Goal: Task Accomplishment & Management: Use online tool/utility

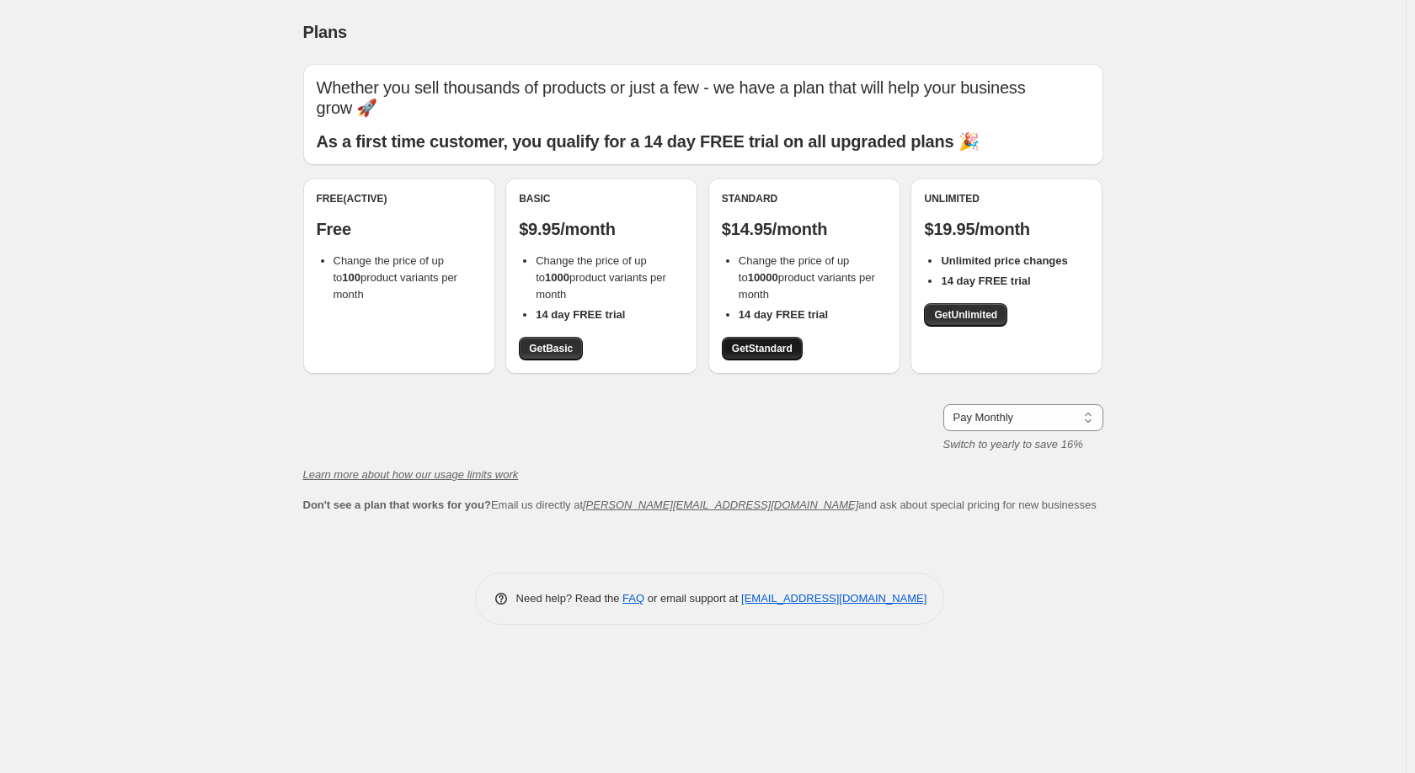
click at [764, 351] on span "Get Standard" at bounding box center [762, 348] width 61 height 13
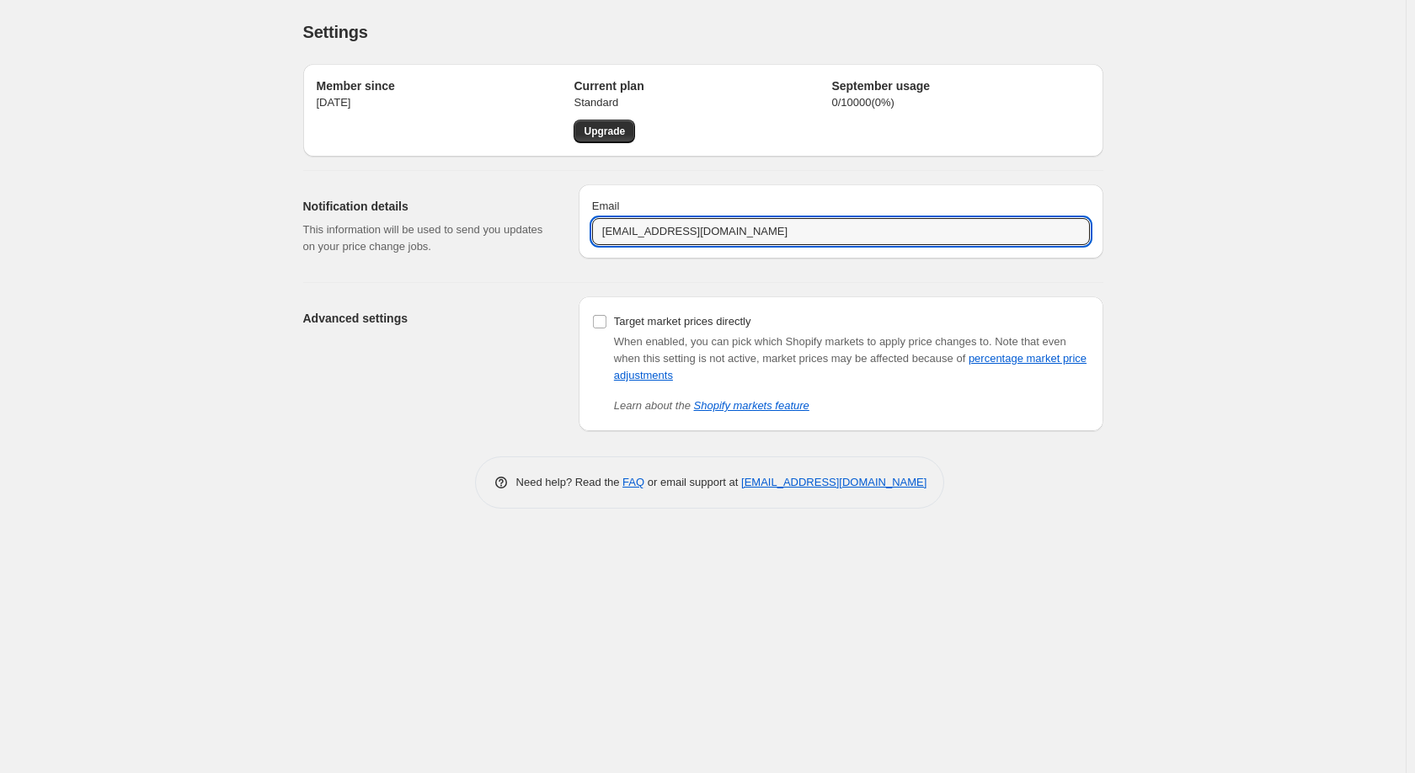
drag, startPoint x: 640, startPoint y: 233, endPoint x: 500, endPoint y: 244, distance: 140.3
click at [500, 244] on div "Notification details This information will be used to send you updates on your …" at bounding box center [697, 220] width 814 height 98
type input "[EMAIL_ADDRESS][DOMAIN_NAME]"
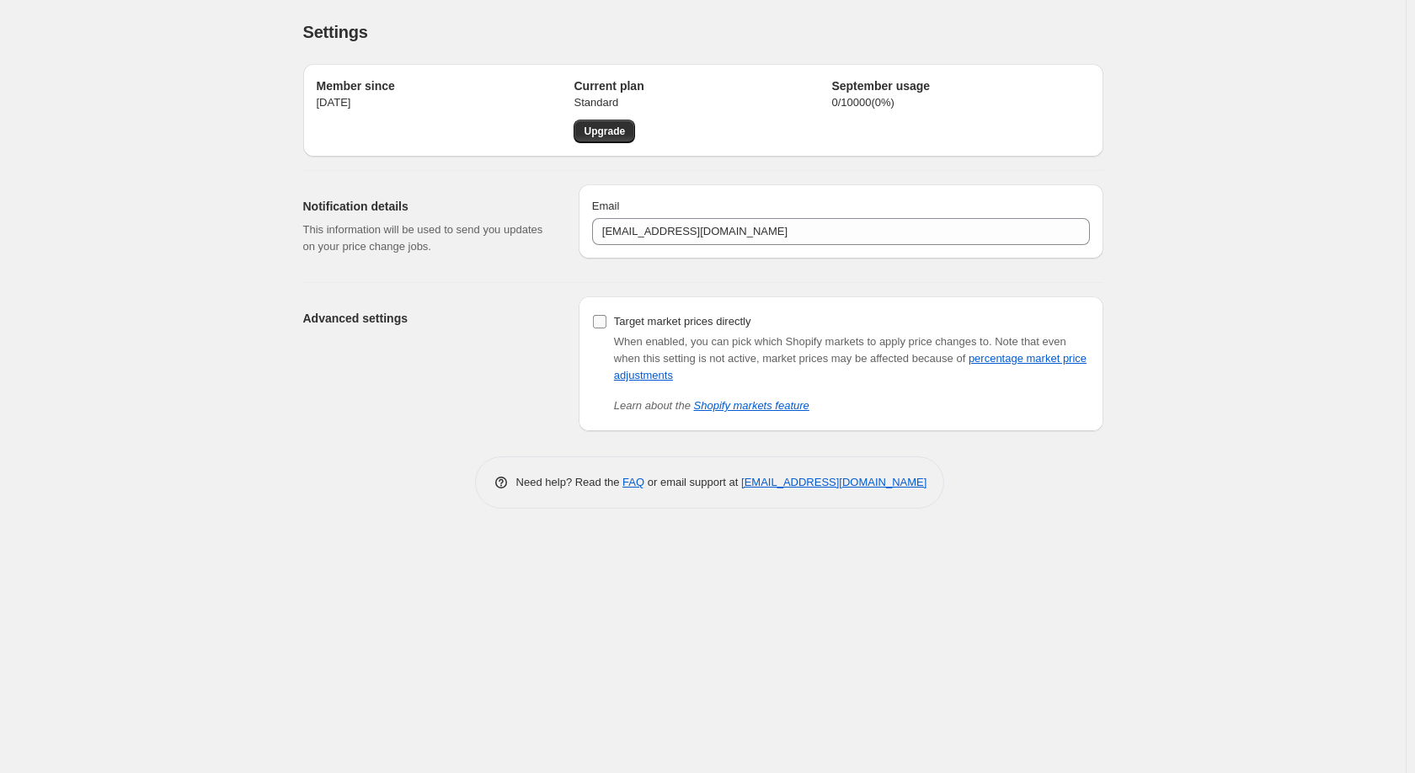
click at [602, 322] on input "Target market prices directly" at bounding box center [599, 321] width 13 height 13
checkbox input "true"
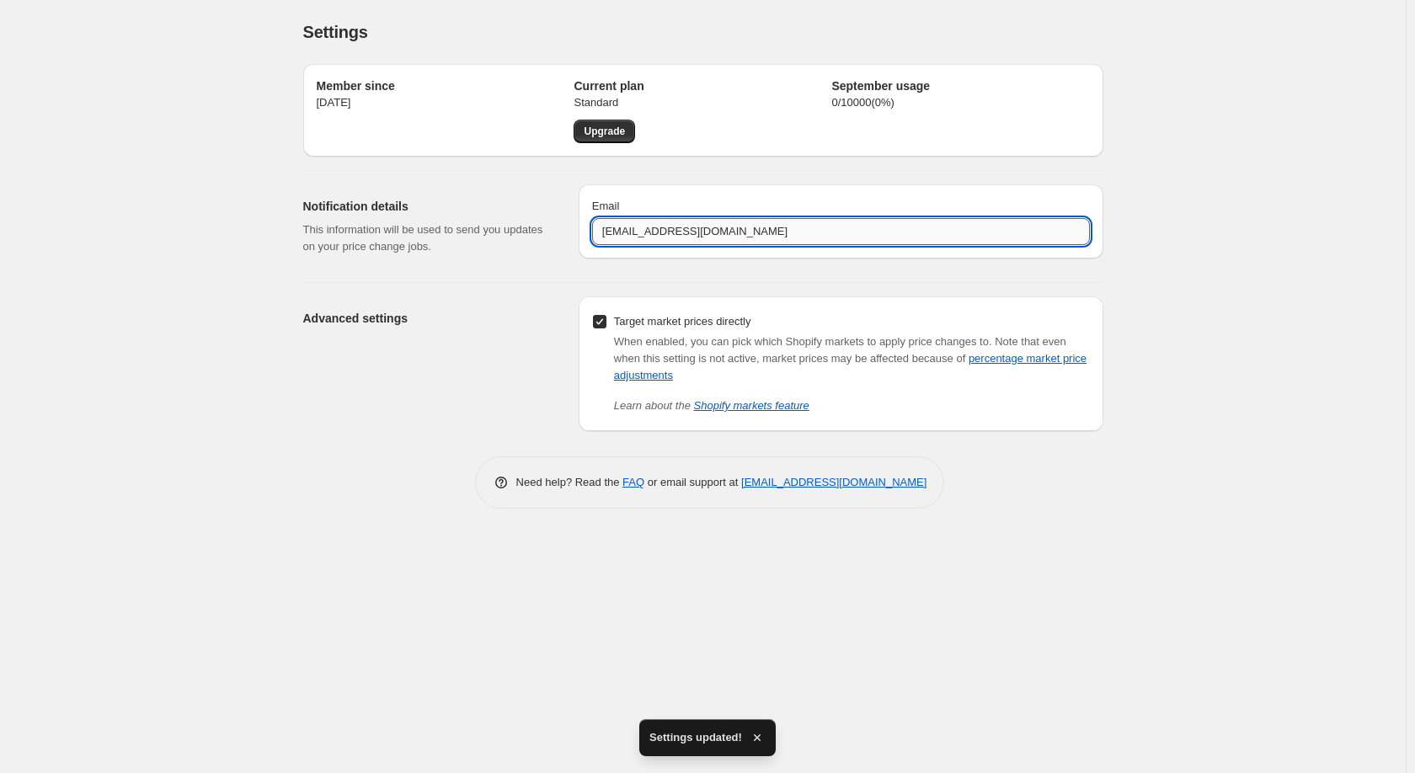
click at [601, 234] on input "[EMAIL_ADDRESS][DOMAIN_NAME]" at bounding box center [841, 231] width 498 height 27
click at [552, 334] on div "Advanced settings" at bounding box center [434, 363] width 262 height 135
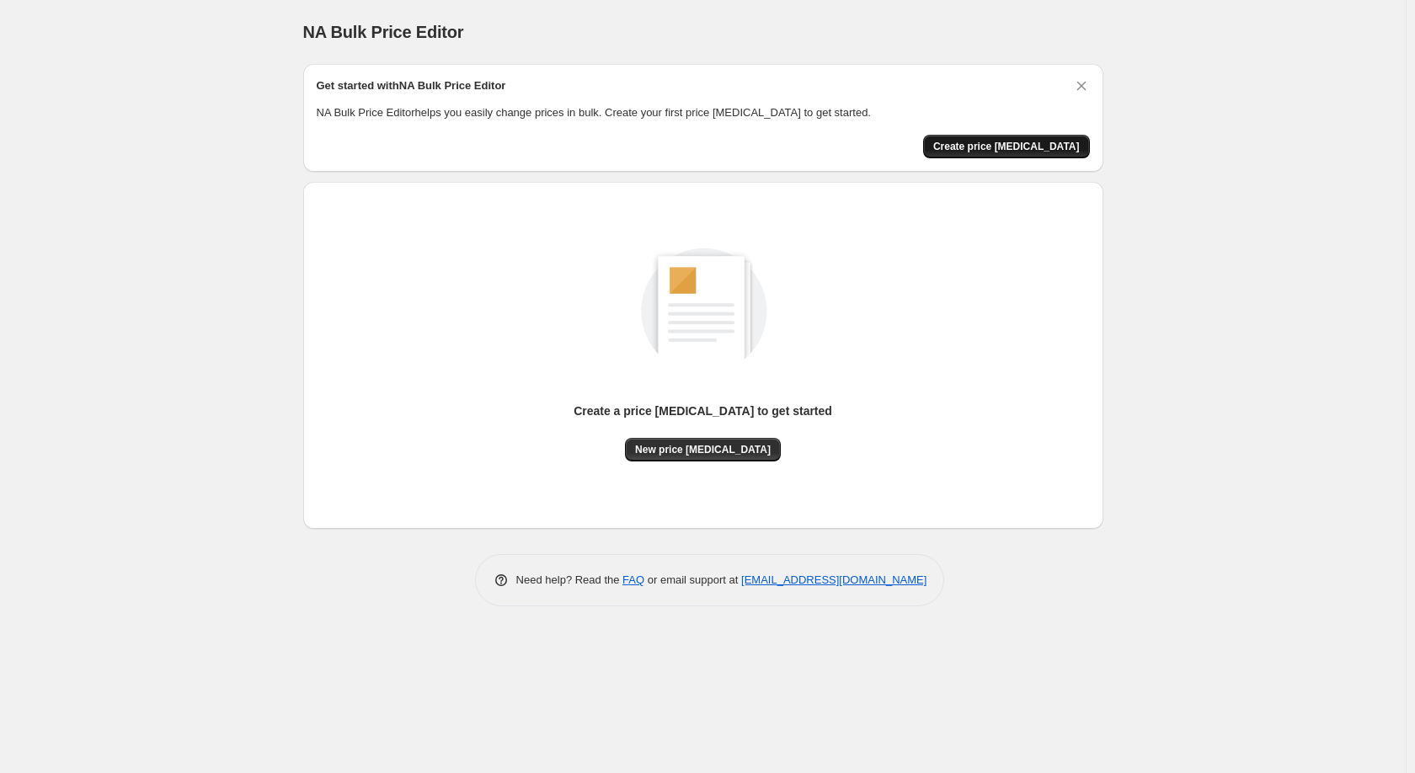
click at [1010, 151] on span "Create price [MEDICAL_DATA]" at bounding box center [1006, 146] width 147 height 13
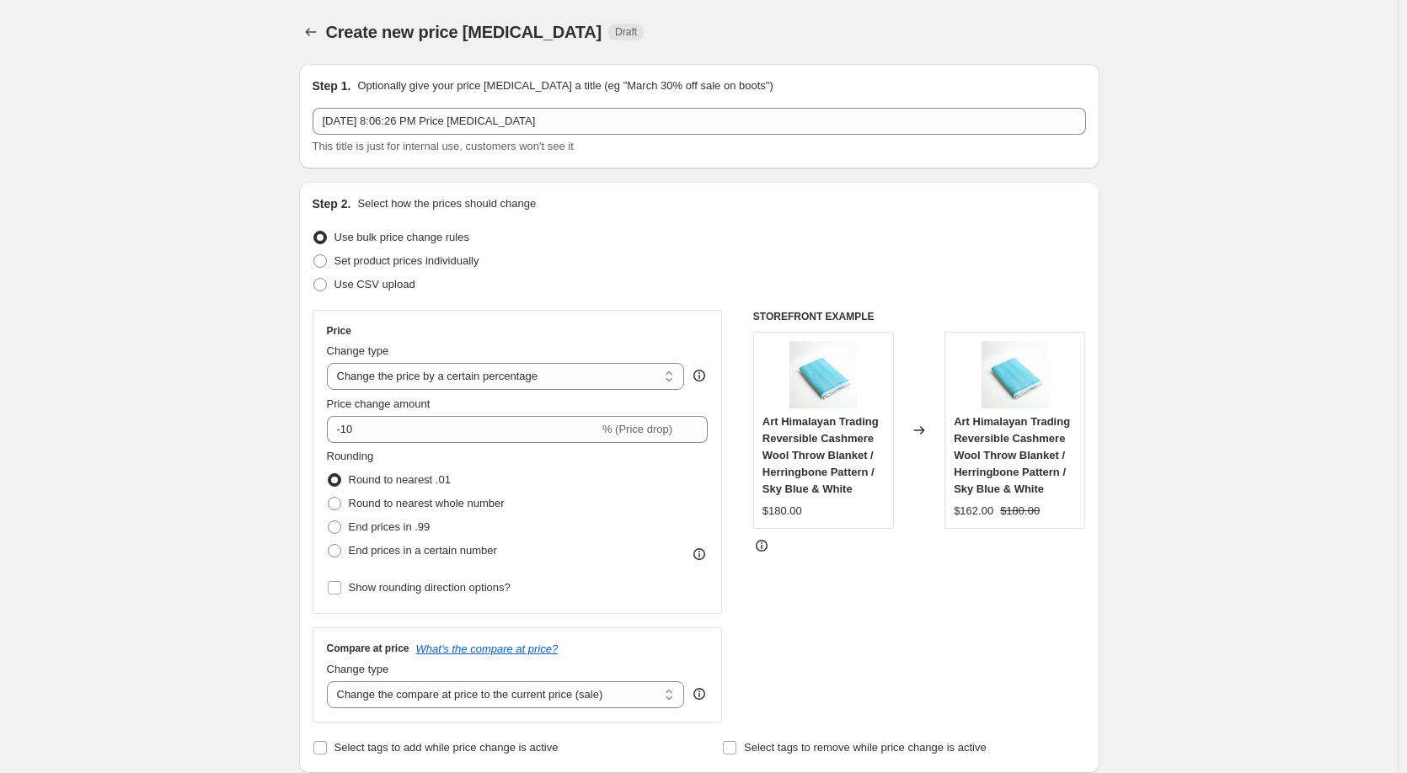
click at [324, 236] on span at bounding box center [319, 237] width 13 height 13
click at [314, 232] on input "Use bulk price change rules" at bounding box center [313, 231] width 1 height 1
click at [398, 382] on select "Change the price to a certain amount Change the price by a certain amount Chang…" at bounding box center [506, 376] width 358 height 27
select select "margin"
type input "50"
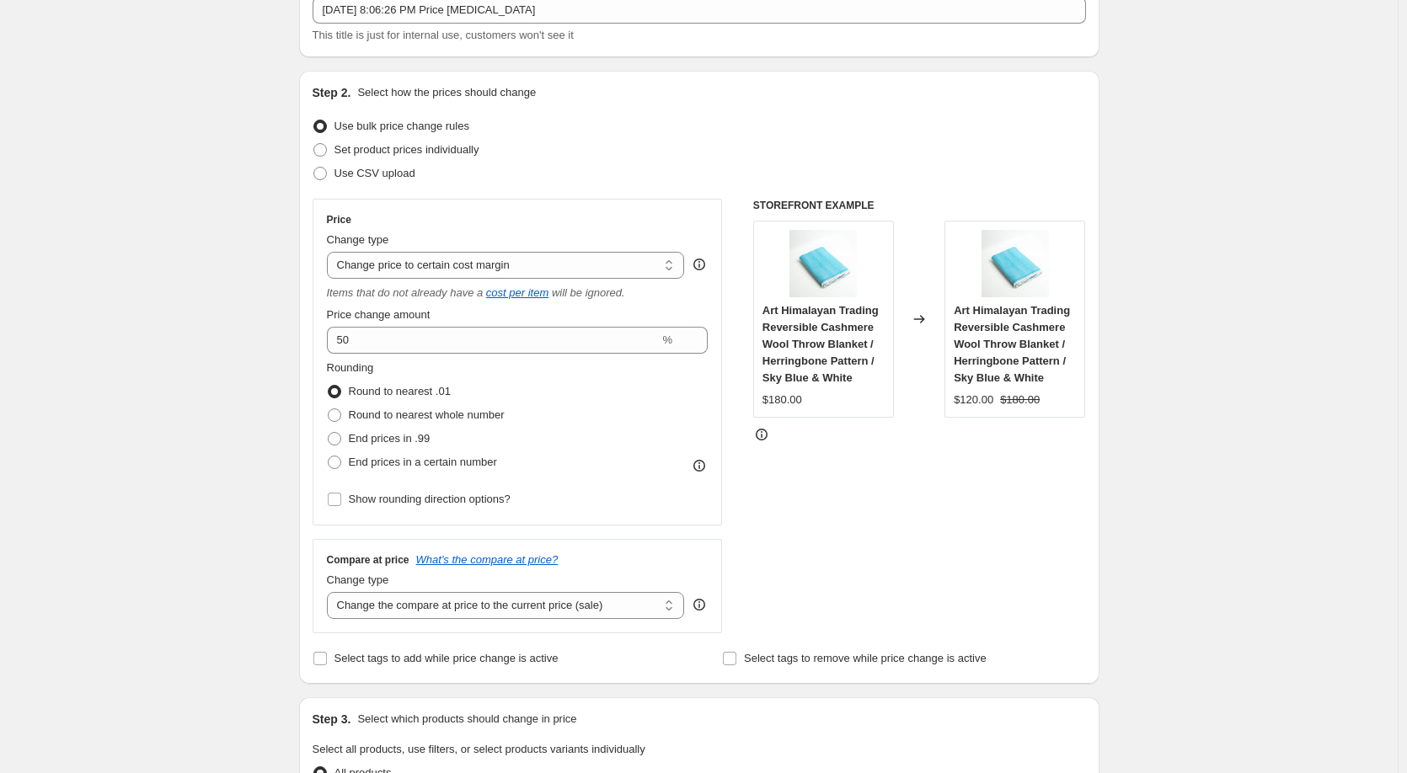
scroll to position [112, 0]
click at [338, 437] on span at bounding box center [334, 437] width 13 height 13
click at [329, 432] on input "End prices in .99" at bounding box center [328, 431] width 1 height 1
radio input "true"
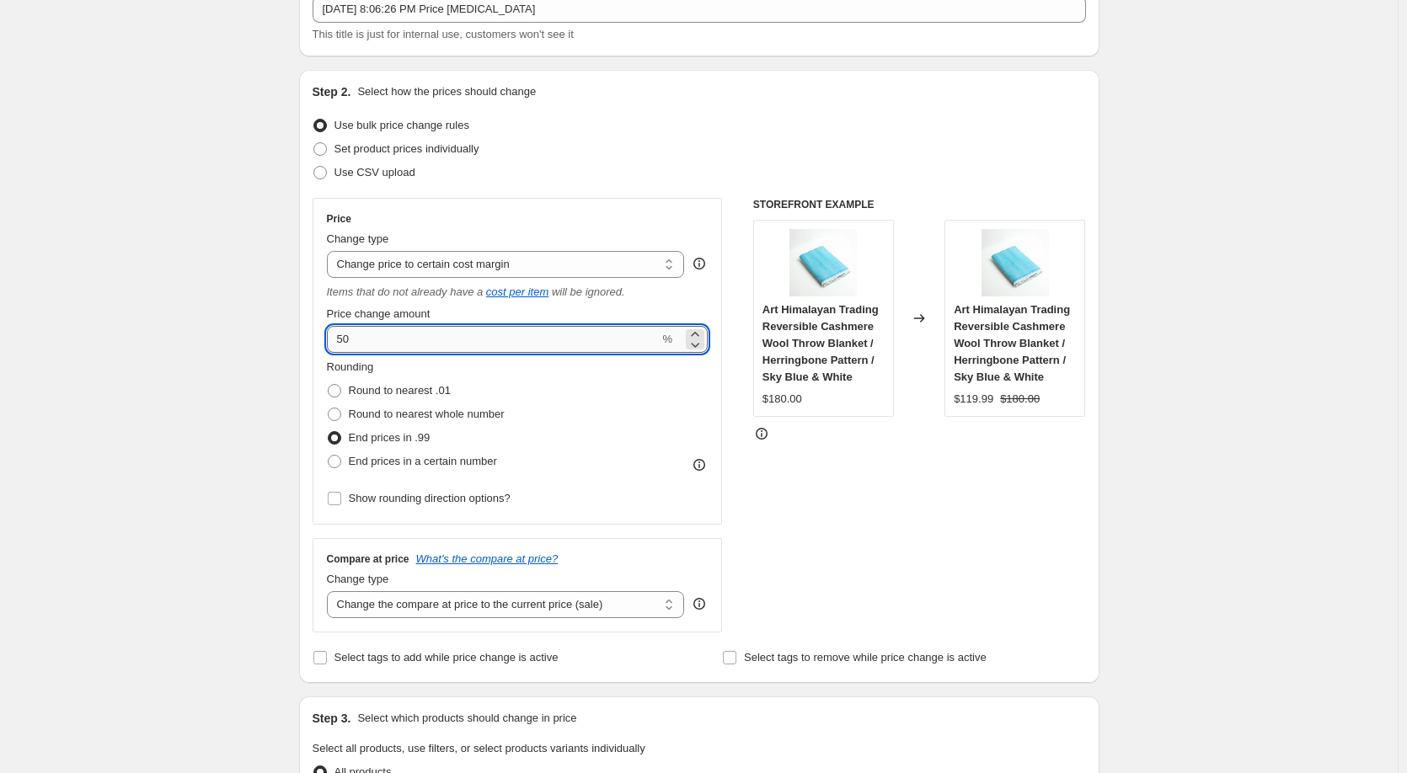
click at [379, 339] on input "50" at bounding box center [493, 339] width 333 height 27
drag, startPoint x: 379, startPoint y: 339, endPoint x: 271, endPoint y: 343, distance: 107.9
type input "60"
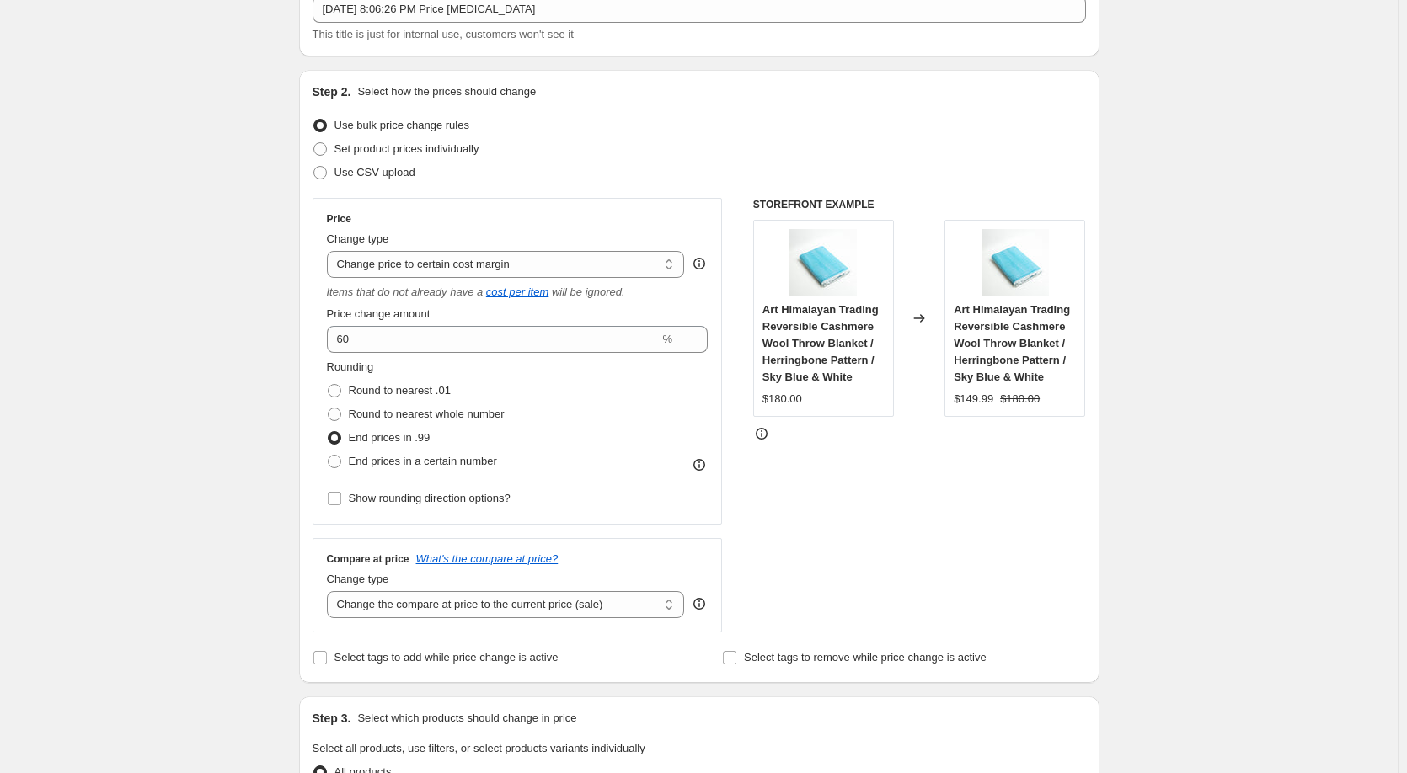
click at [339, 500] on input "Show rounding direction options?" at bounding box center [334, 498] width 13 height 13
checkbox input "true"
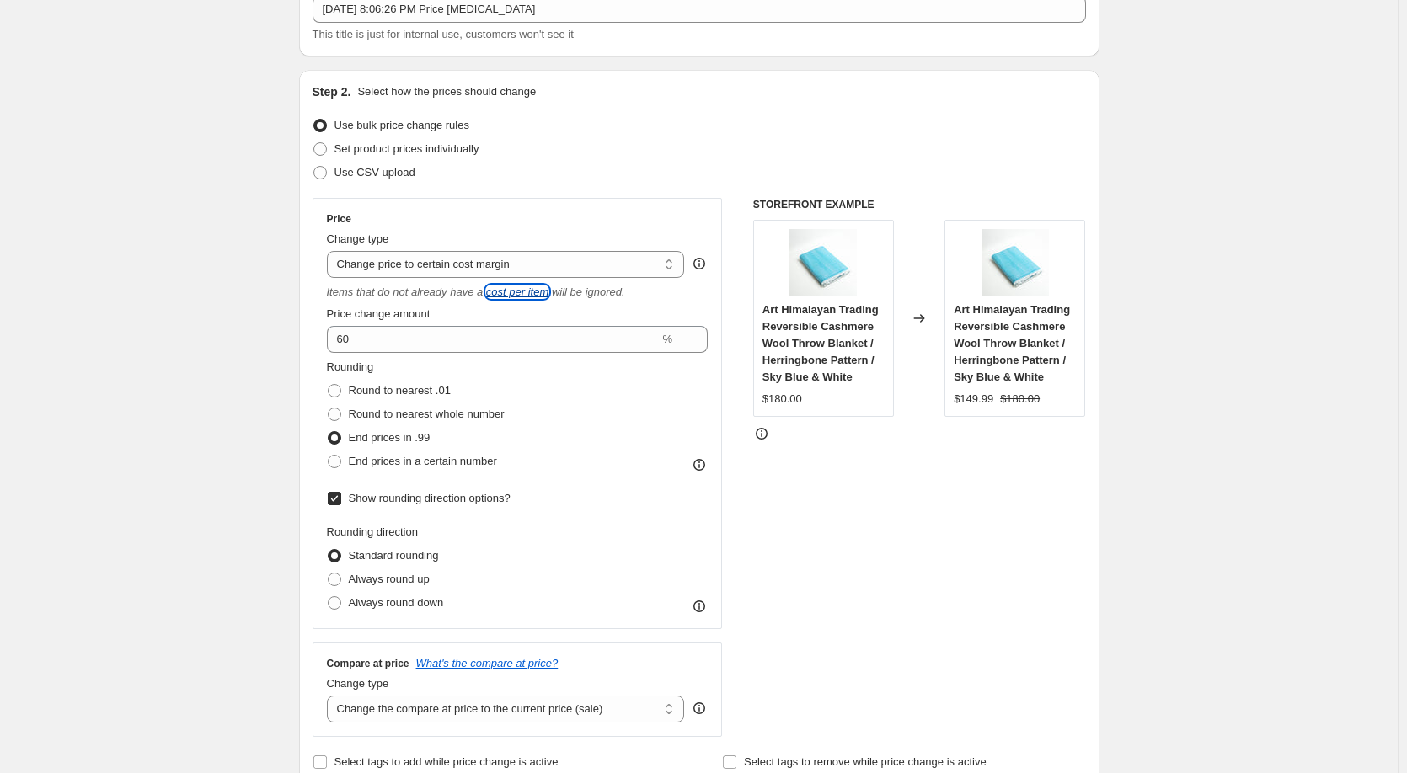
click at [509, 296] on icon "cost per item" at bounding box center [517, 292] width 62 height 13
click at [338, 556] on span at bounding box center [334, 555] width 13 height 13
click at [329, 550] on input "Standard rounding" at bounding box center [328, 549] width 1 height 1
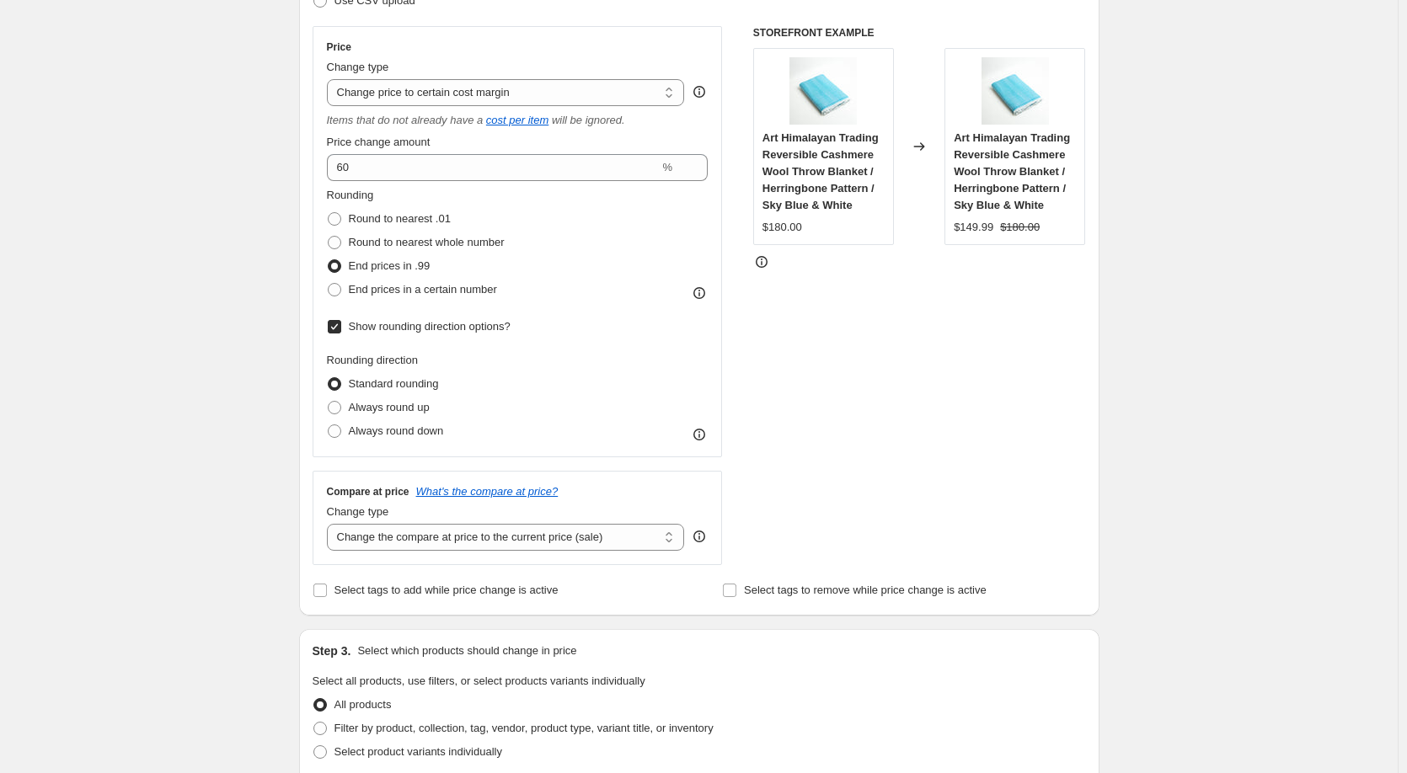
scroll to position [337, 0]
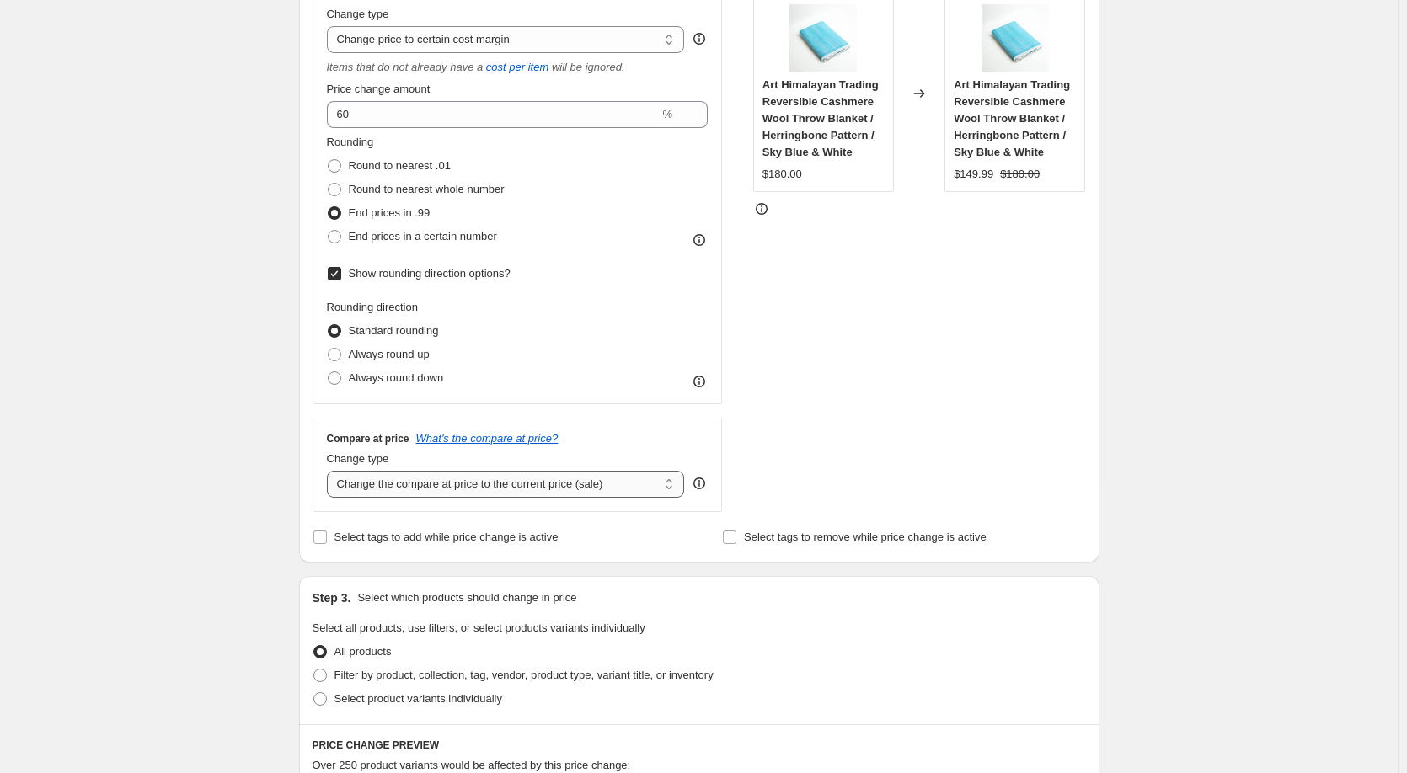
click at [461, 498] on select "Change the compare at price to the current price (sale) Change the compare at p…" at bounding box center [506, 484] width 358 height 27
click at [330, 471] on select "Change the compare at price to the current price (sale) Change the compare at p…" at bounding box center [506, 484] width 358 height 27
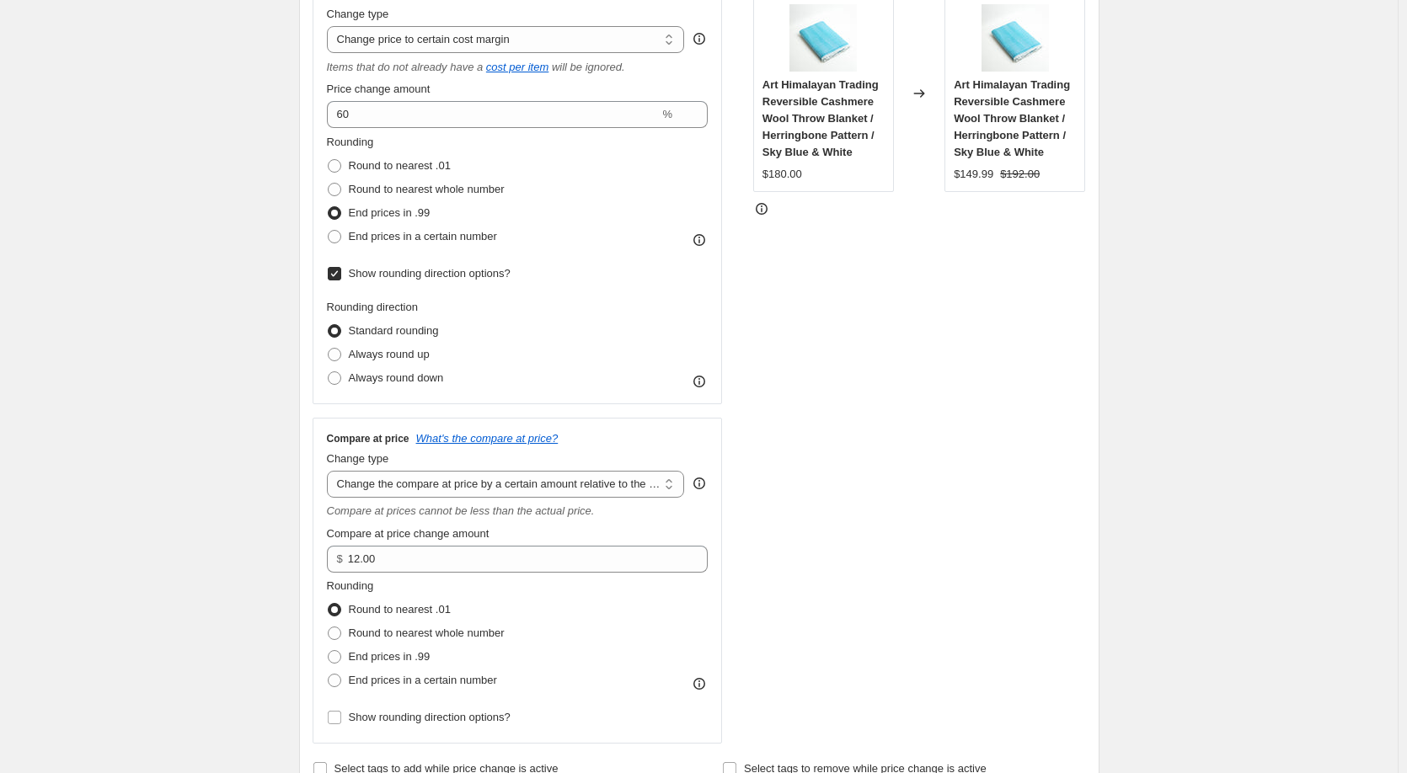
scroll to position [449, 0]
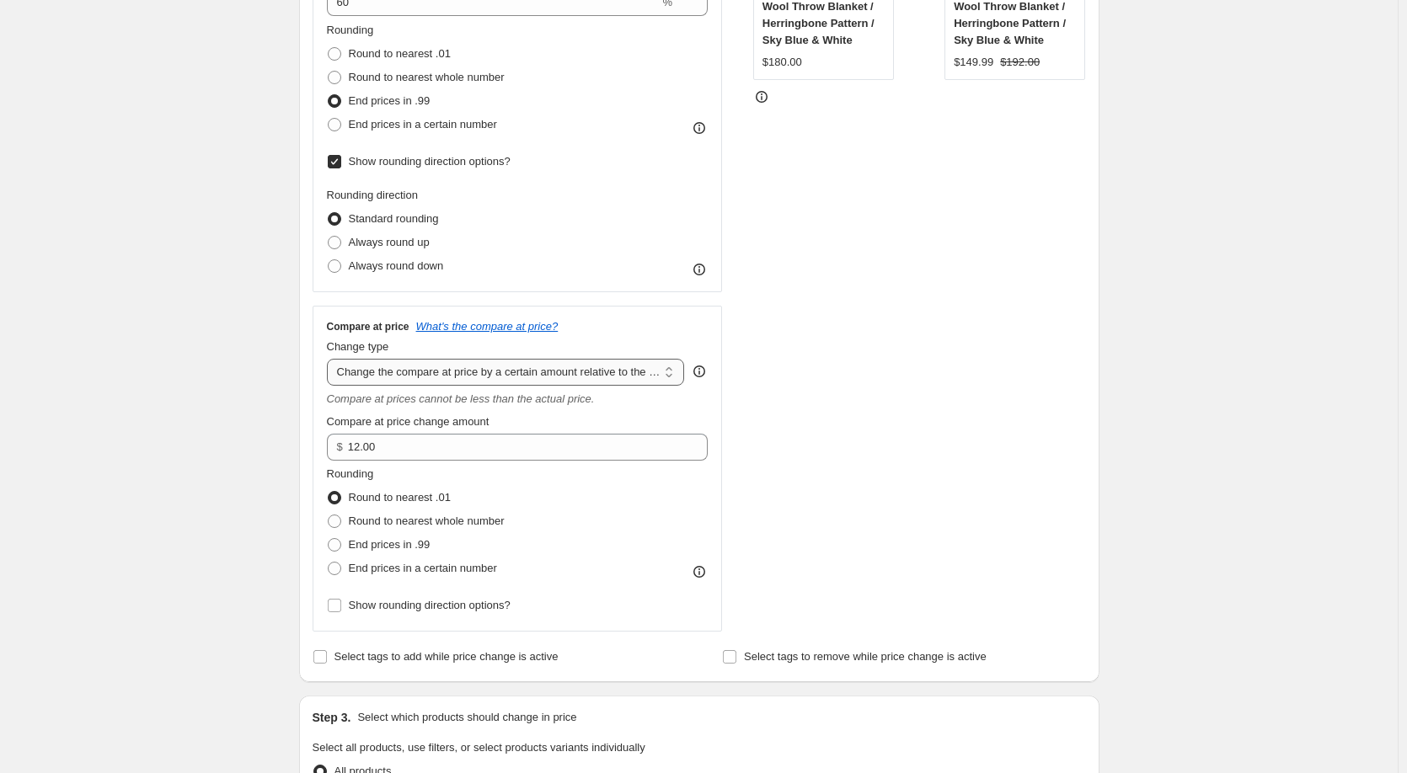
click at [470, 367] on select "Change the compare at price to the current price (sale) Change the compare at p…" at bounding box center [506, 372] width 358 height 27
select select "percentage"
click at [330, 359] on select "Change the compare at price to the current price (sale) Change the compare at p…" at bounding box center [506, 372] width 358 height 27
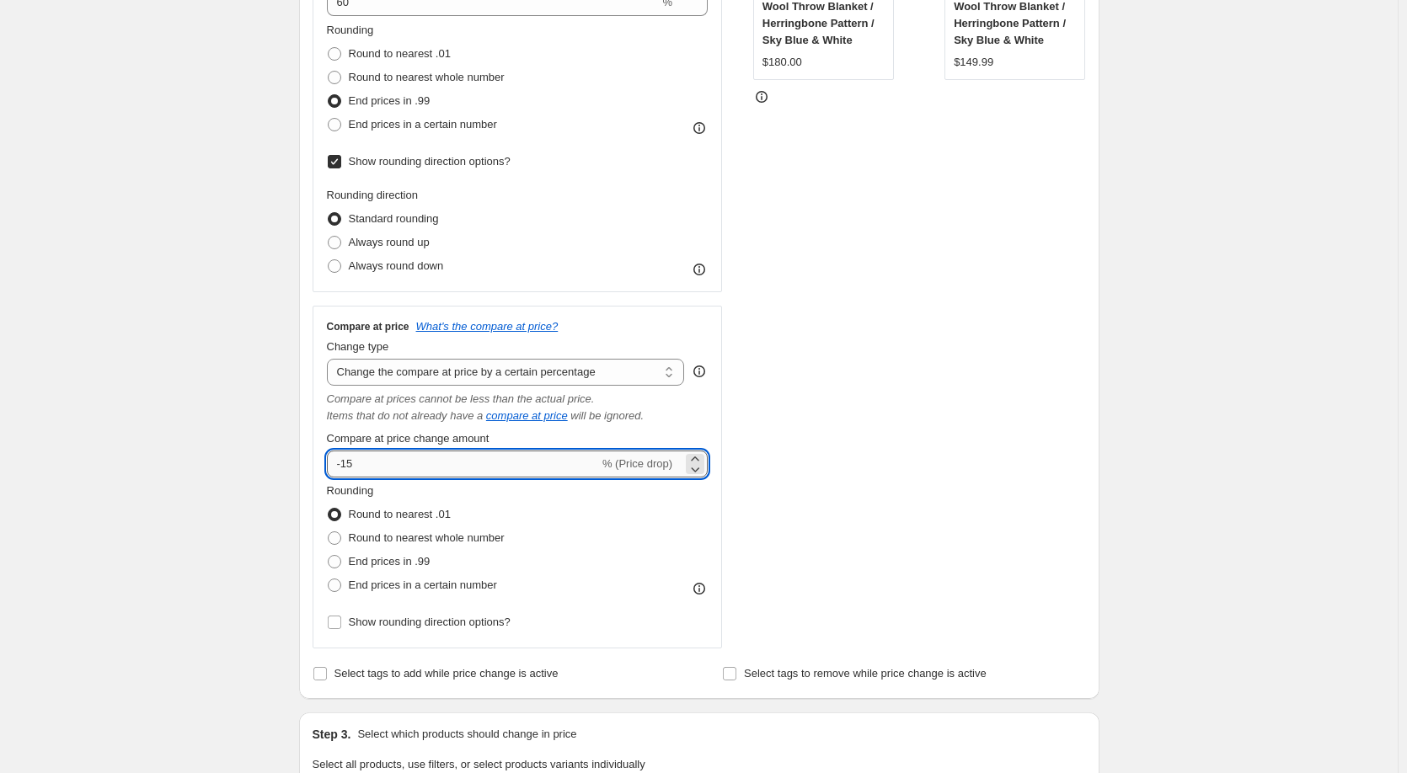
drag, startPoint x: 369, startPoint y: 464, endPoint x: 352, endPoint y: 464, distance: 16.8
click at [352, 464] on input "-15" at bounding box center [463, 464] width 272 height 27
click at [242, 466] on div "Create new price [MEDICAL_DATA]. This page is ready Create new price [MEDICAL_D…" at bounding box center [698, 658] width 1397 height 2214
drag, startPoint x: 383, startPoint y: 462, endPoint x: 324, endPoint y: 467, distance: 59.2
click at [324, 467] on div "Compare at price What's the compare at price? Change type Change the compare at…" at bounding box center [518, 478] width 410 height 344
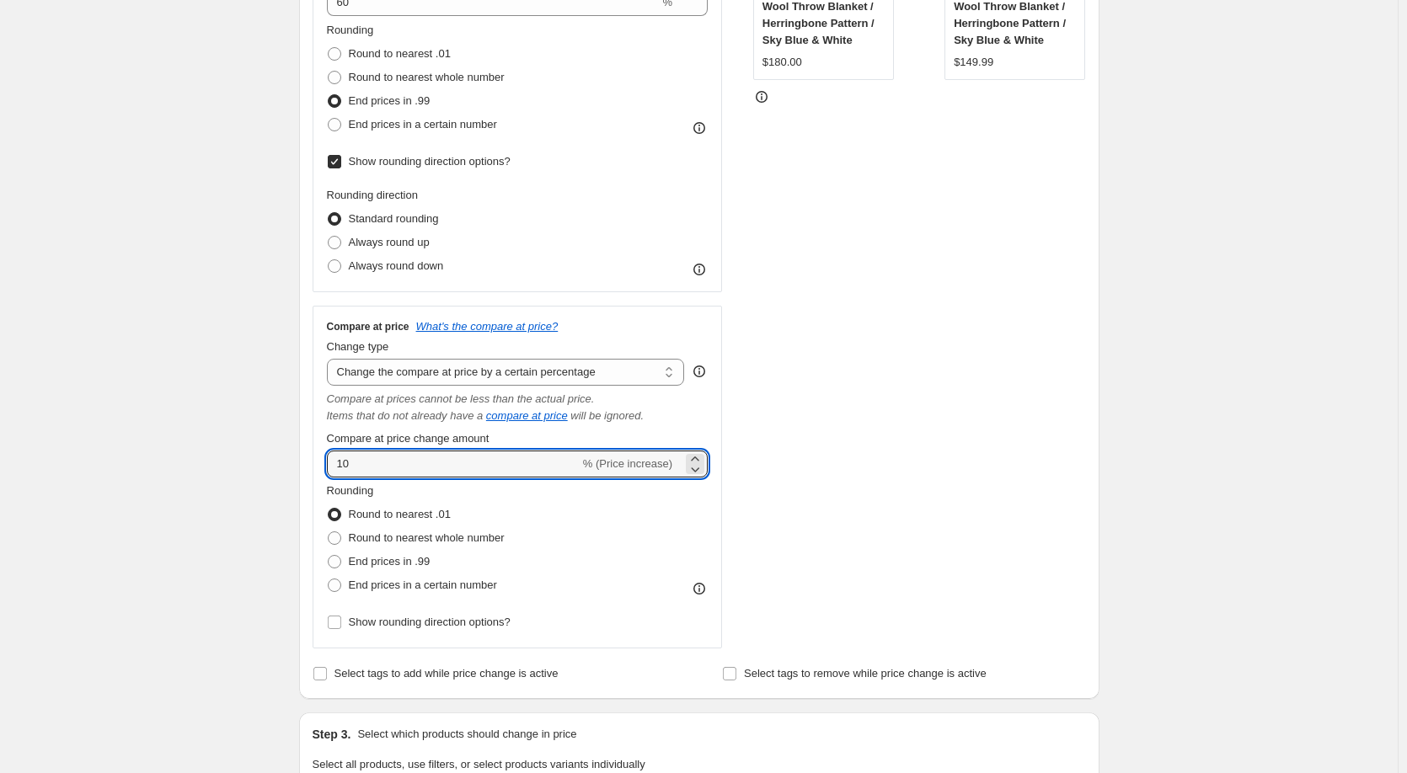
type input "10"
click at [292, 470] on div "Step 1. Optionally give your price [MEDICAL_DATA] a title (eg "March 30% off sa…" at bounding box center [693, 632] width 814 height 2060
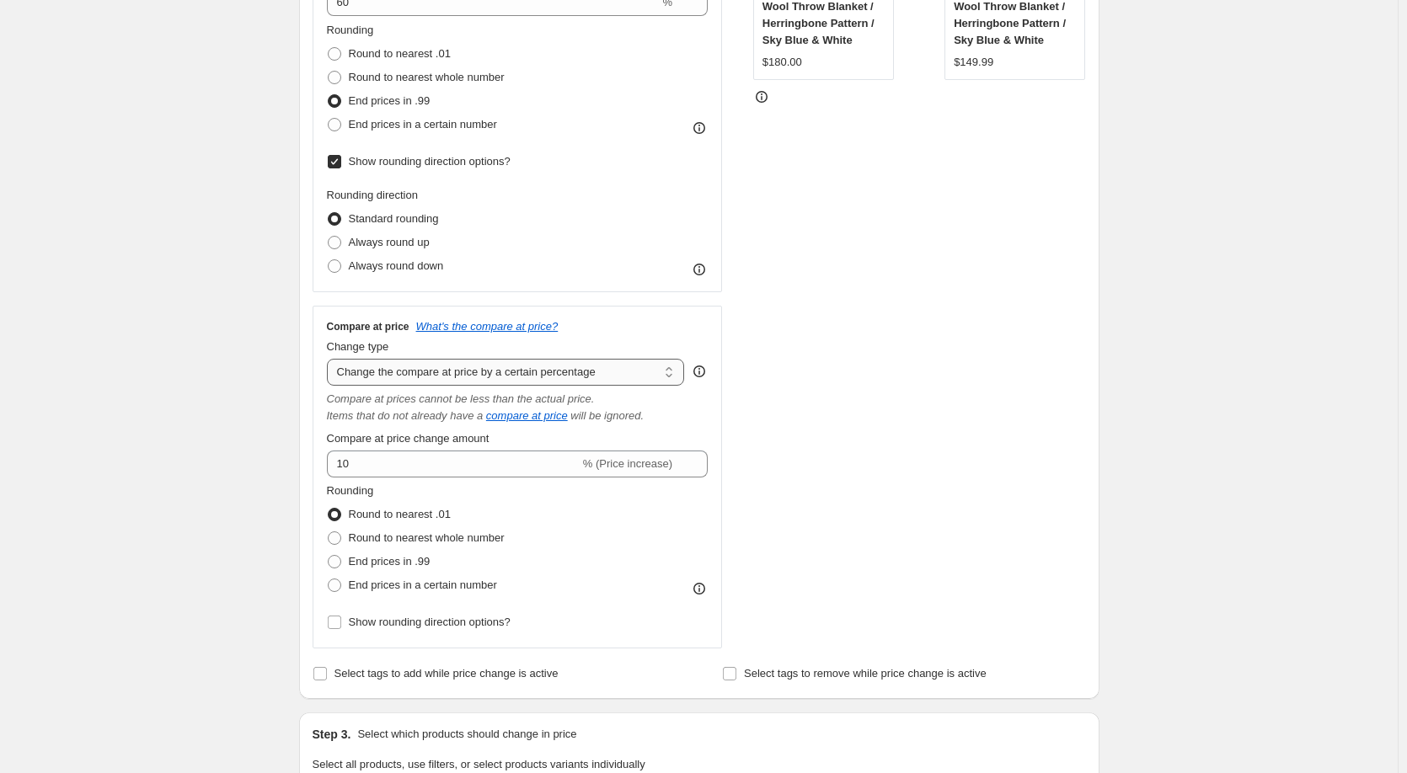
click at [402, 379] on select "Change the compare at price to the current price (sale) Change the compare at p…" at bounding box center [506, 372] width 358 height 27
click at [269, 394] on div "Create new price [MEDICAL_DATA]. This page is ready Create new price [MEDICAL_D…" at bounding box center [698, 658] width 1397 height 2214
click at [393, 381] on select "Change the compare at price to the current price (sale) Change the compare at p…" at bounding box center [506, 372] width 358 height 27
select select "remove"
click at [330, 359] on select "Change the compare at price to the current price (sale) Change the compare at p…" at bounding box center [506, 372] width 358 height 27
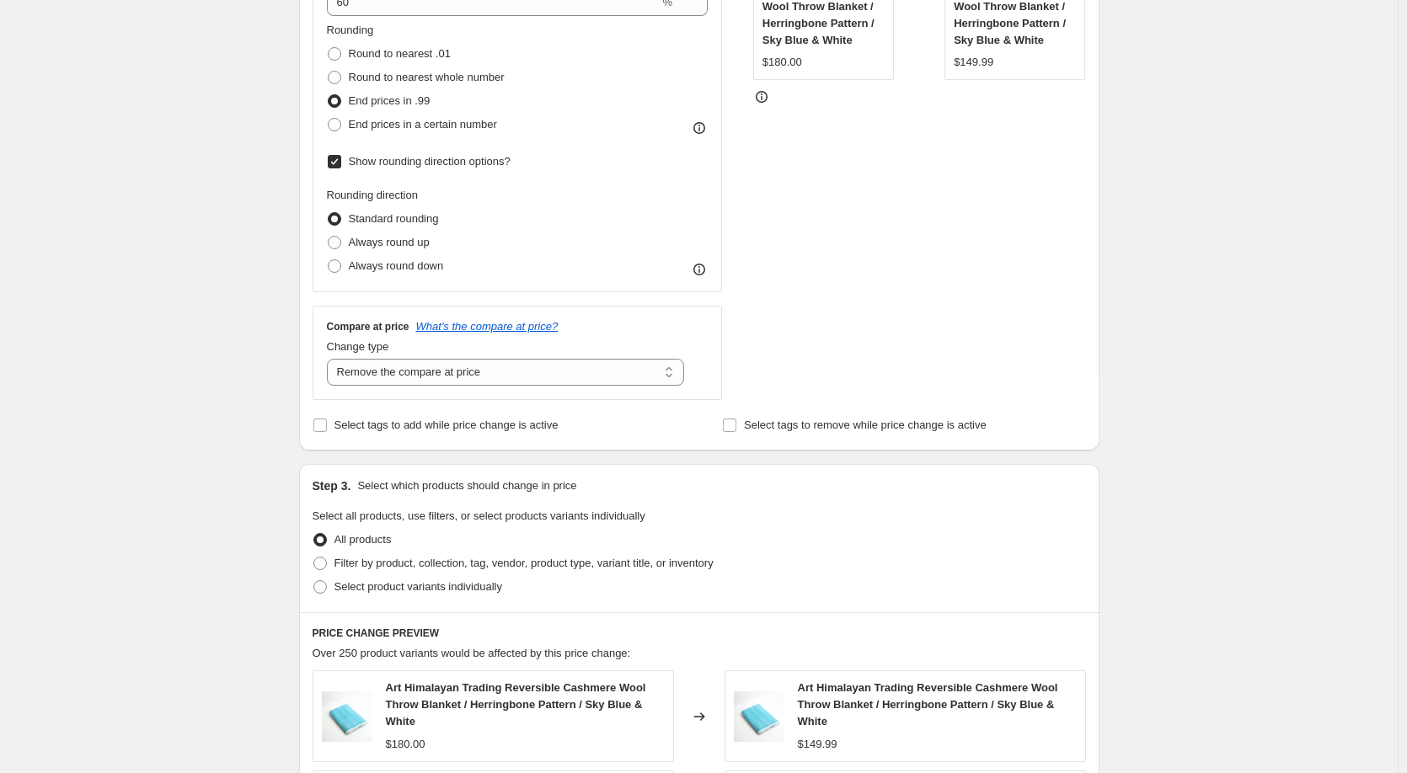
click at [296, 394] on div "Step 1. Optionally give your price [MEDICAL_DATA] a title (eg "March 30% off sa…" at bounding box center [693, 508] width 814 height 1812
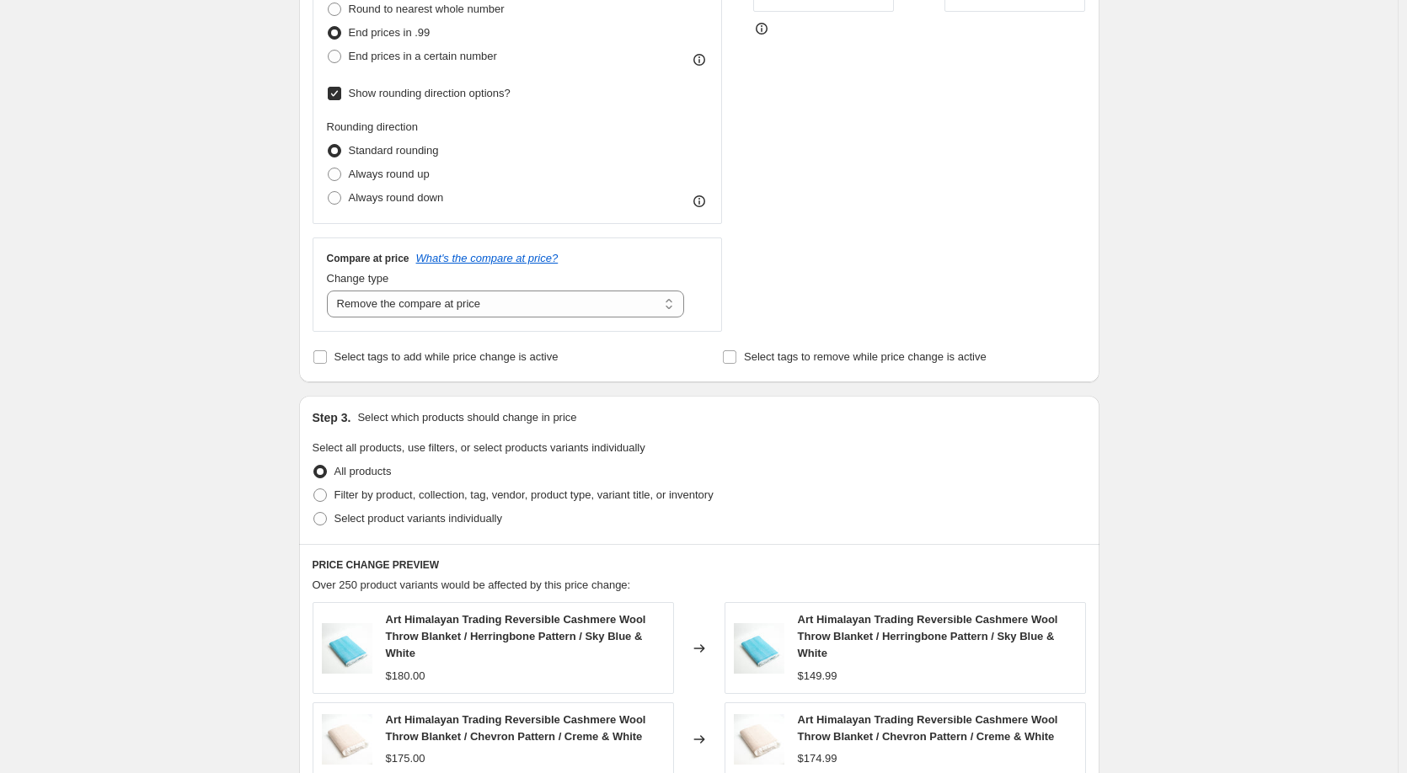
scroll to position [562, 0]
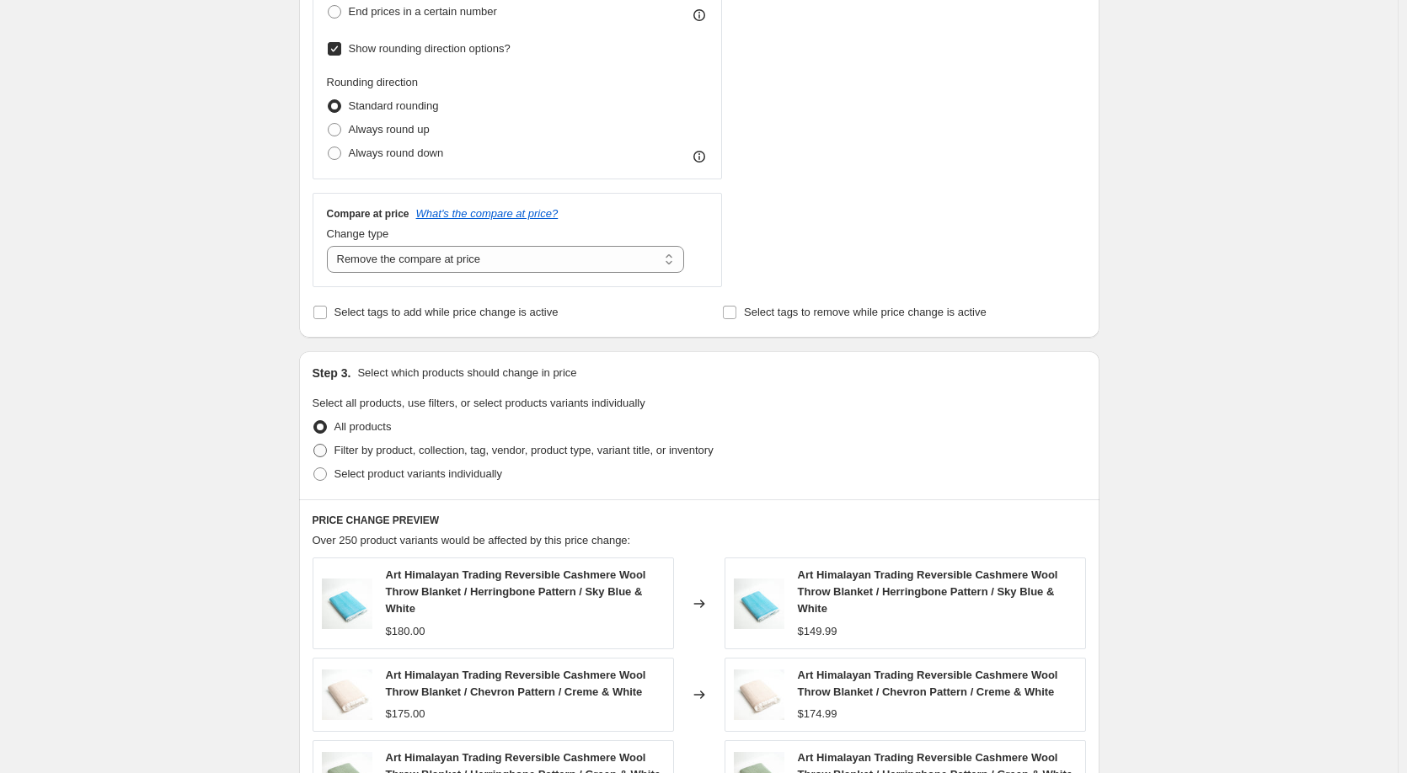
click at [327, 454] on span at bounding box center [319, 450] width 13 height 13
click at [314, 445] on input "Filter by product, collection, tag, vendor, product type, variant title, or inv…" at bounding box center [313, 444] width 1 height 1
radio input "true"
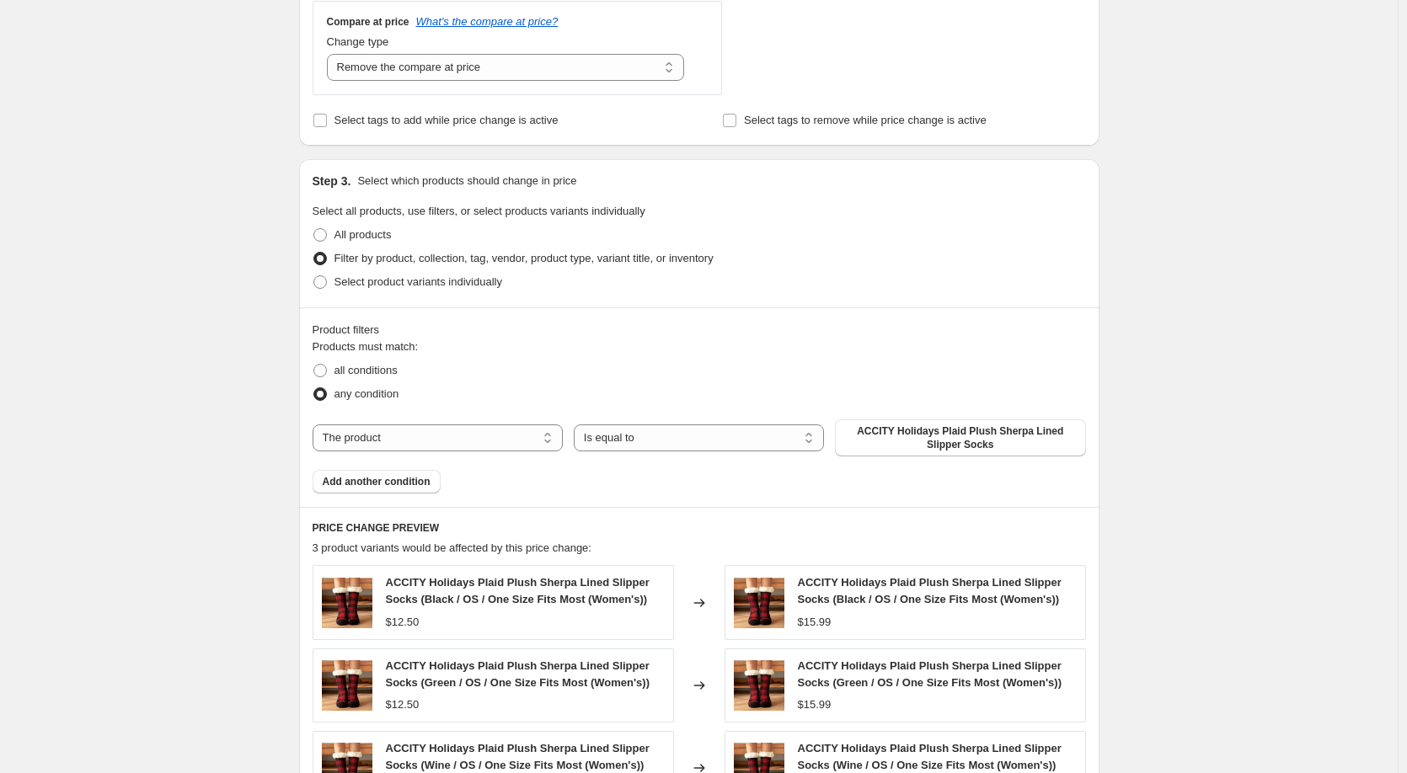
scroll to position [786, 0]
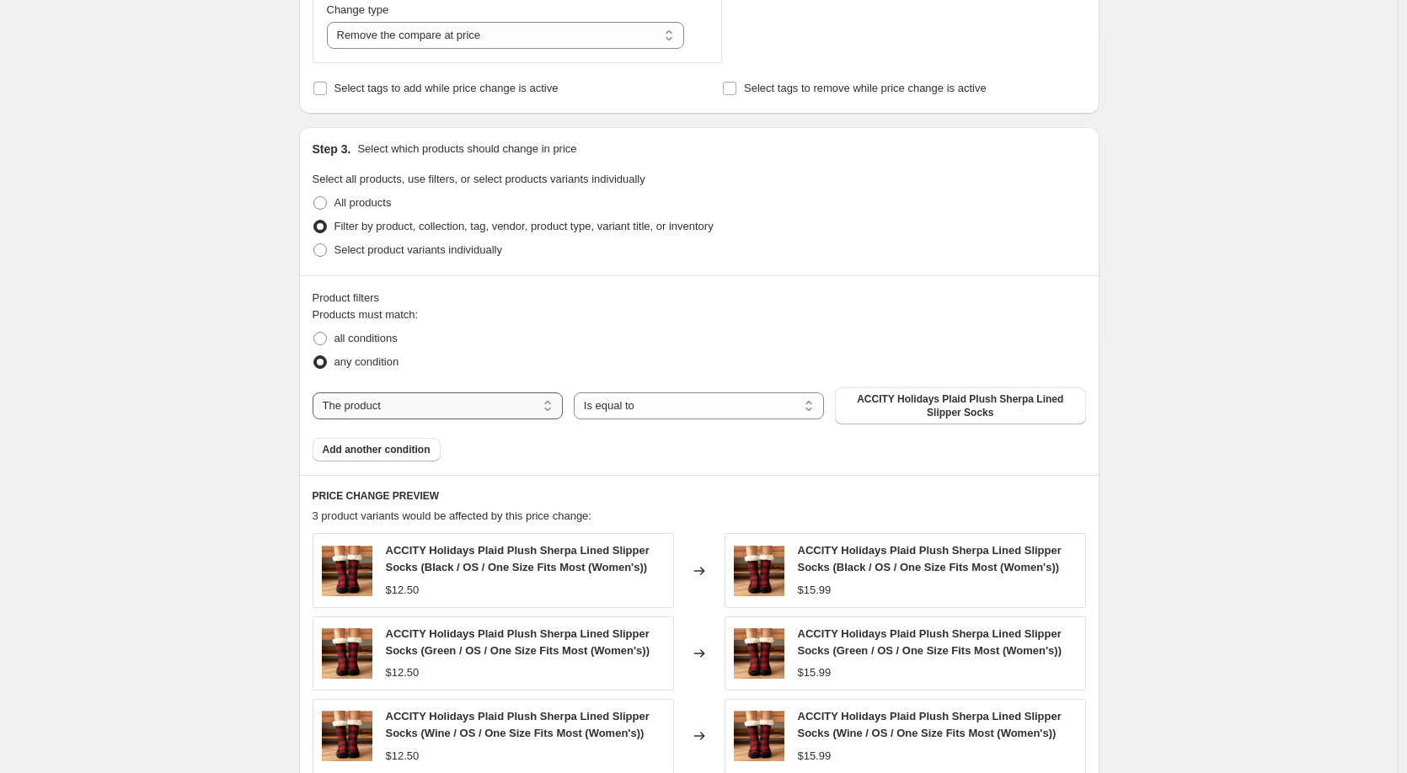
click at [373, 415] on select "The product The product's collection The product's tag The product's vendor The…" at bounding box center [438, 406] width 250 height 27
select select "vendor"
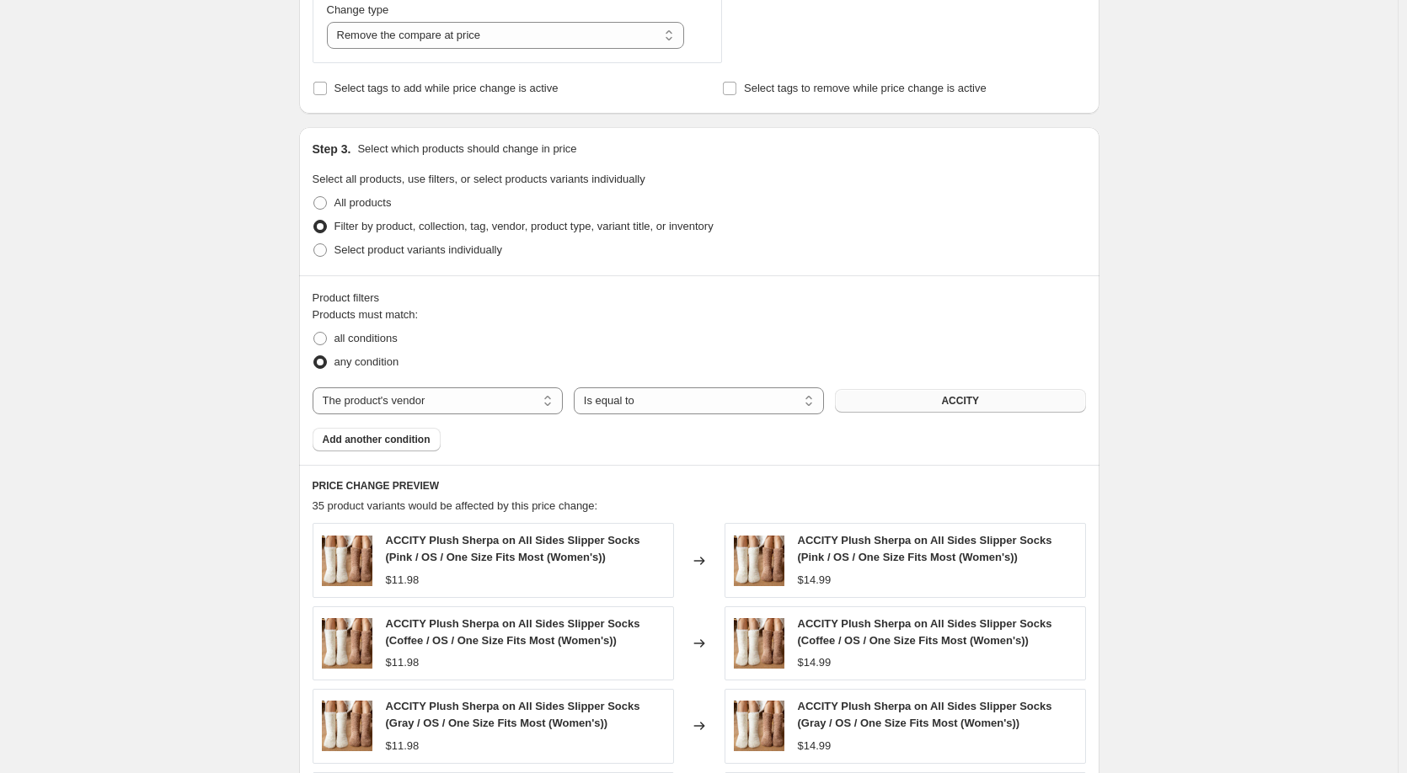
click at [965, 402] on span "ACCITY" at bounding box center [960, 400] width 38 height 13
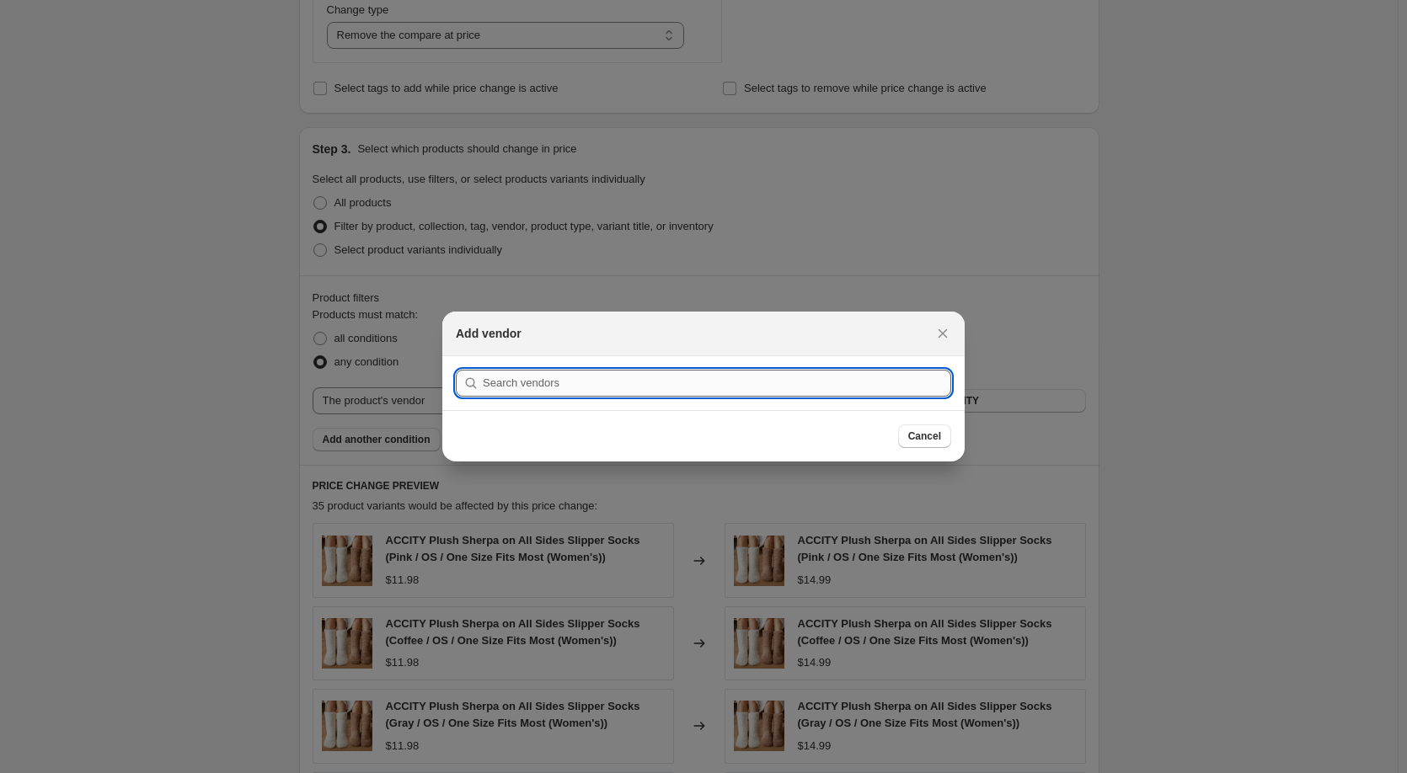
click at [580, 387] on input ":r2v:" at bounding box center [717, 383] width 468 height 27
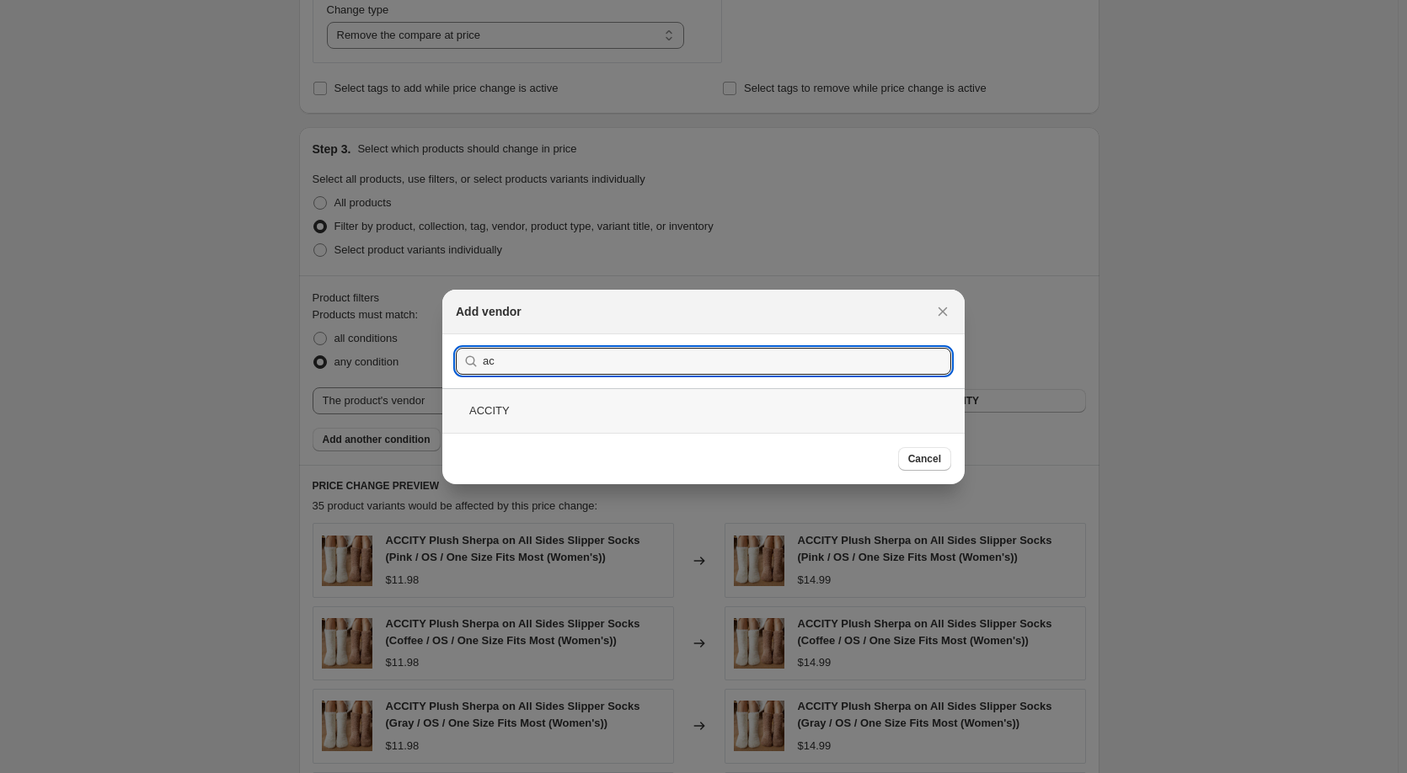
type input "ac"
click at [509, 409] on div "ACCITY" at bounding box center [703, 410] width 522 height 45
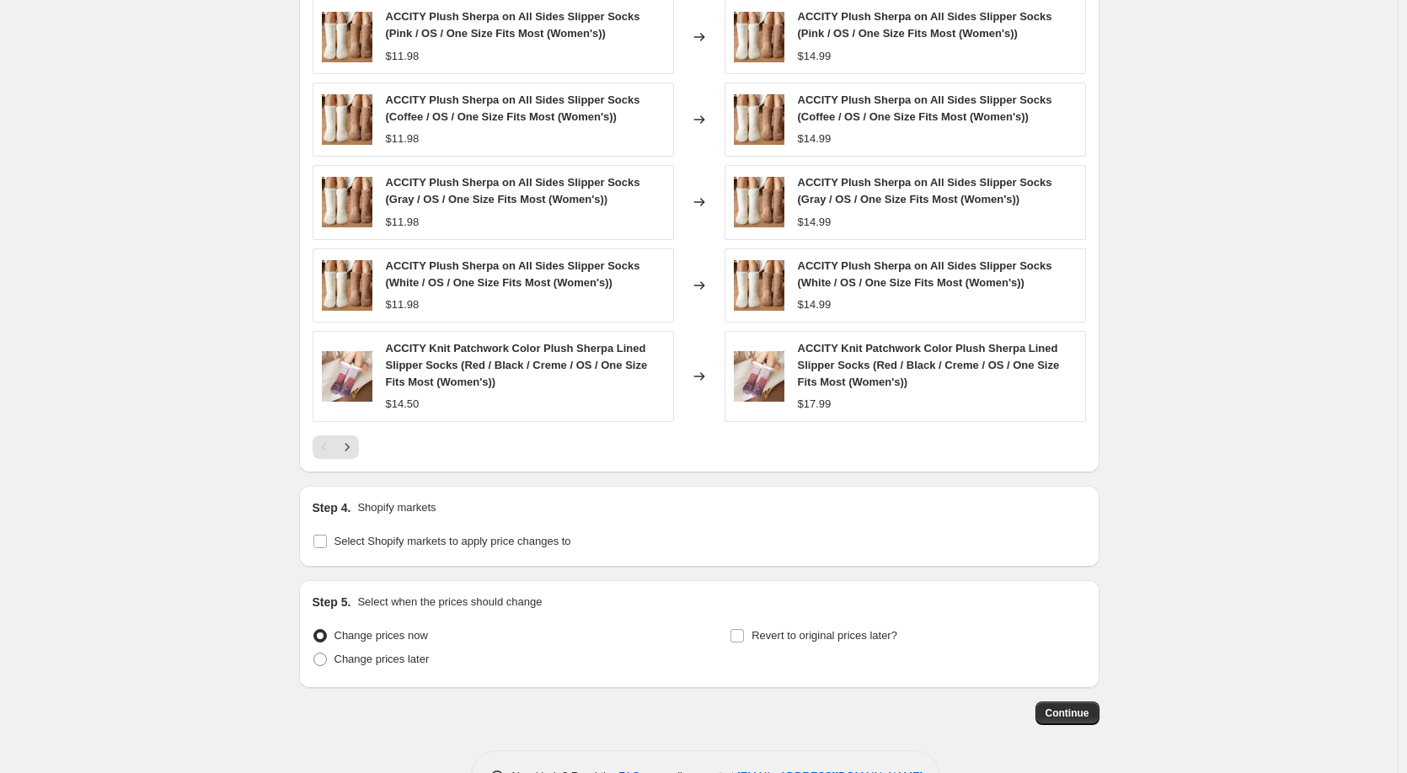
scroll to position [1348, 0]
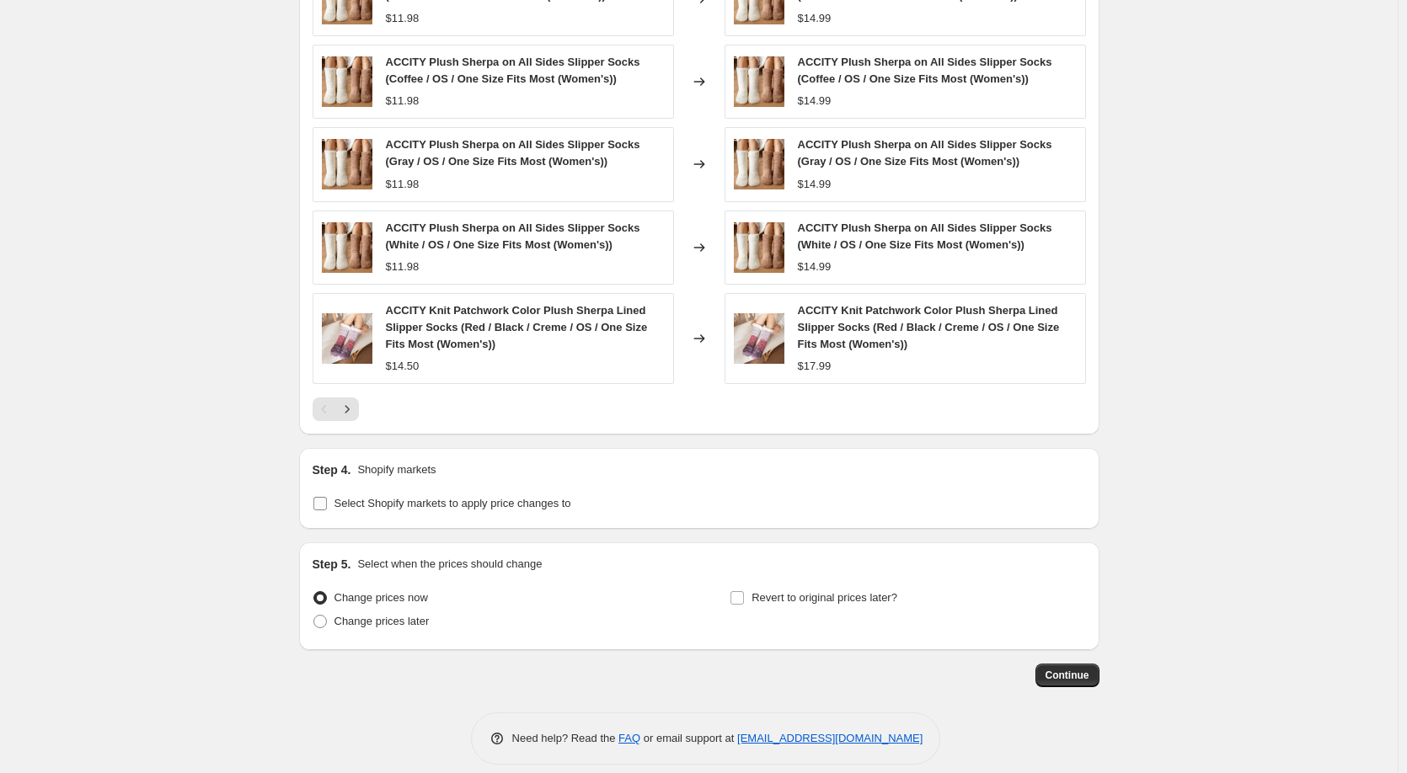
click at [327, 504] on input "Select Shopify markets to apply price changes to" at bounding box center [319, 503] width 13 height 13
checkbox input "true"
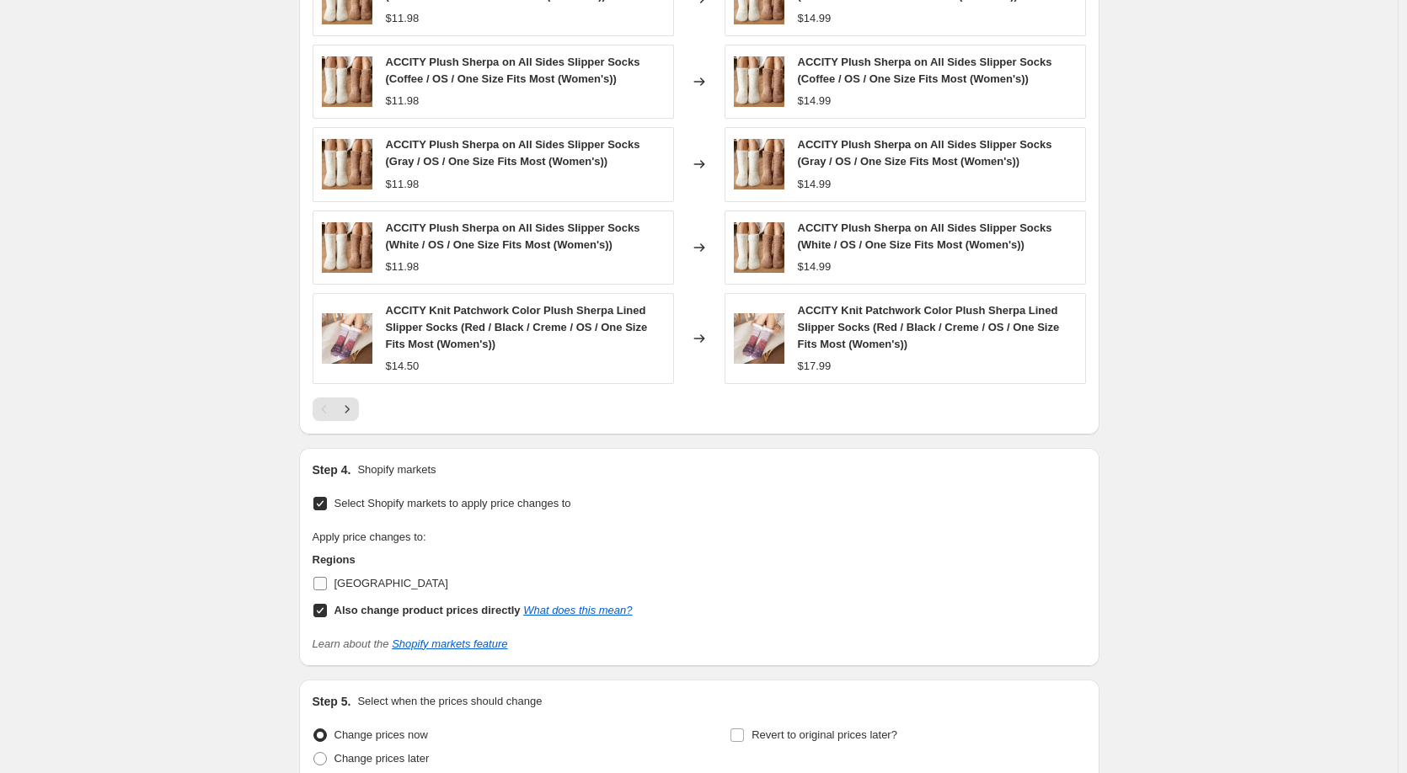
click at [323, 586] on input "[GEOGRAPHIC_DATA]" at bounding box center [319, 583] width 13 height 13
checkbox input "true"
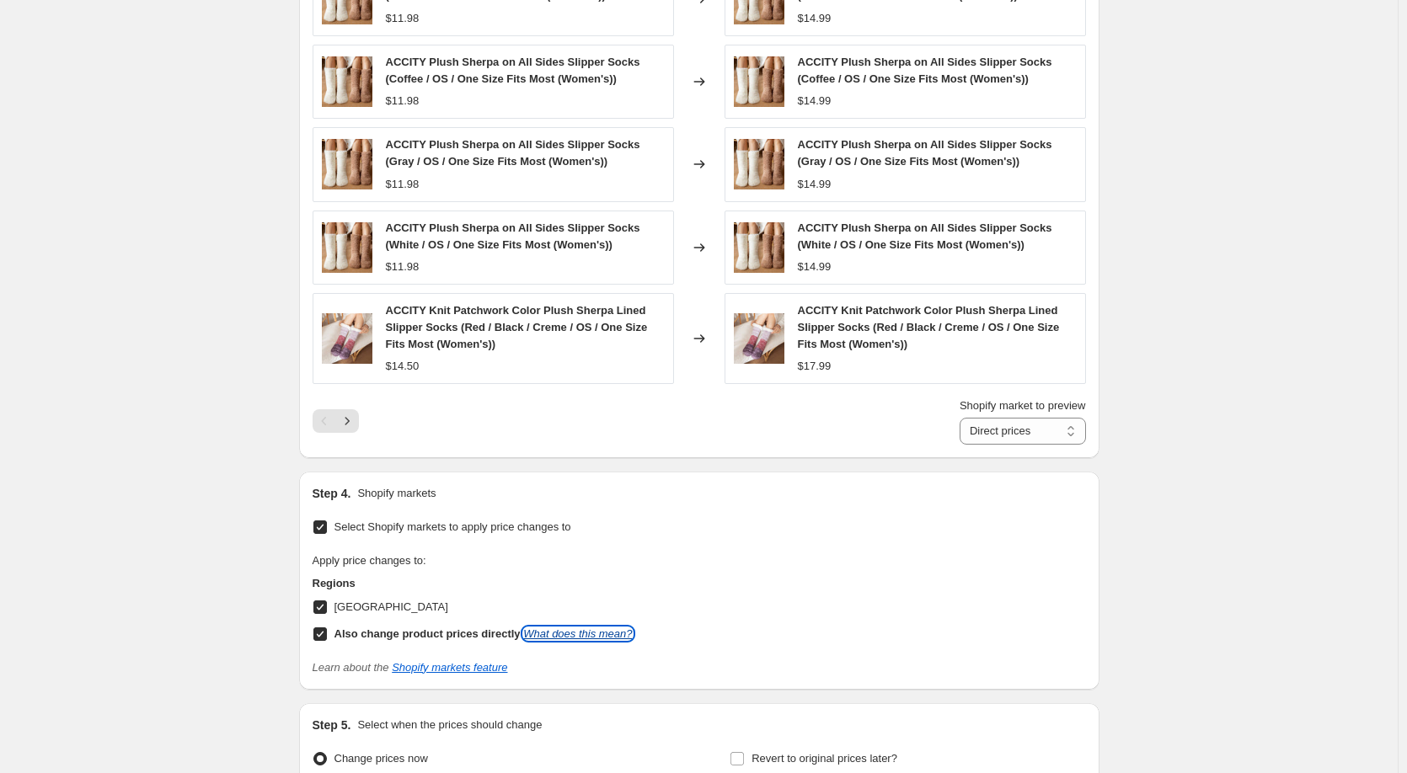
click at [559, 633] on link "What does this mean?" at bounding box center [577, 634] width 109 height 13
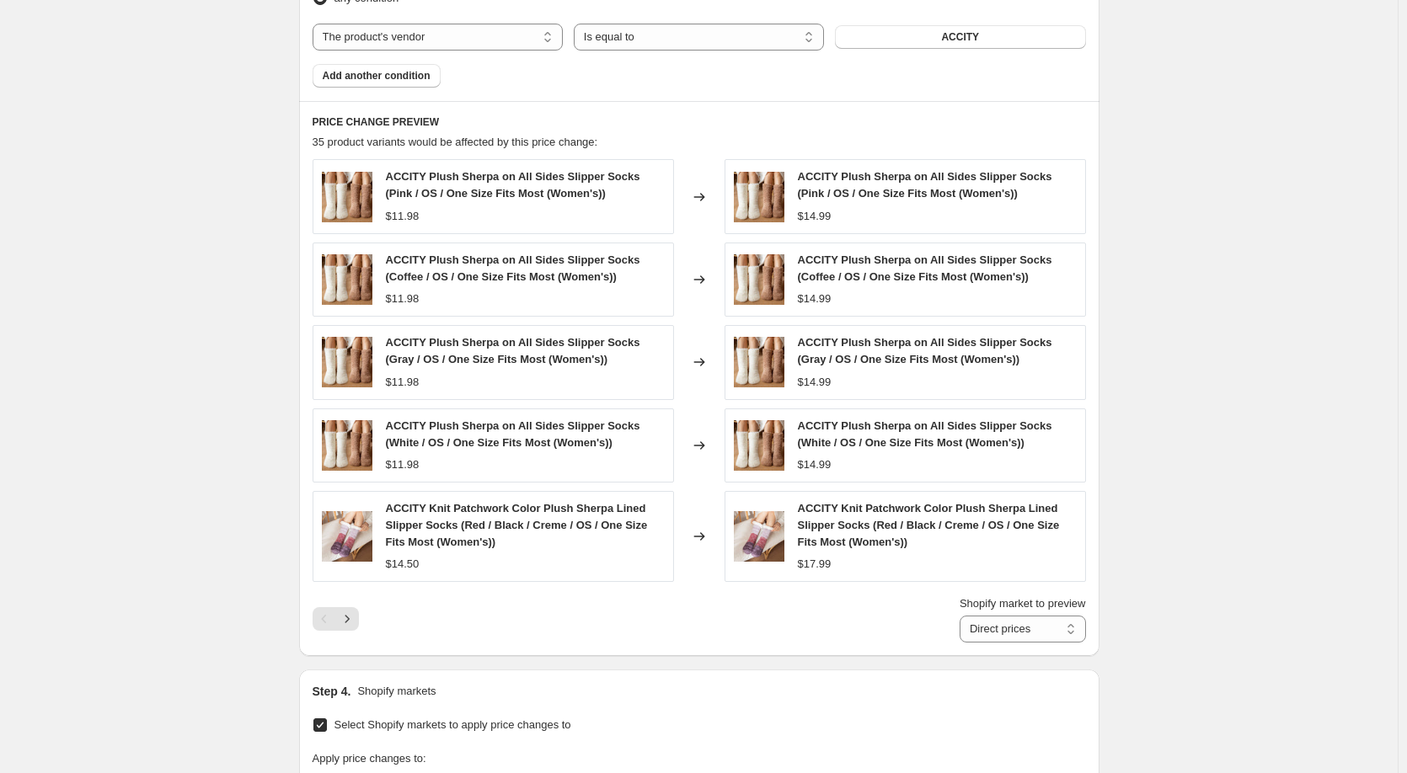
scroll to position [1123, 0]
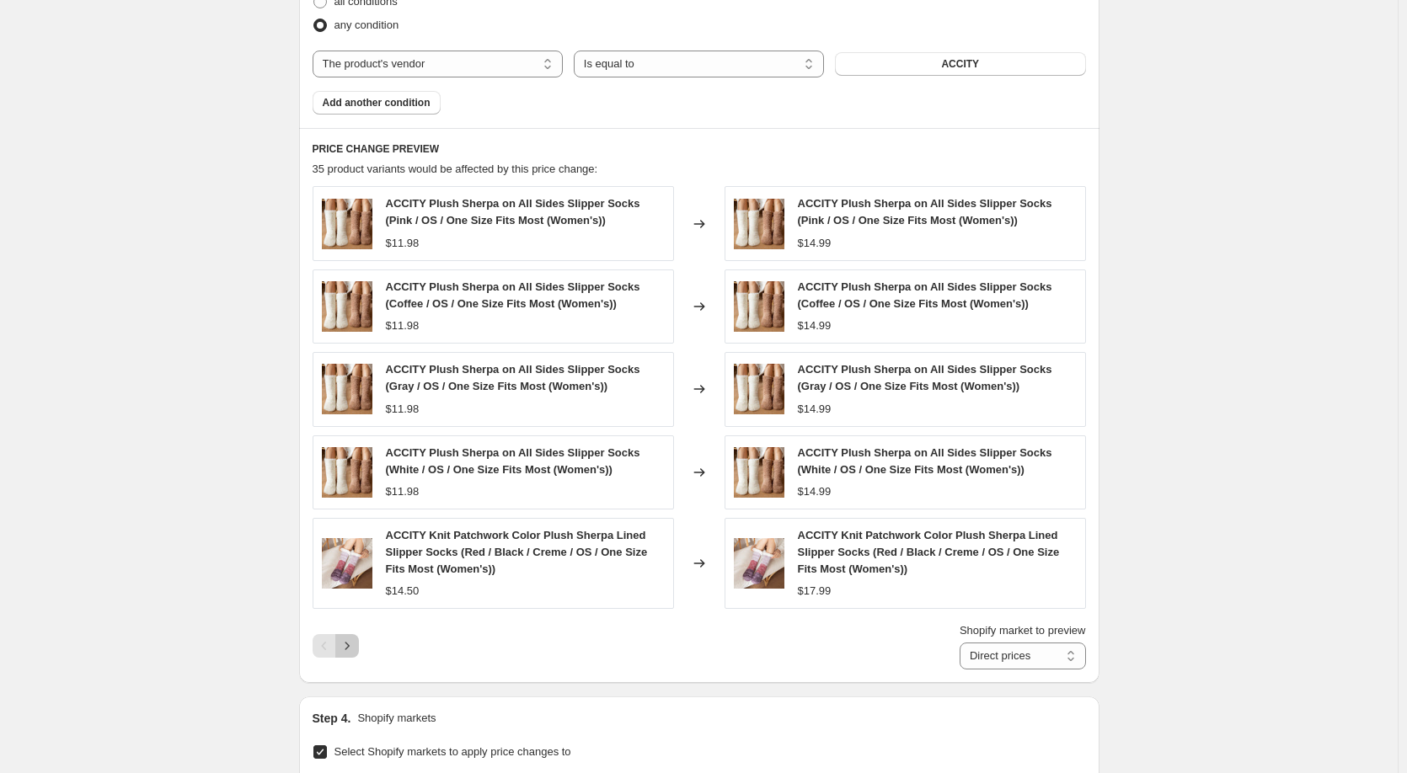
click at [349, 649] on icon "Next" at bounding box center [347, 647] width 4 height 8
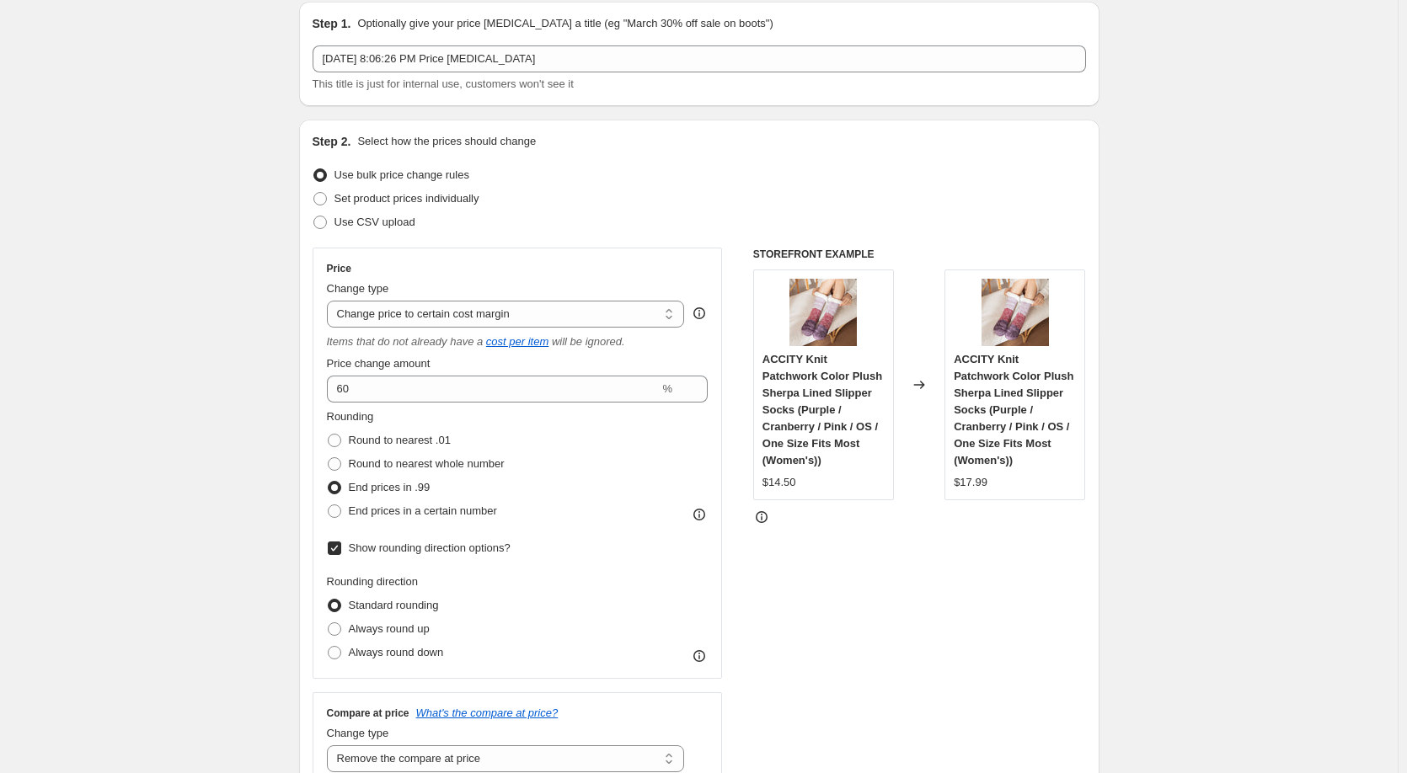
scroll to position [112, 0]
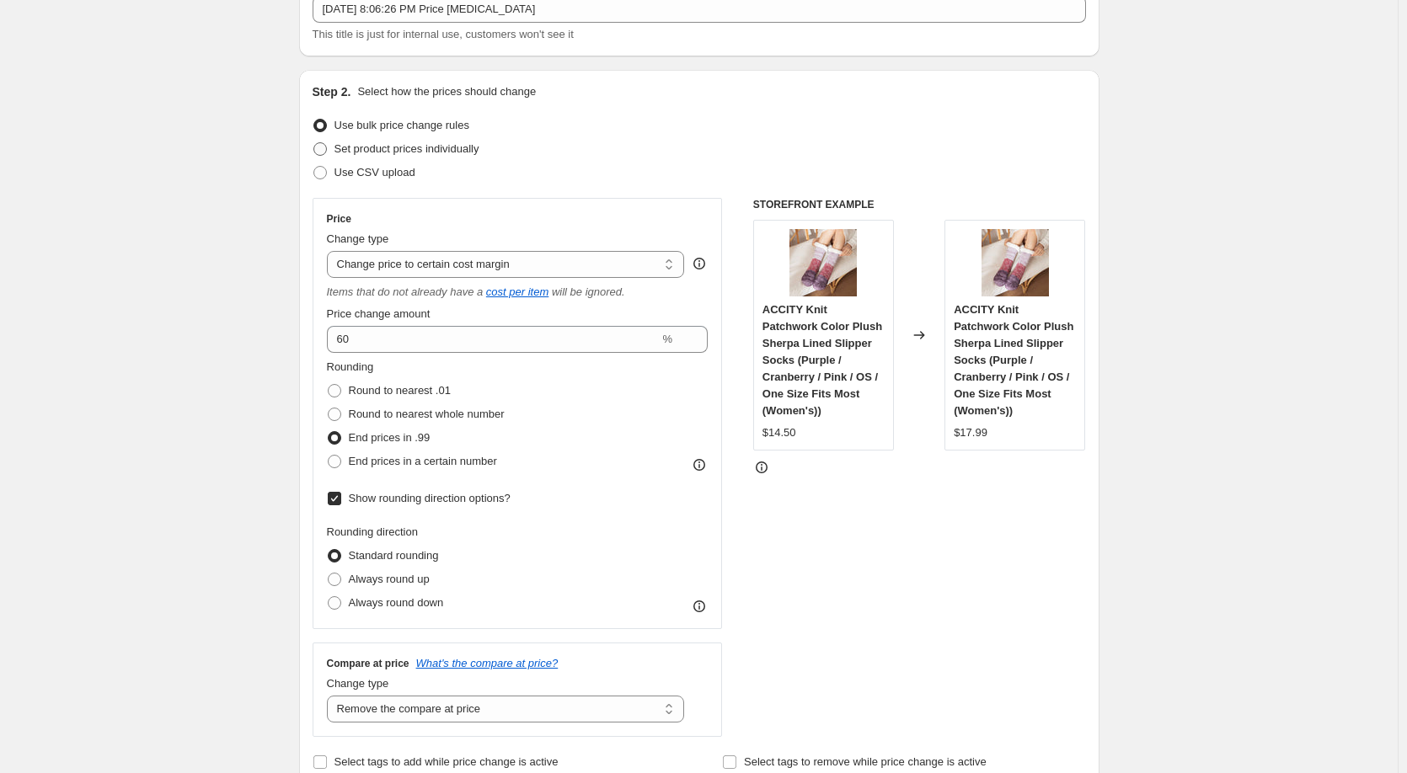
click at [325, 151] on span at bounding box center [319, 148] width 13 height 13
click at [314, 143] on input "Set product prices individually" at bounding box center [313, 142] width 1 height 1
radio input "true"
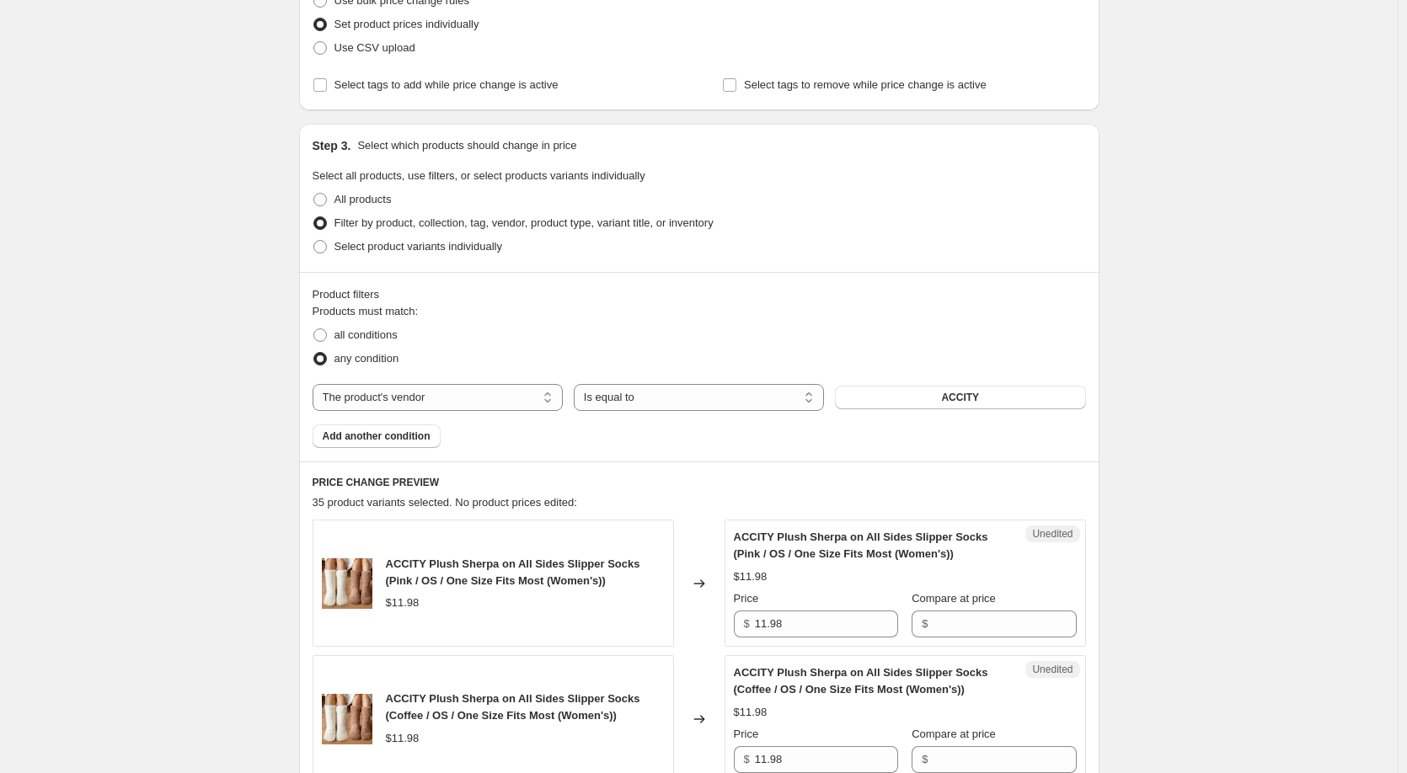
scroll to position [225, 0]
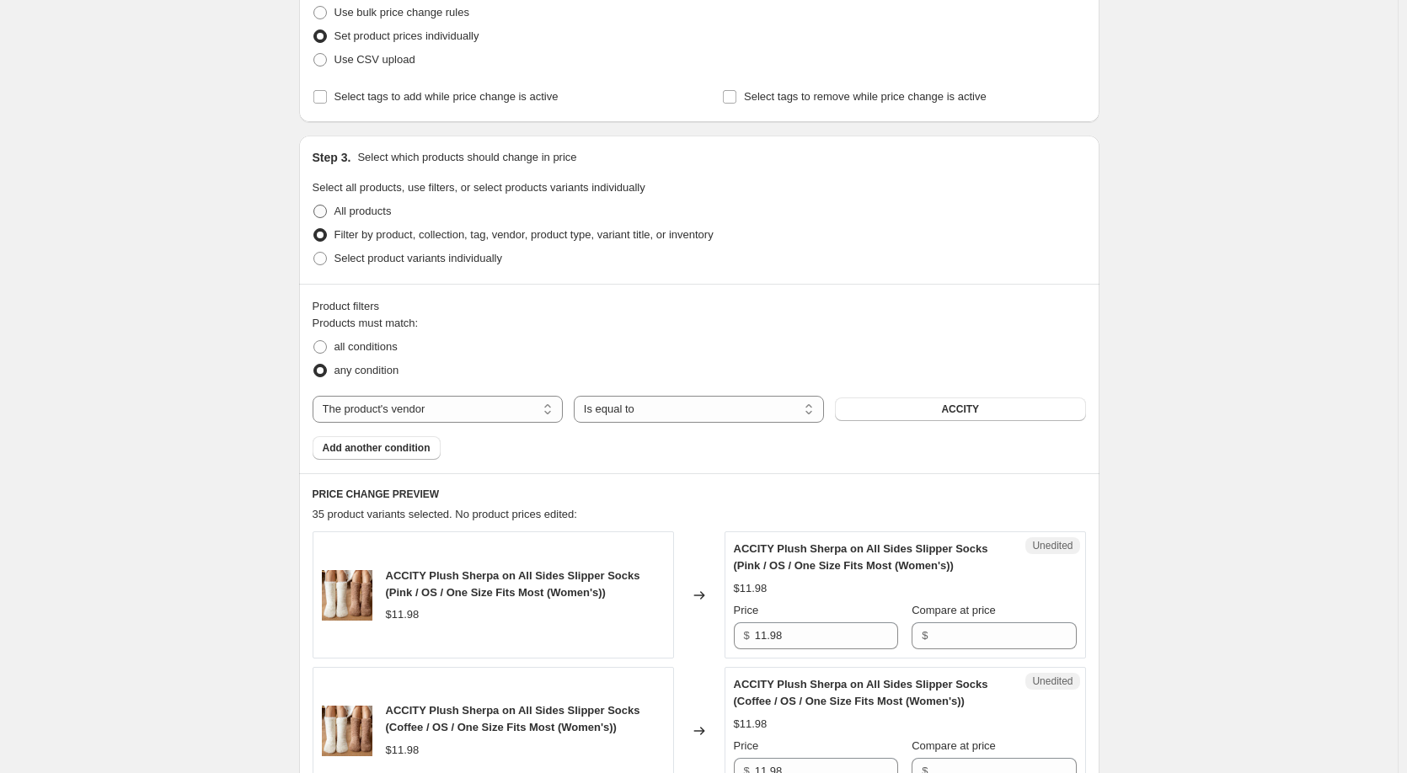
click at [327, 215] on span at bounding box center [319, 211] width 13 height 13
click at [314, 206] on input "All products" at bounding box center [313, 205] width 1 height 1
radio input "true"
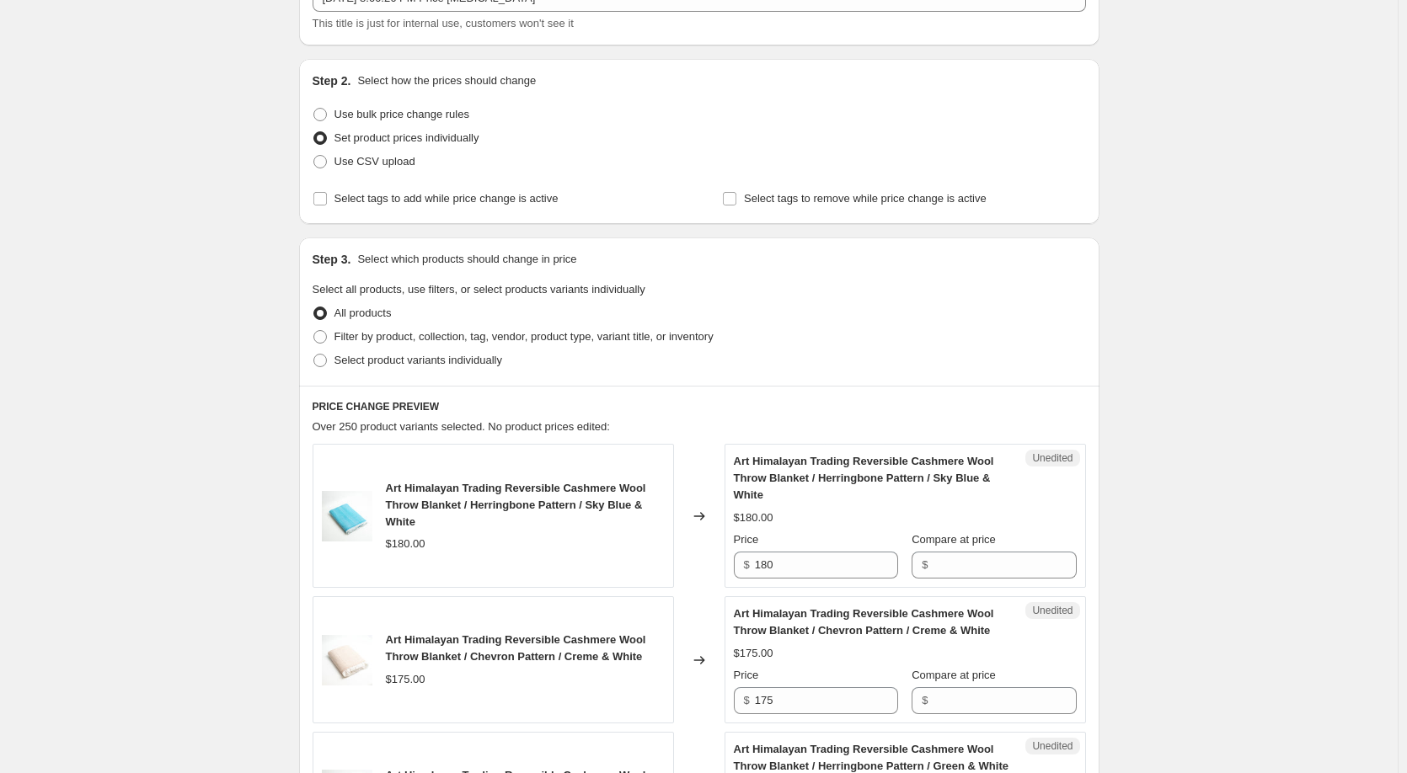
scroll to position [0, 0]
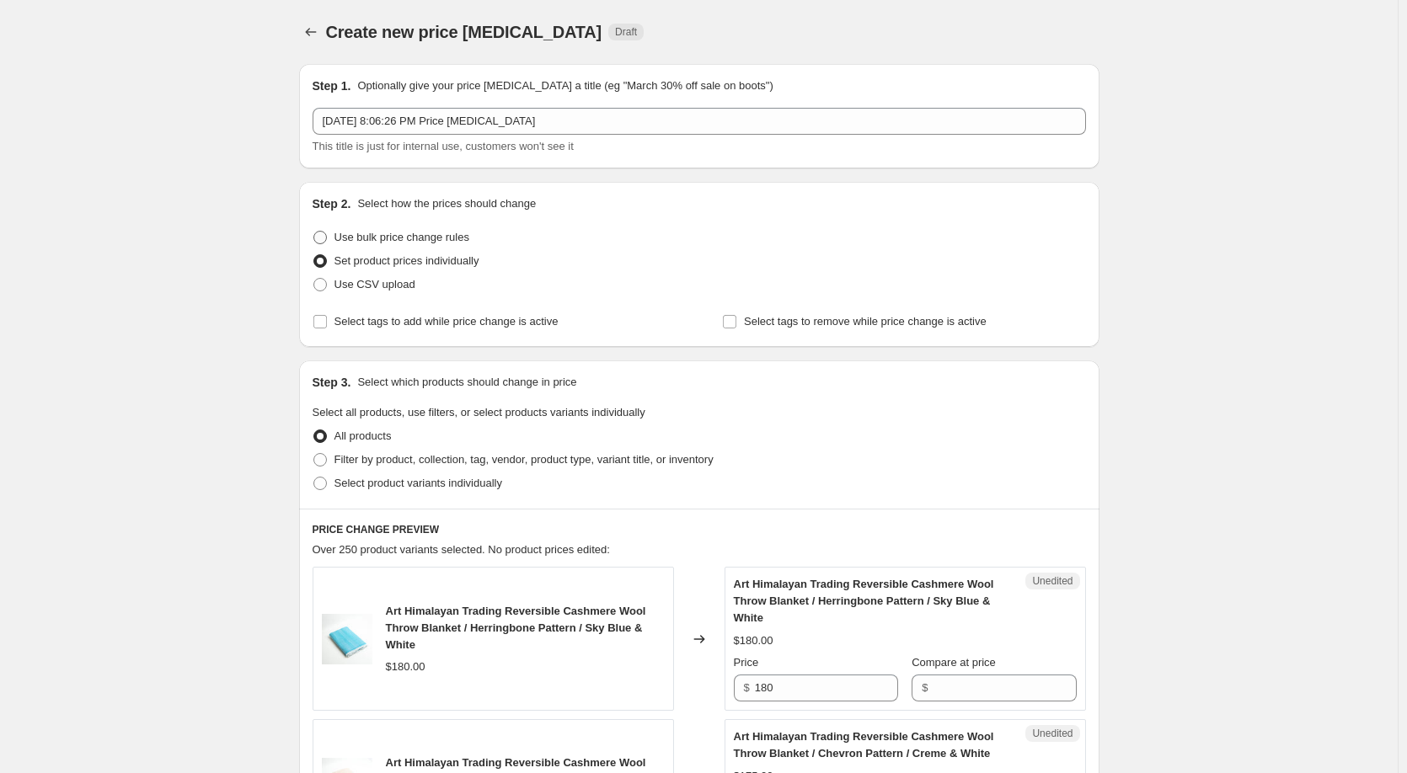
click at [320, 243] on span at bounding box center [319, 237] width 13 height 13
click at [314, 232] on input "Use bulk price change rules" at bounding box center [313, 231] width 1 height 1
radio input "true"
select select "margin"
select select "remove"
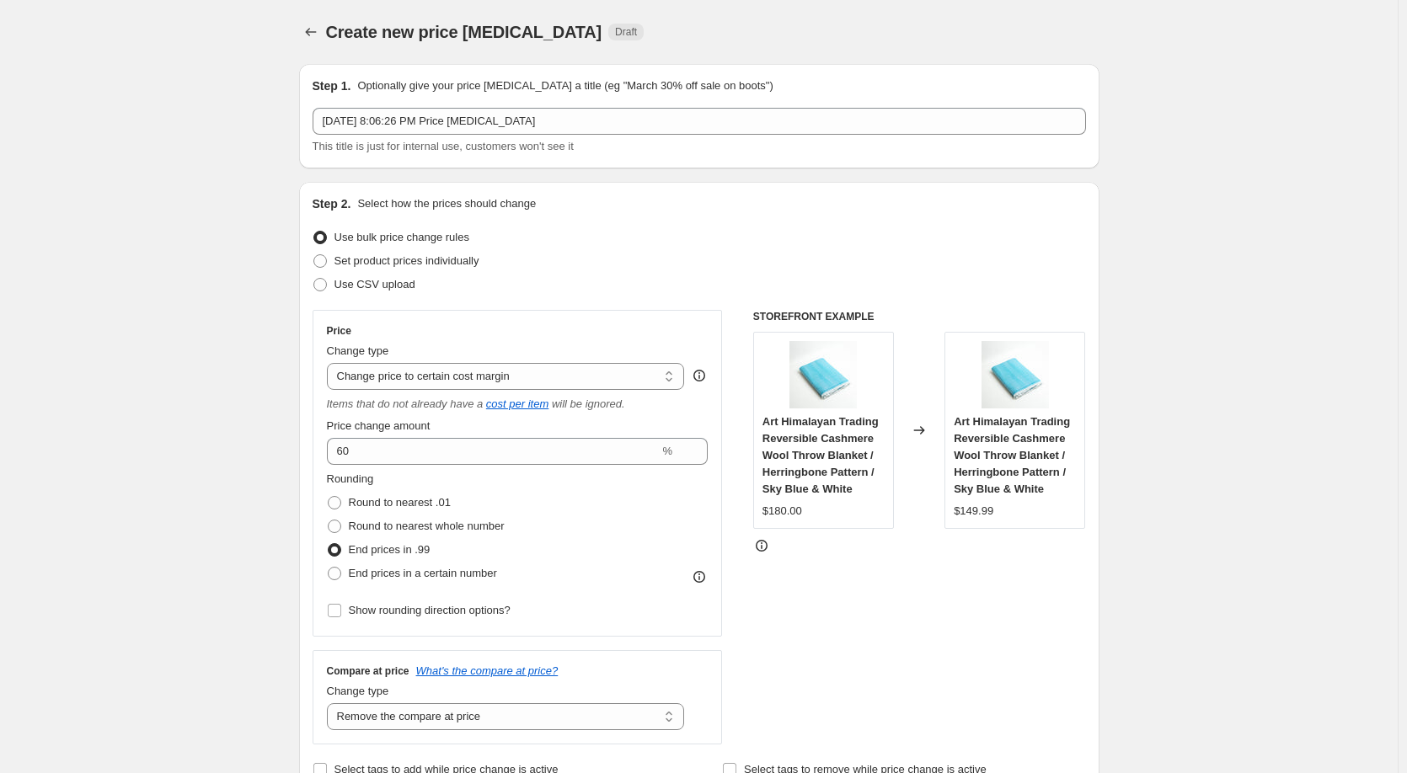
click at [327, 234] on span at bounding box center [319, 237] width 13 height 13
click at [314, 232] on input "Use bulk price change rules" at bounding box center [313, 231] width 1 height 1
click at [324, 241] on span at bounding box center [319, 237] width 13 height 13
click at [314, 232] on input "Use bulk price change rules" at bounding box center [313, 231] width 1 height 1
click at [327, 236] on span at bounding box center [319, 237] width 13 height 13
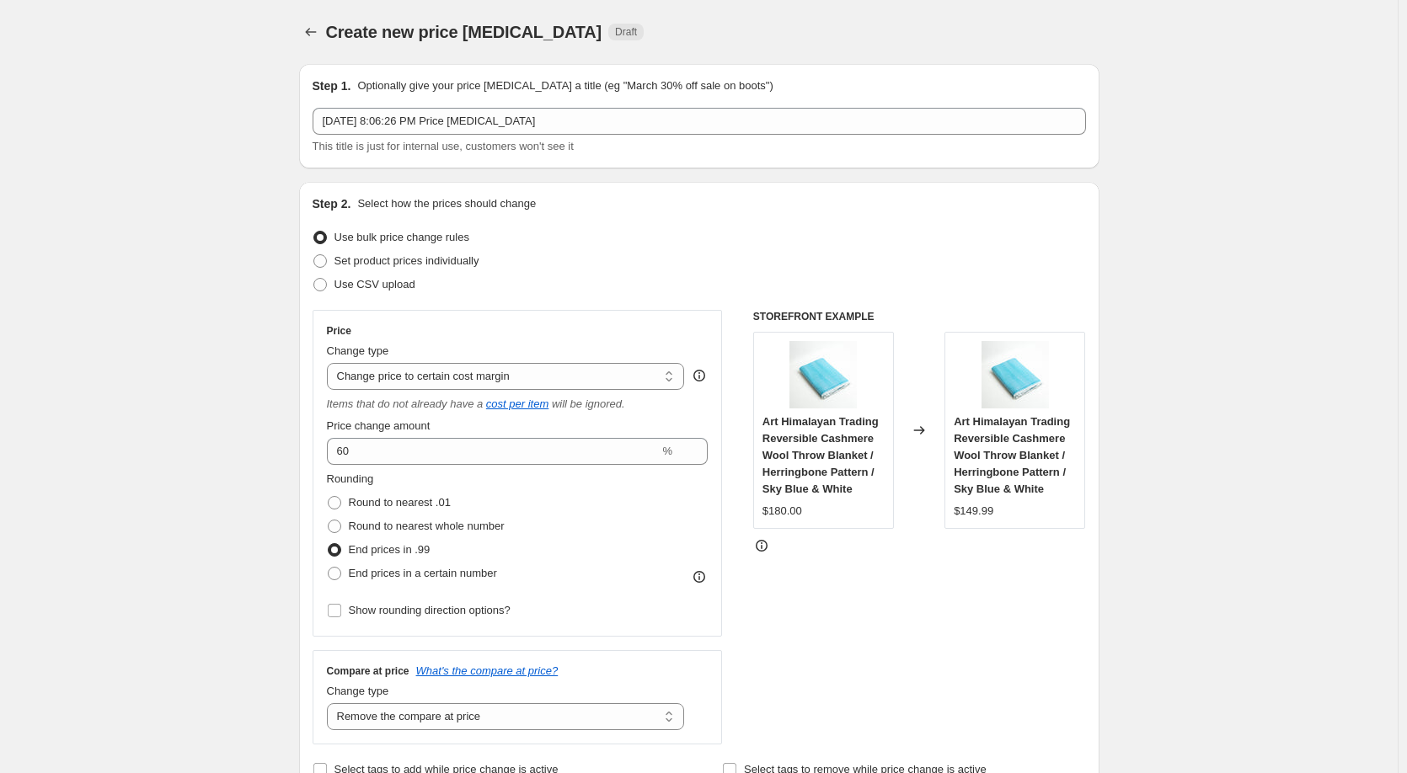
click at [314, 232] on input "Use bulk price change rules" at bounding box center [313, 231] width 1 height 1
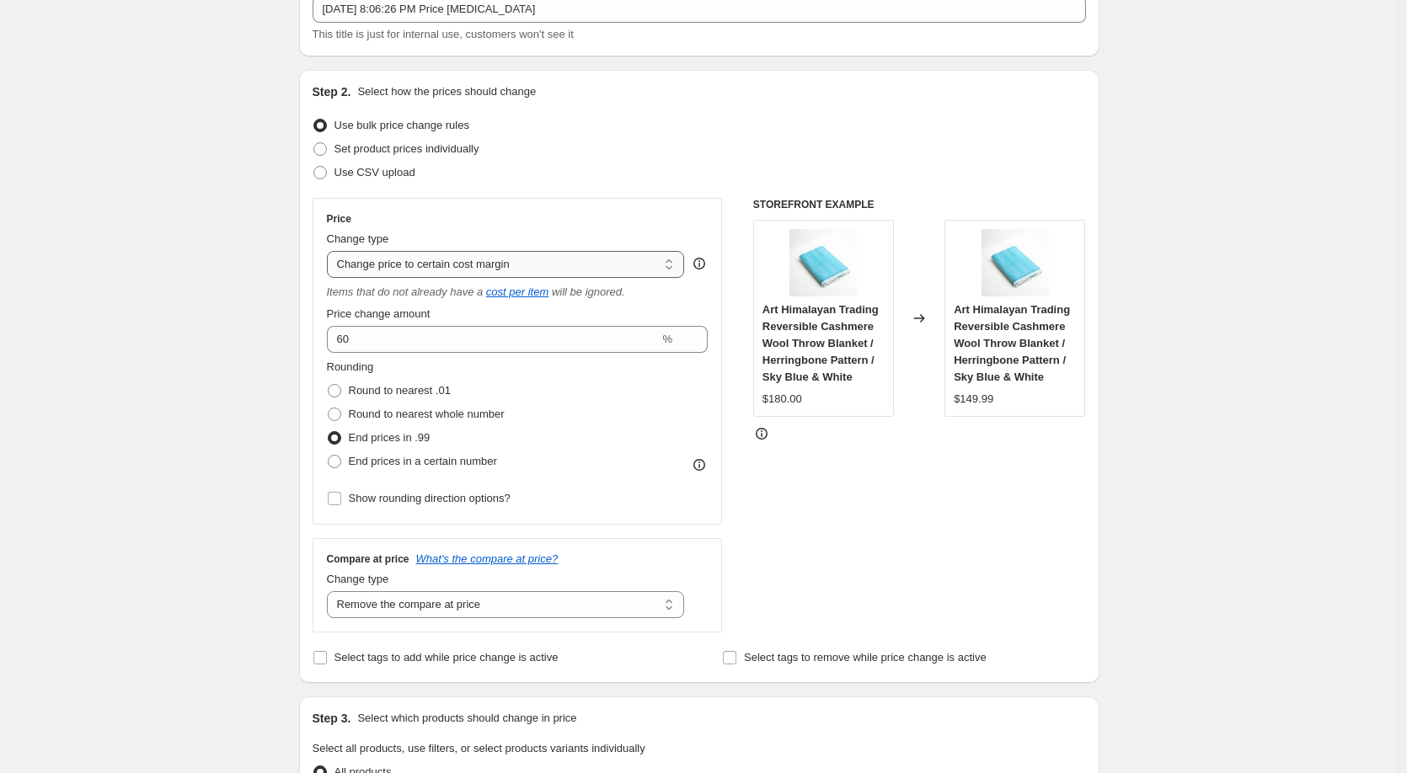
click at [455, 274] on select "Change the price to a certain amount Change the price by a certain amount Chang…" at bounding box center [506, 264] width 358 height 27
select select "to"
click at [330, 251] on select "Change the price to a certain amount Change the price by a certain amount Chang…" at bounding box center [506, 264] width 358 height 27
type input "80.00"
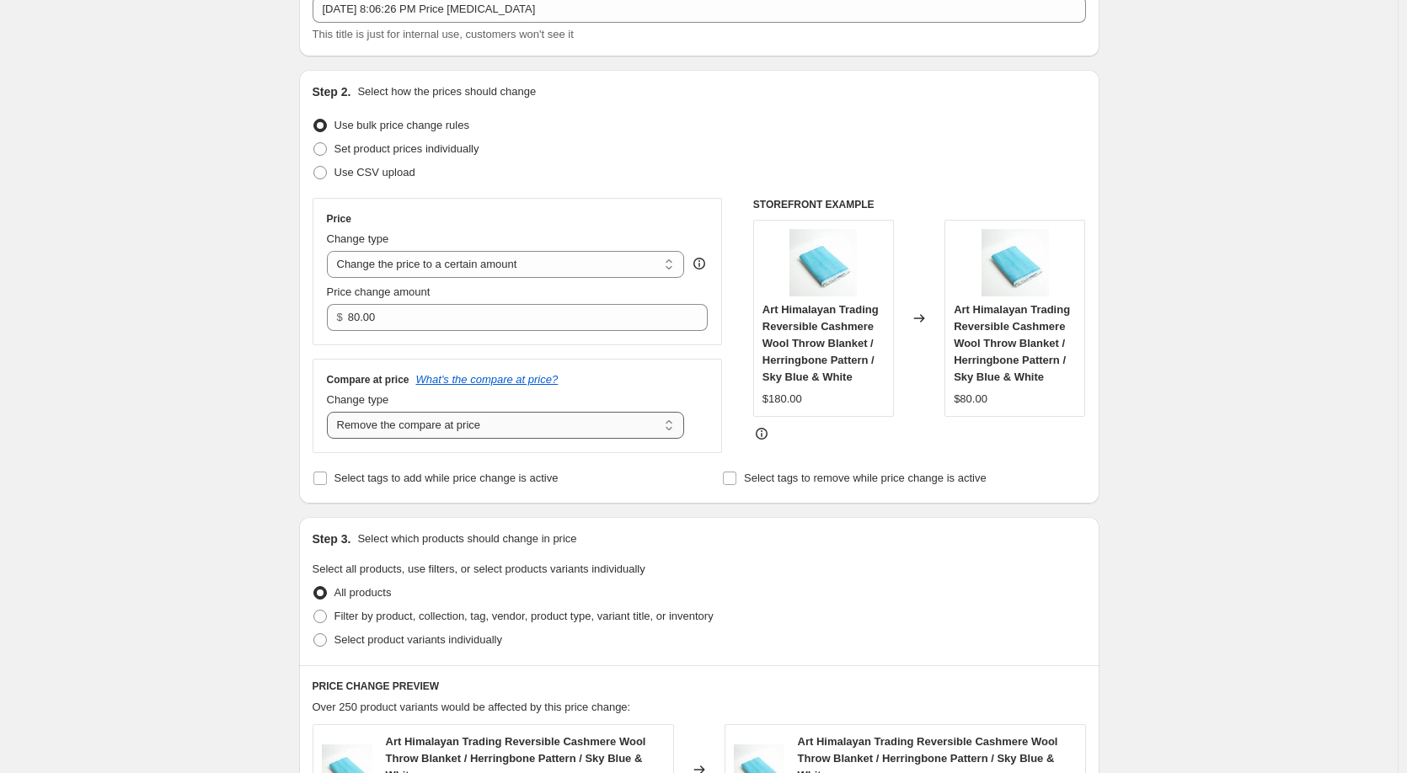
click at [403, 427] on select "Change the compare at price to the current price (sale) Change the compare at p…" at bounding box center [506, 425] width 358 height 27
click at [461, 263] on select "Change the price to a certain amount Change the price by a certain amount Chang…" at bounding box center [506, 264] width 358 height 27
select select "by"
click at [330, 251] on select "Change the price to a certain amount Change the price by a certain amount Chang…" at bounding box center [506, 264] width 358 height 27
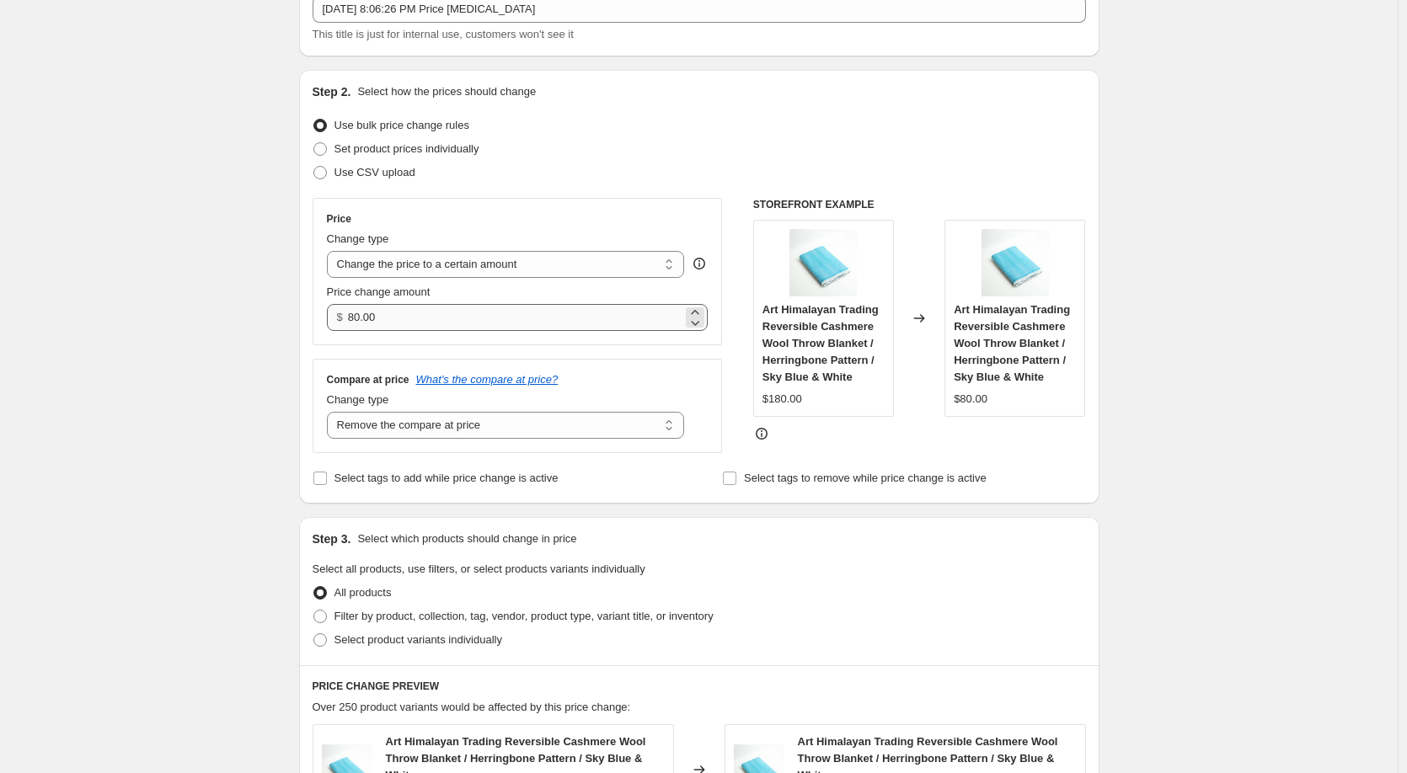
type input "-10.00"
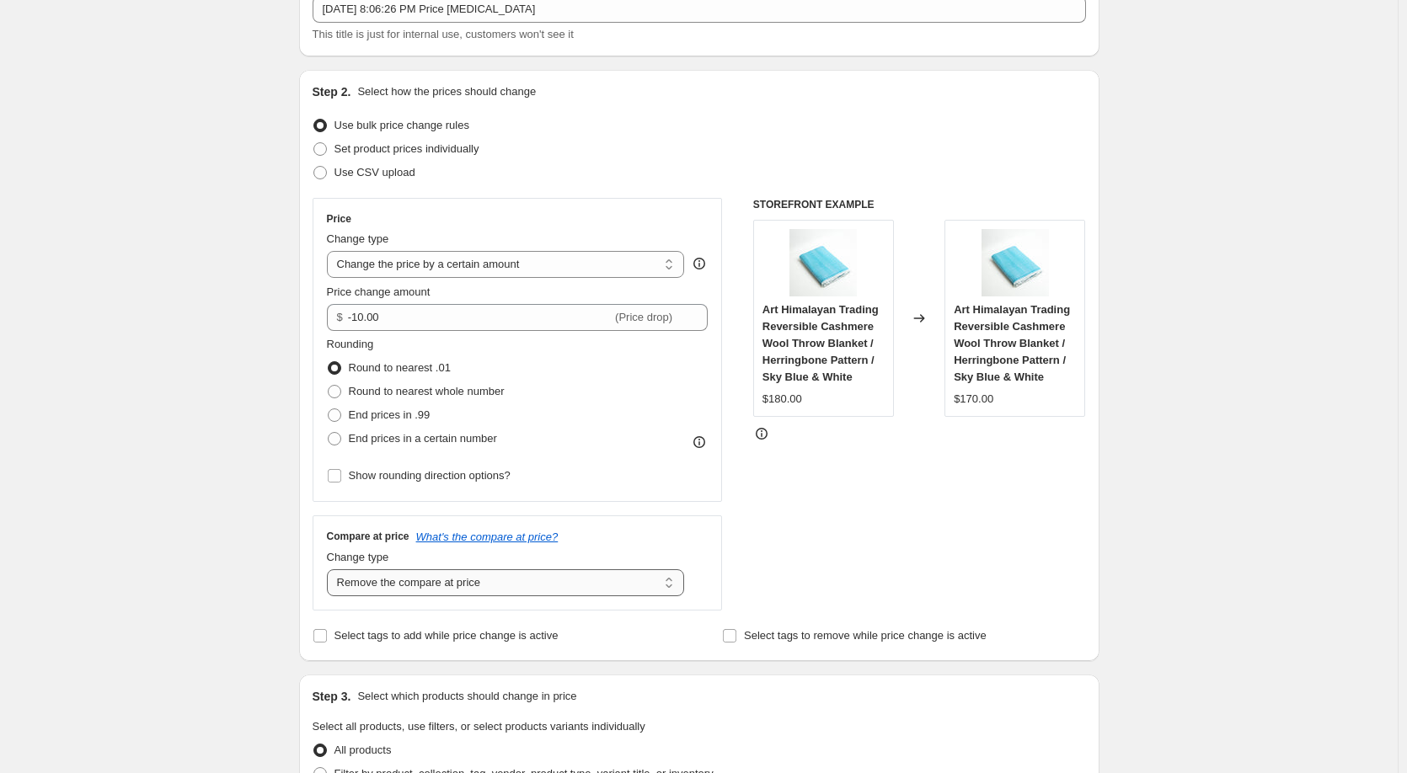
click at [355, 577] on select "Change the compare at price to the current price (sale) Change the compare at p…" at bounding box center [506, 582] width 358 height 27
click at [425, 264] on select "Change the price to a certain amount Change the price by a certain amount Chang…" at bounding box center [506, 264] width 358 height 27
select select "percentage"
click at [330, 251] on select "Change the price to a certain amount Change the price by a certain amount Chang…" at bounding box center [506, 264] width 358 height 27
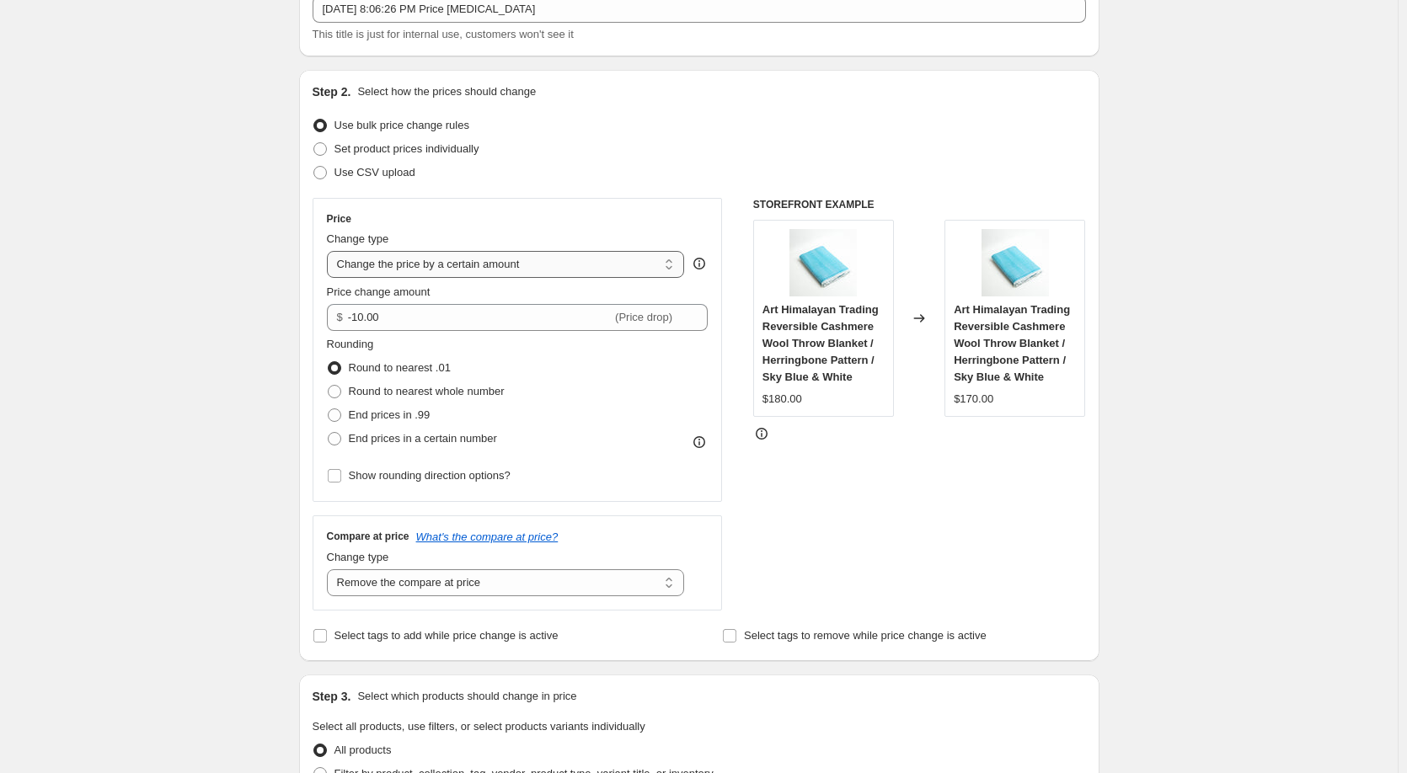
type input "-15"
click at [439, 265] on select "Change the price to a certain amount Change the price by a certain amount Chang…" at bounding box center [506, 264] width 358 height 27
select select "margin"
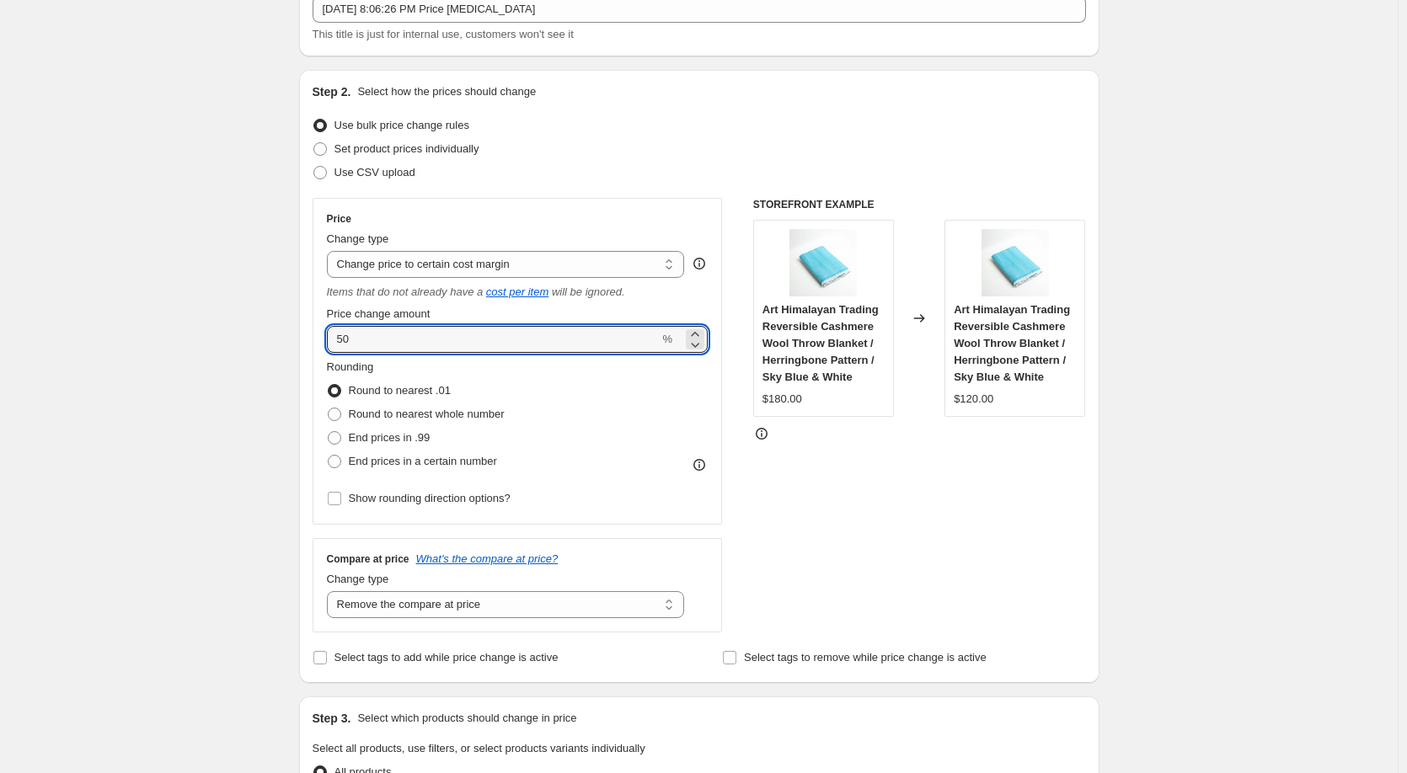
drag, startPoint x: 372, startPoint y: 344, endPoint x: 308, endPoint y: 345, distance: 64.0
click at [308, 345] on div "Step 2. Select how the prices should change Use bulk price change rules Set pro…" at bounding box center [699, 376] width 800 height 613
type input "60"
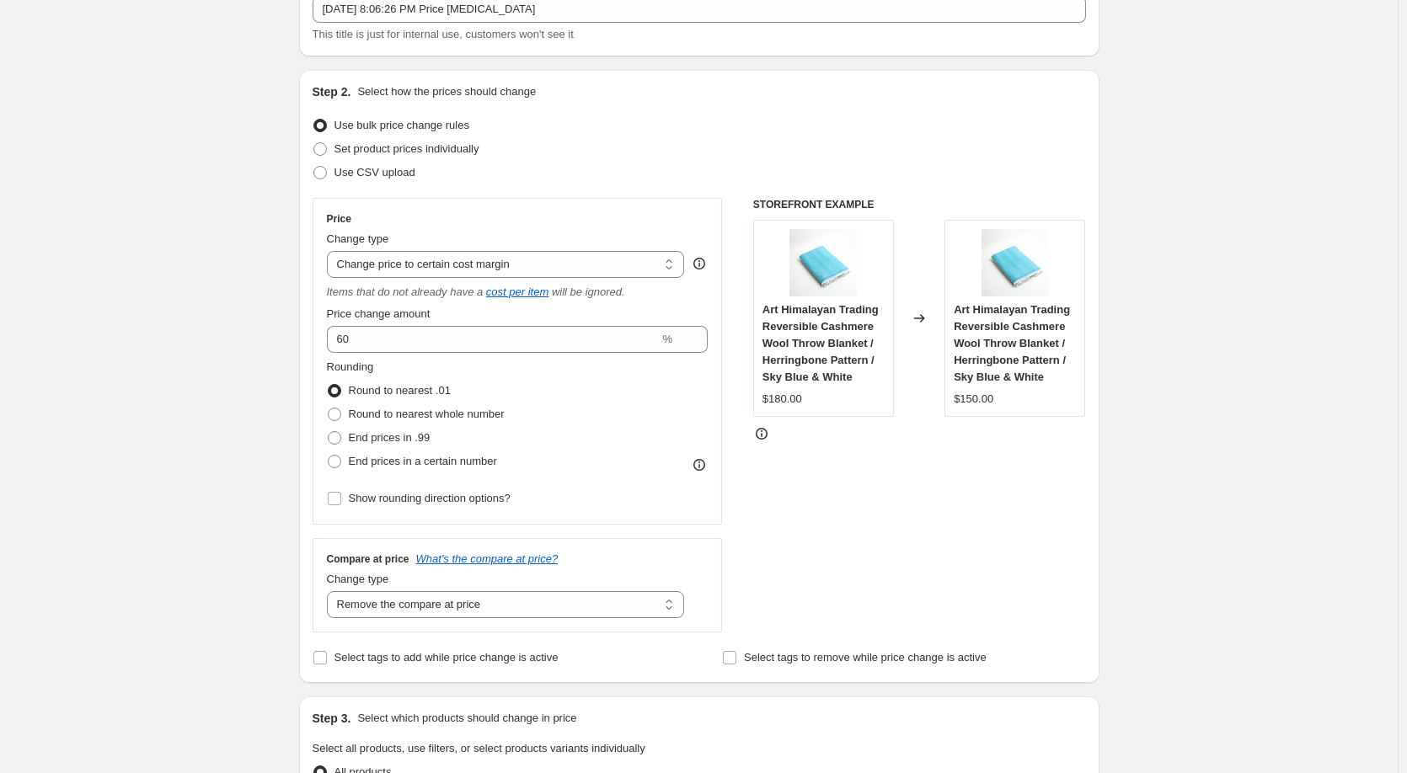
scroll to position [225, 0]
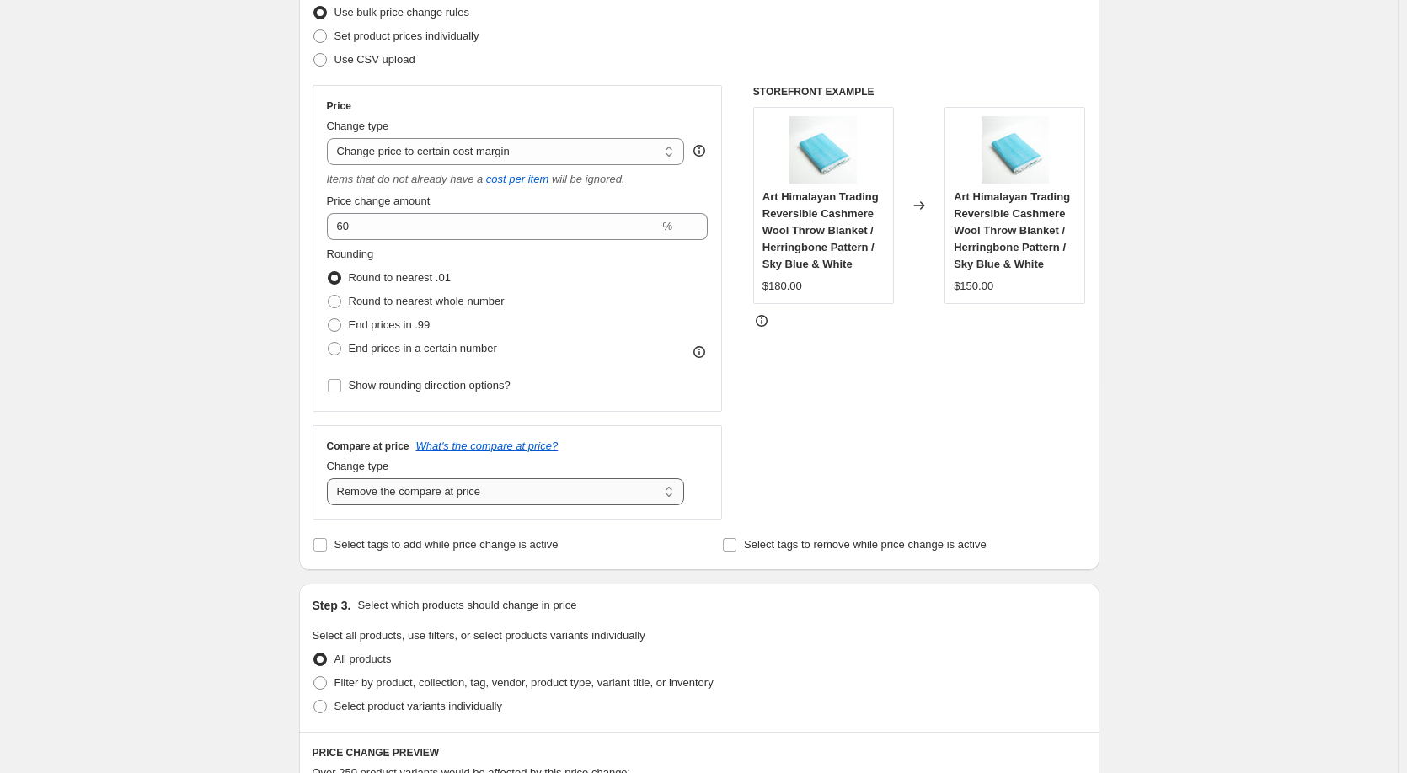
click at [407, 496] on select "Change the compare at price to the current price (sale) Change the compare at p…" at bounding box center [506, 491] width 358 height 27
click at [330, 478] on select "Change the compare at price to the current price (sale) Change the compare at p…" at bounding box center [506, 491] width 358 height 27
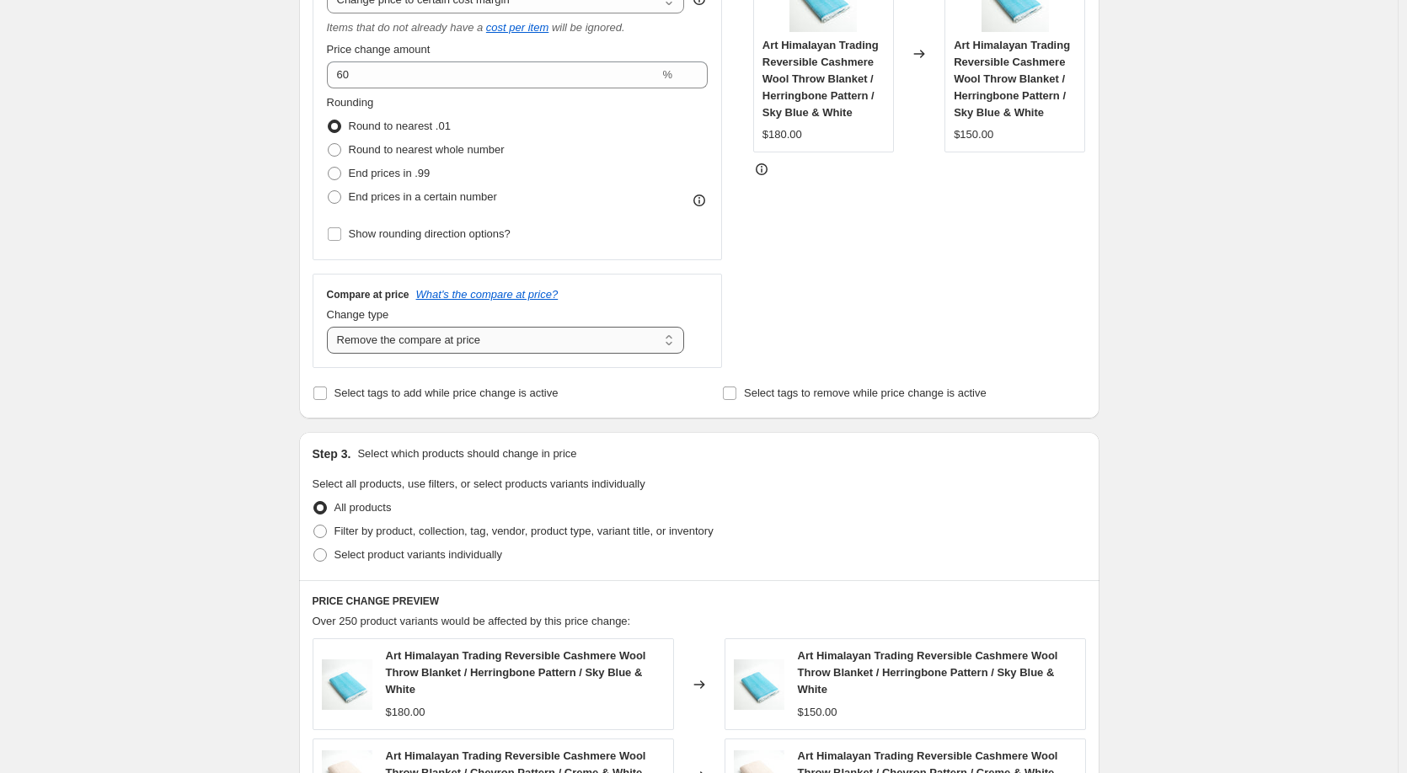
scroll to position [337, 0]
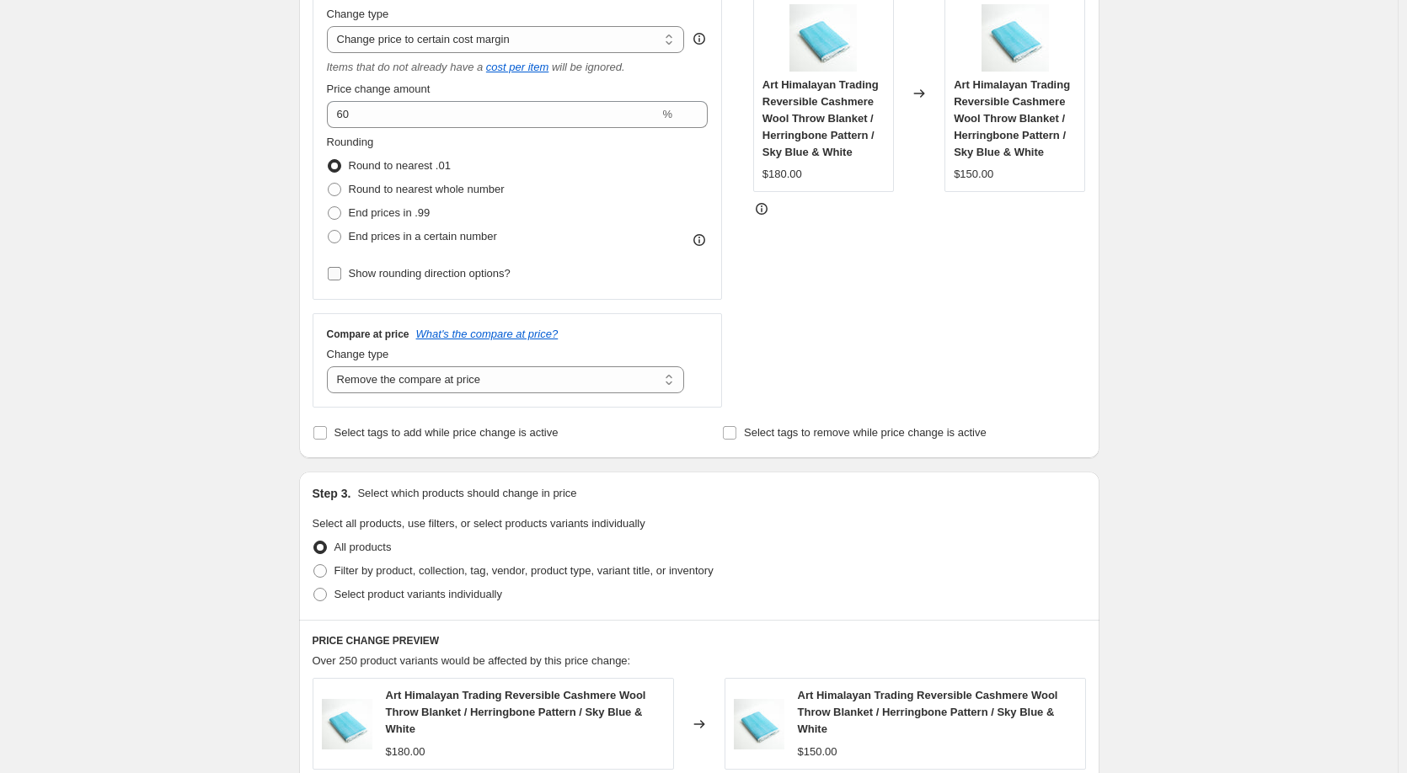
click at [340, 267] on input "Show rounding direction options?" at bounding box center [334, 273] width 13 height 13
checkbox input "true"
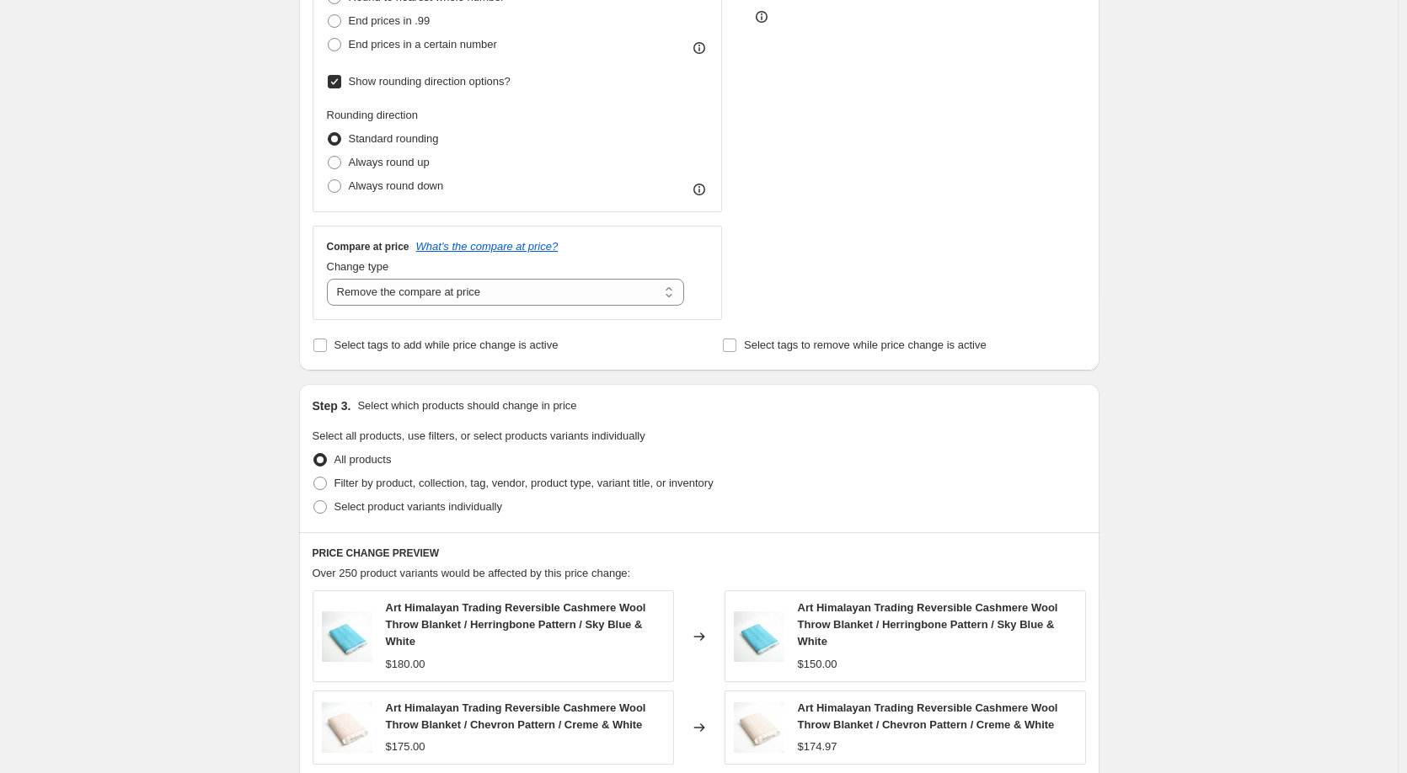
scroll to position [562, 0]
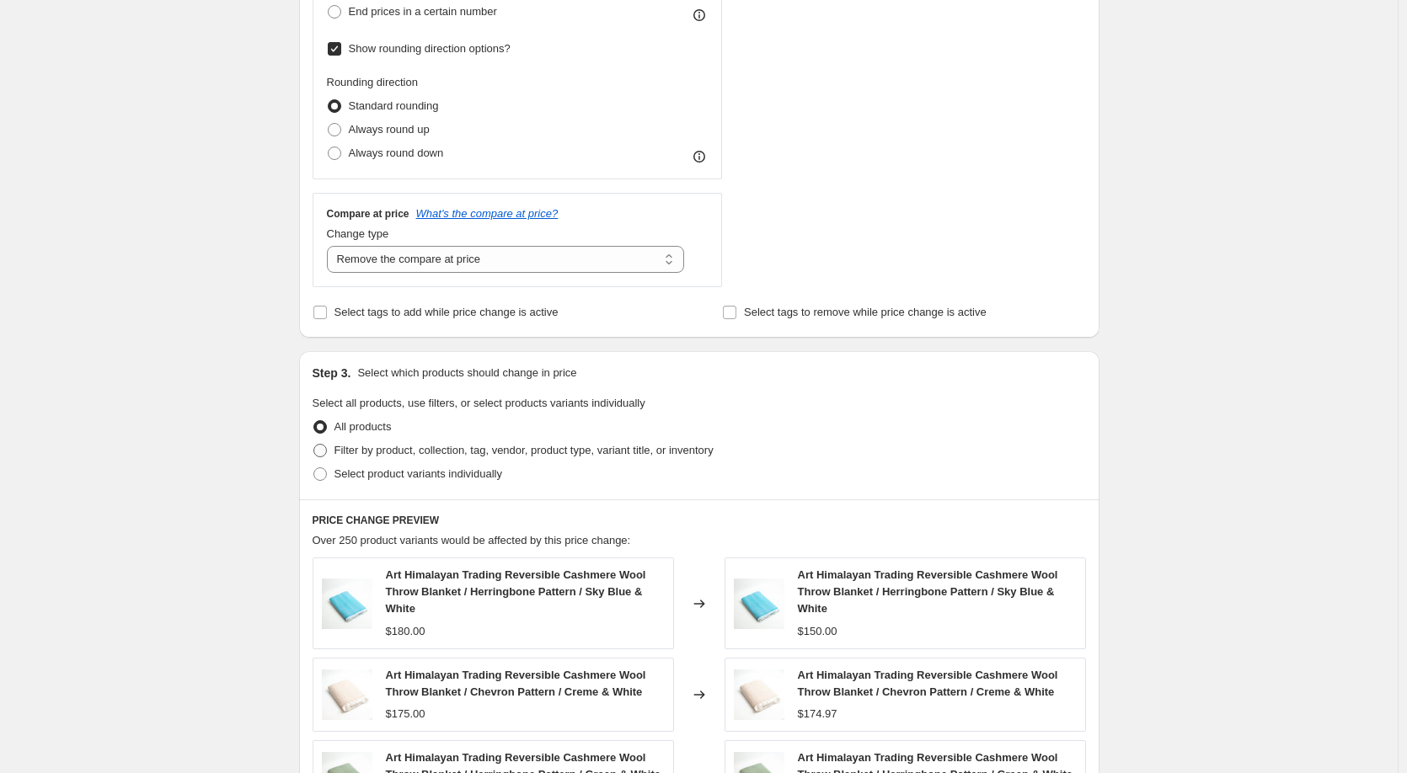
click at [327, 454] on span at bounding box center [319, 450] width 13 height 13
click at [314, 445] on input "Filter by product, collection, tag, vendor, product type, variant title, or inv…" at bounding box center [313, 444] width 1 height 1
radio input "true"
select select "vendor"
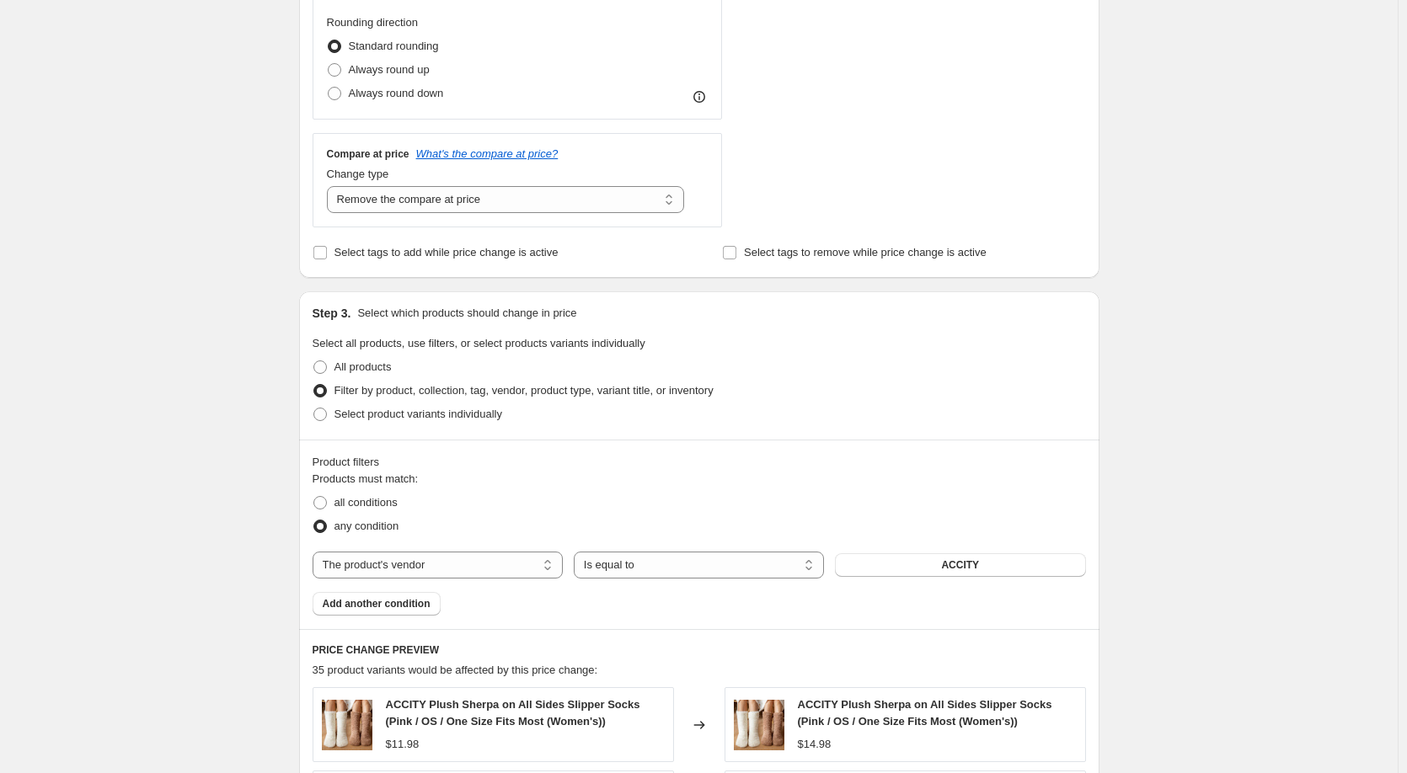
scroll to position [674, 0]
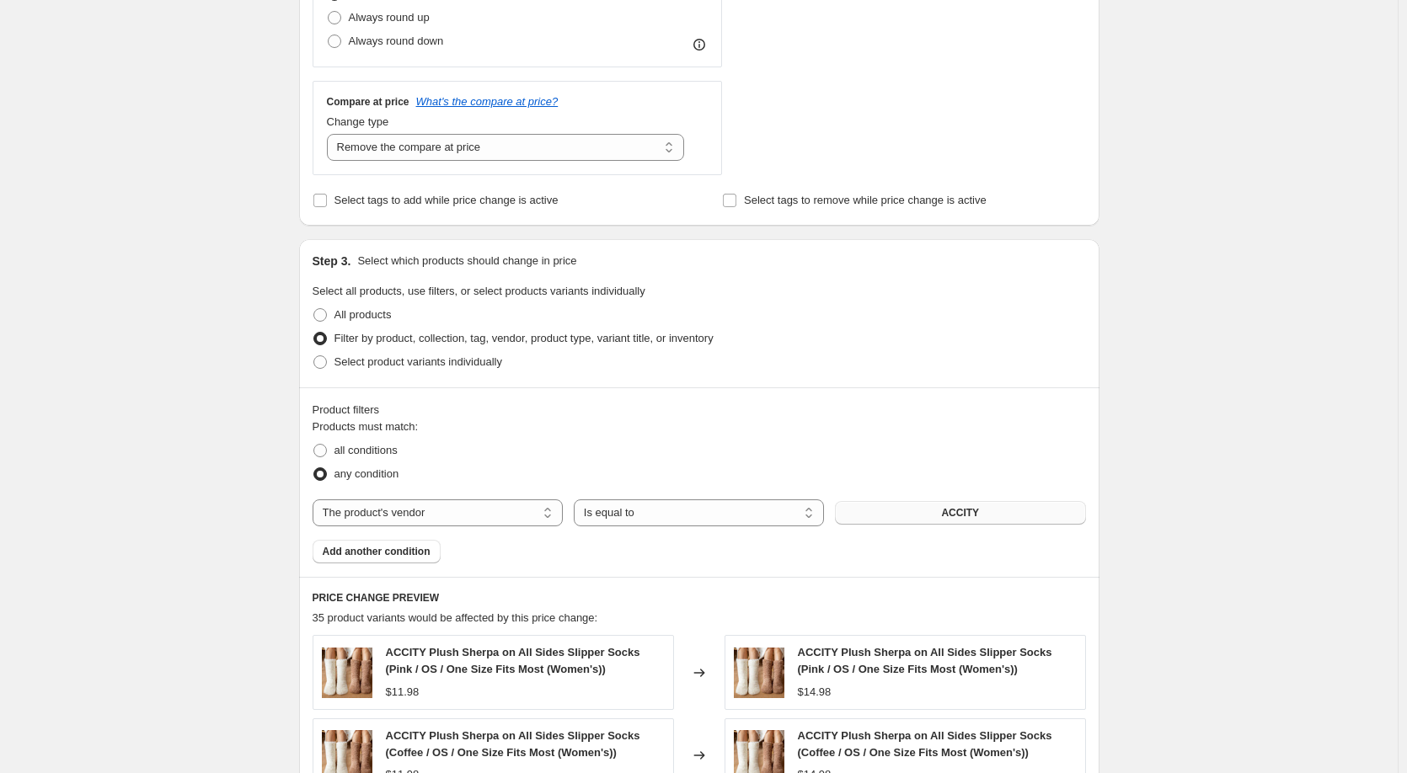
click at [904, 515] on button "ACCITY" at bounding box center [960, 513] width 250 height 24
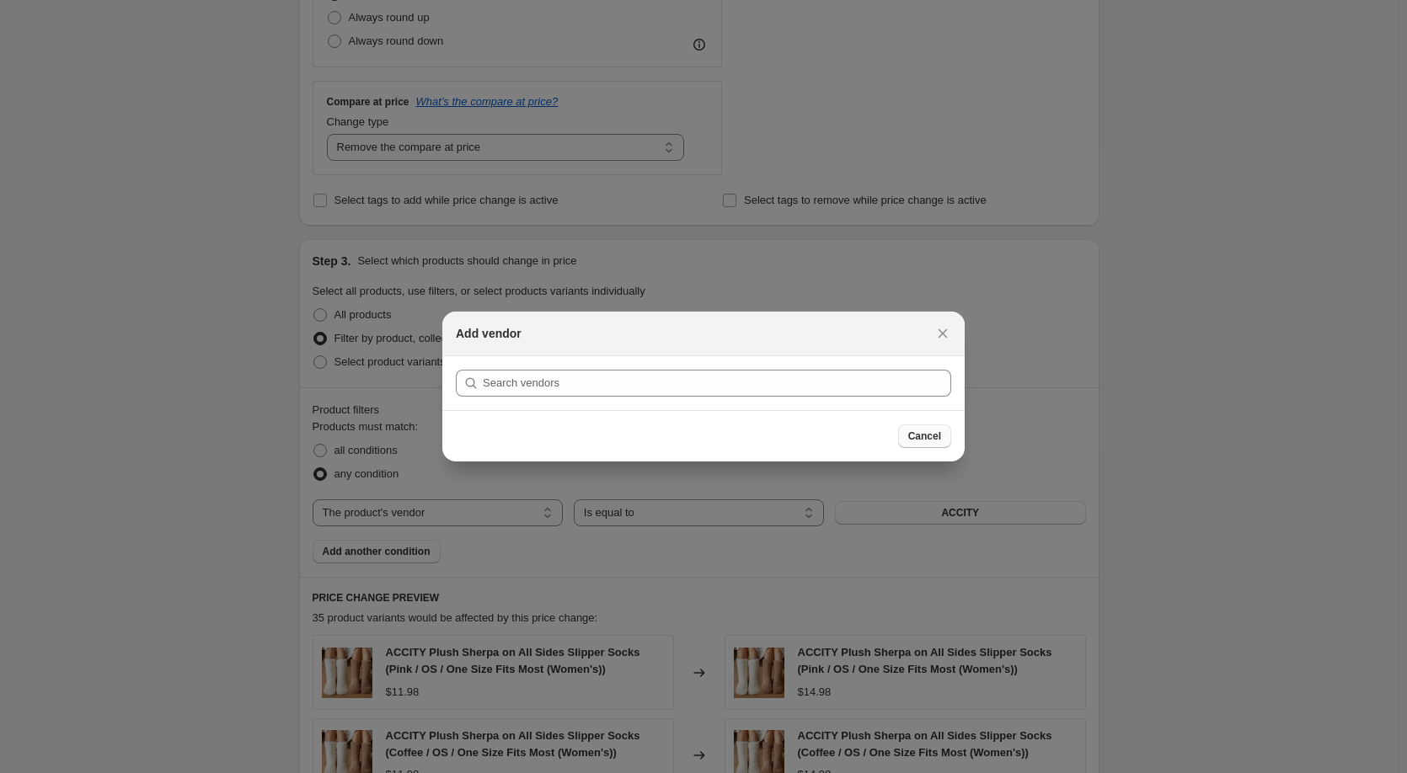
click at [923, 442] on span "Cancel" at bounding box center [924, 436] width 33 height 13
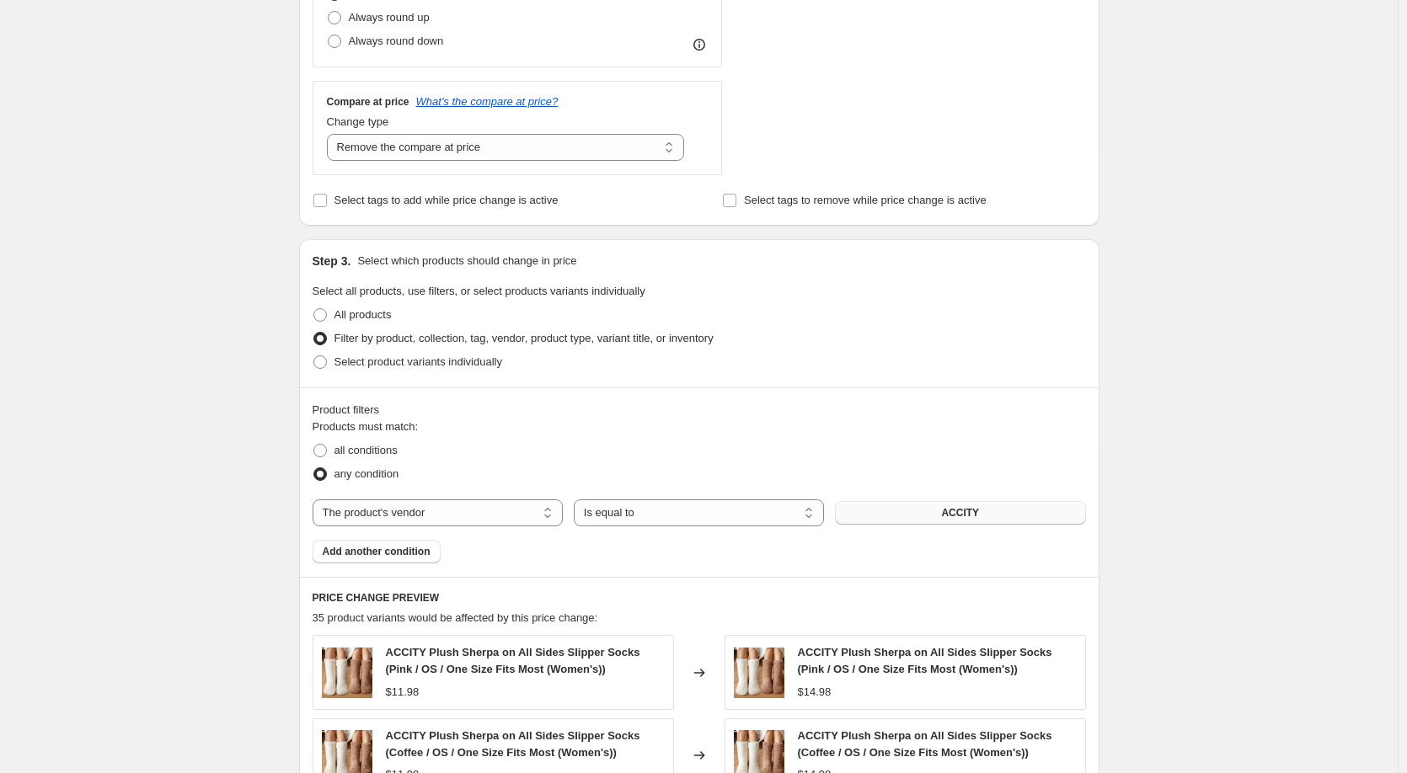
click at [951, 515] on span "ACCITY" at bounding box center [960, 512] width 38 height 13
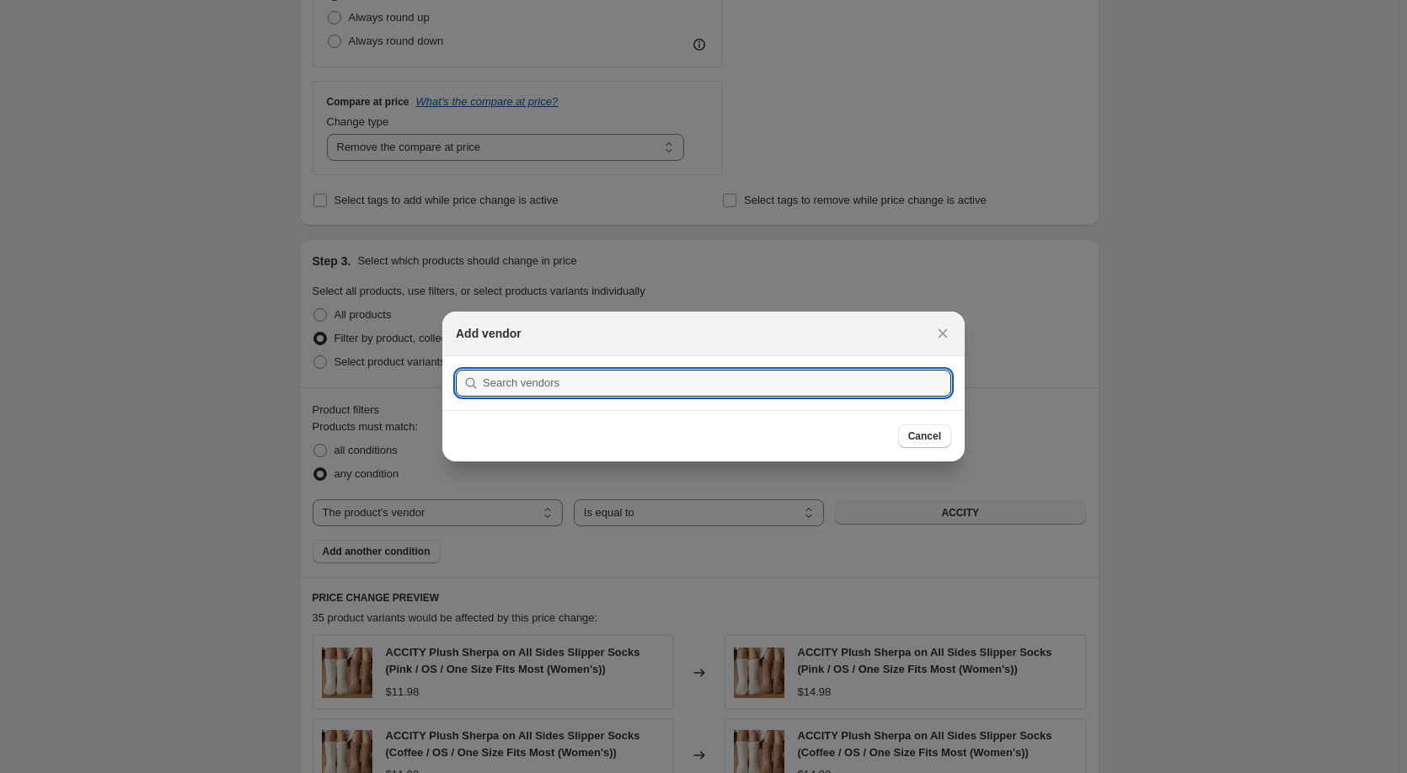
scroll to position [0, 0]
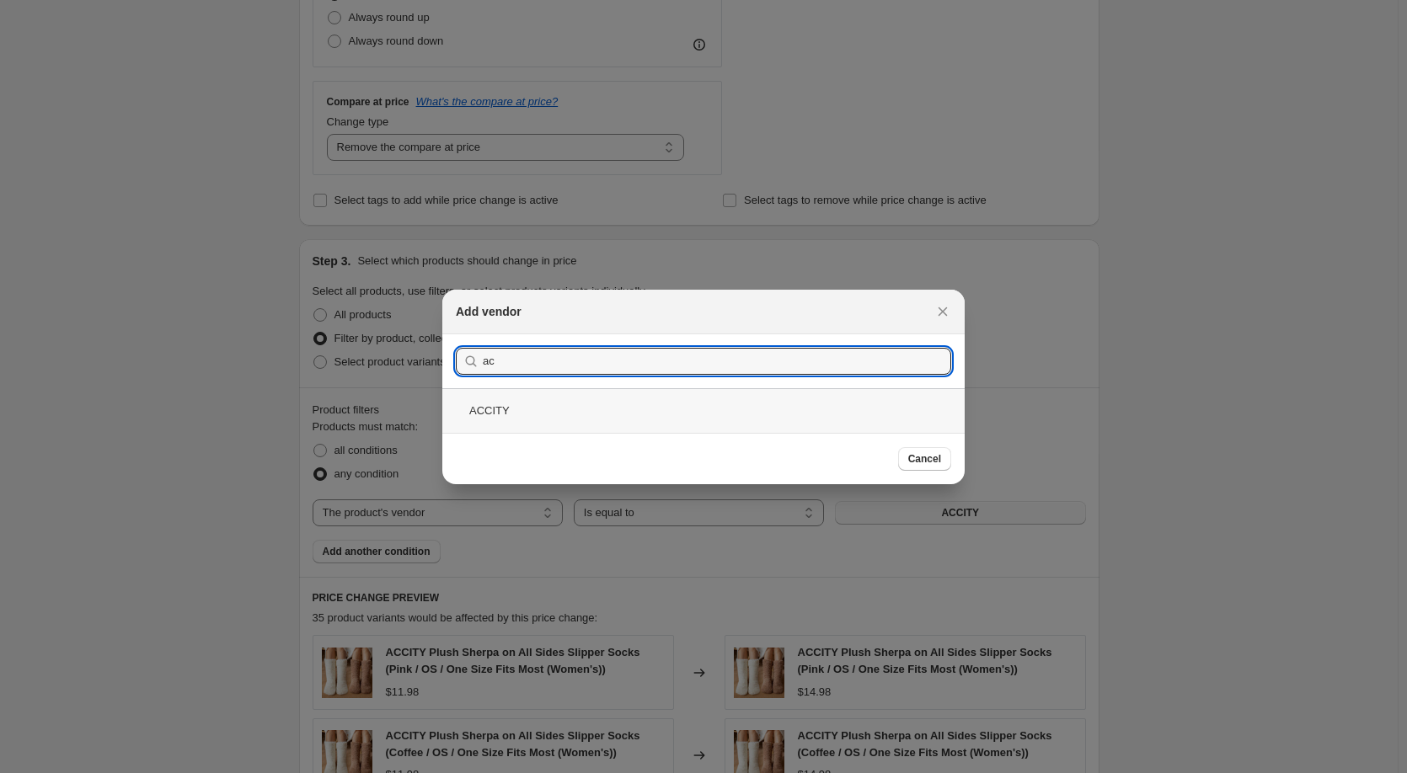
type input "ac"
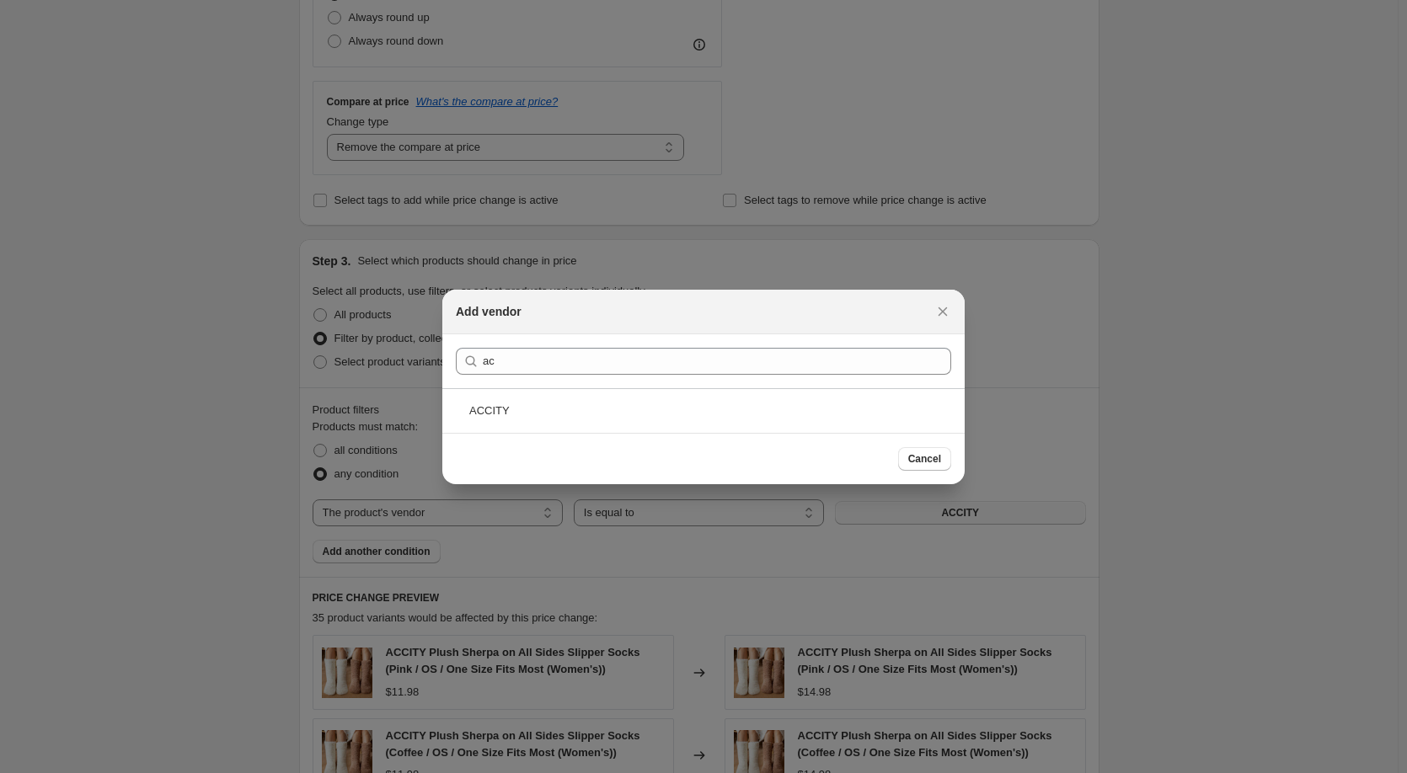
drag, startPoint x: 489, startPoint y: 409, endPoint x: 503, endPoint y: 419, distance: 17.5
click at [489, 410] on div "ACCITY" at bounding box center [703, 410] width 522 height 45
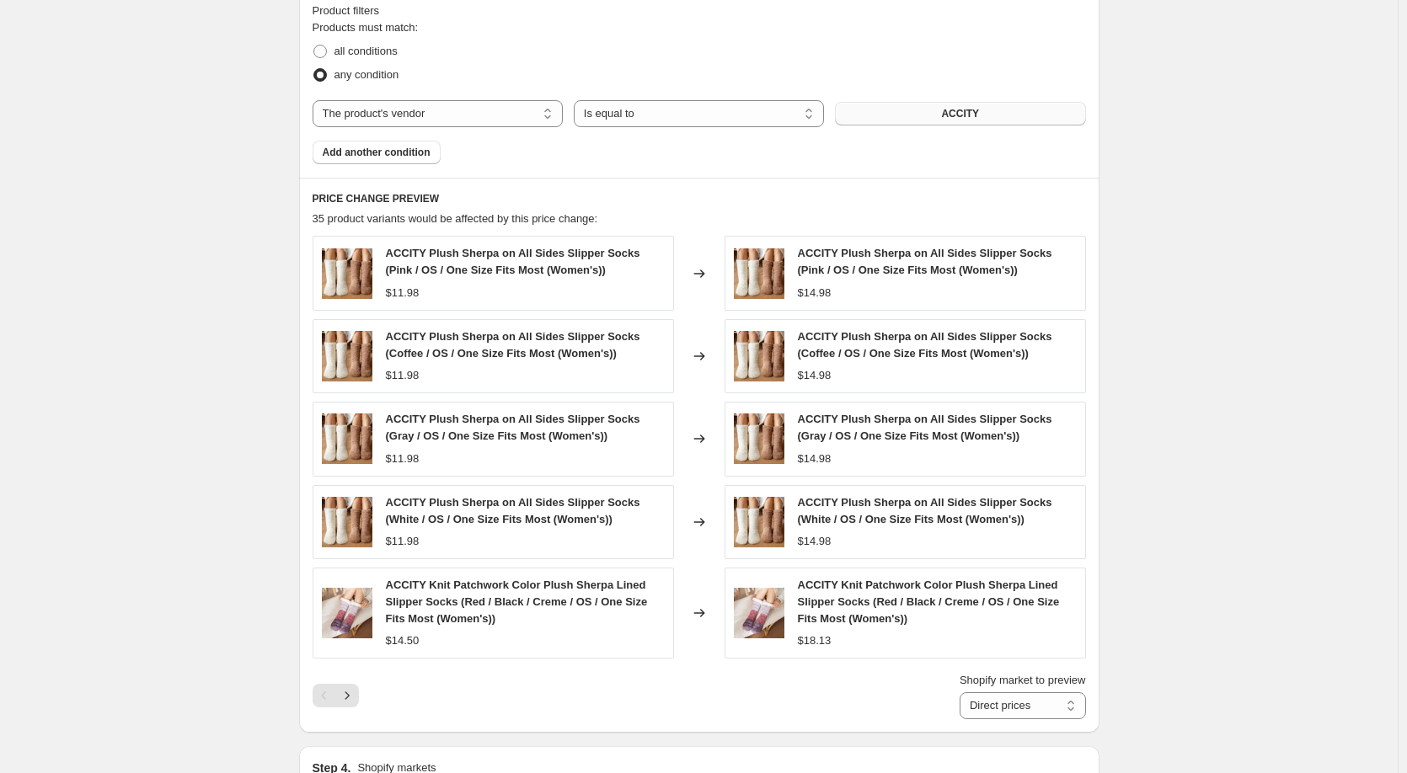
scroll to position [1123, 0]
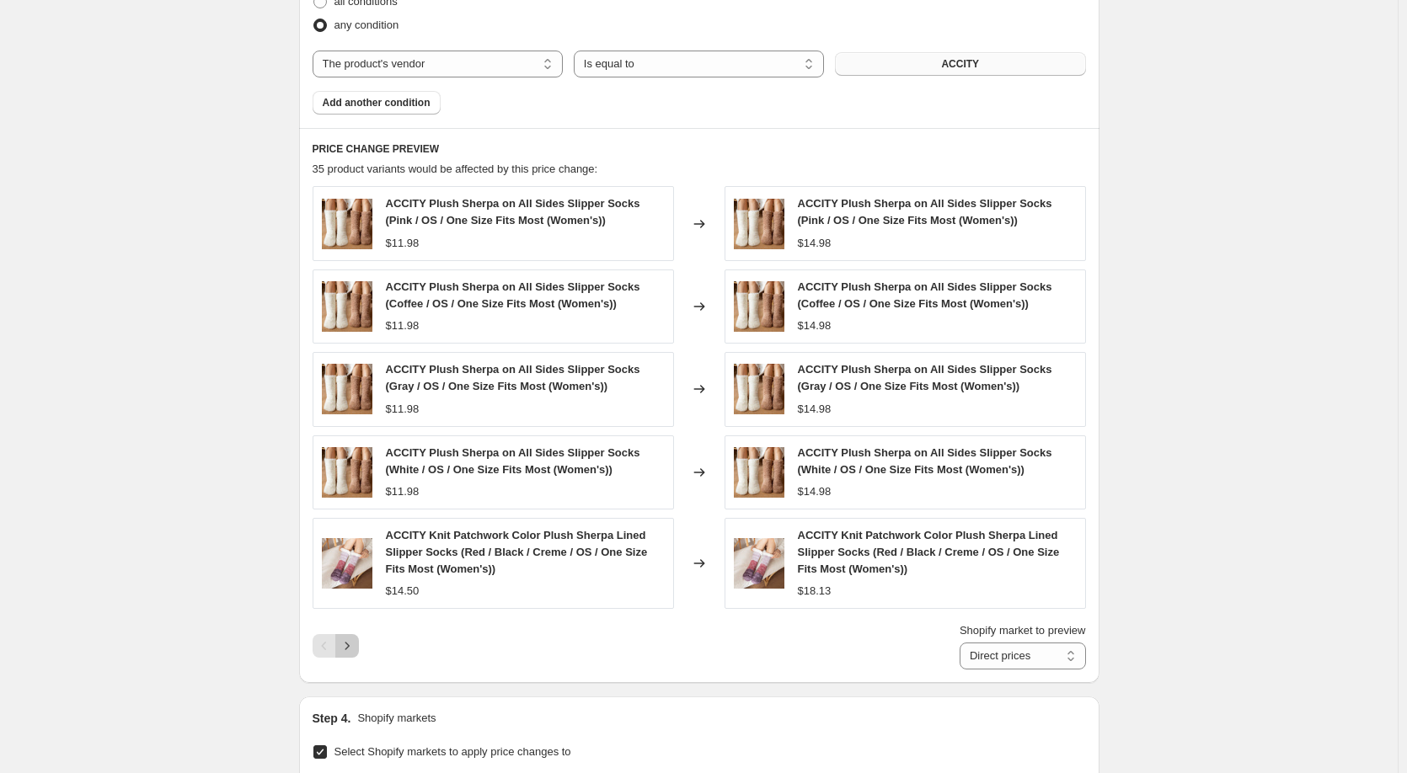
click at [355, 652] on icon "Next" at bounding box center [347, 646] width 17 height 17
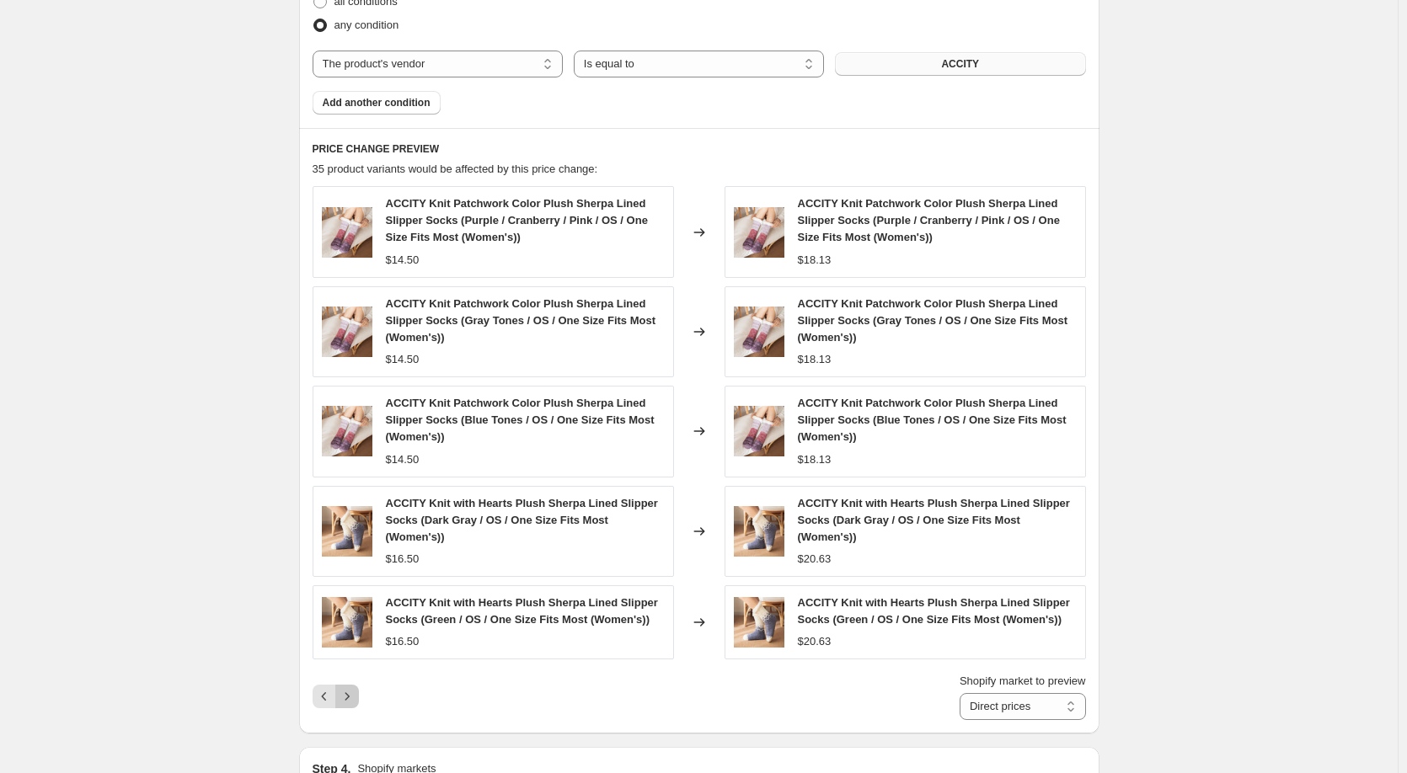
click at [352, 697] on icon "Next" at bounding box center [347, 696] width 17 height 17
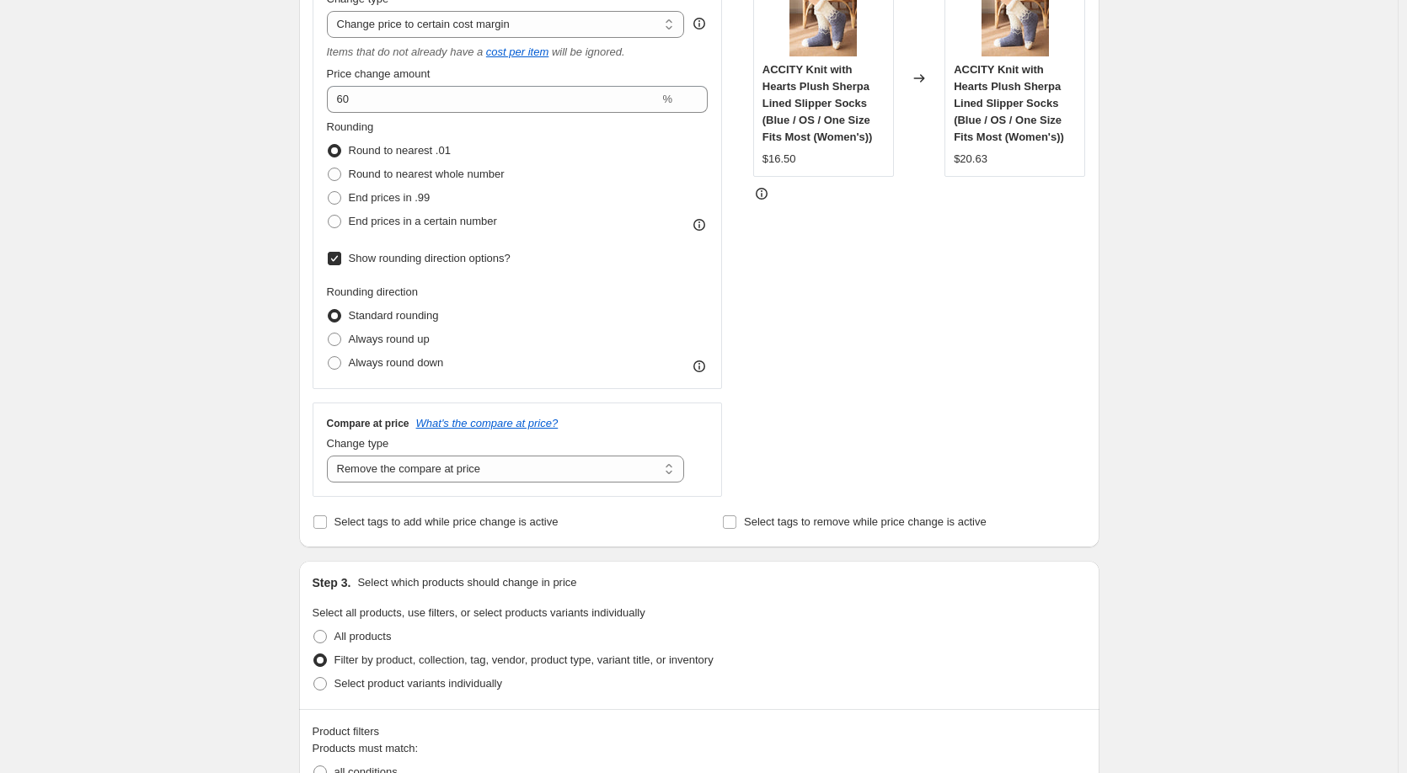
scroll to position [337, 0]
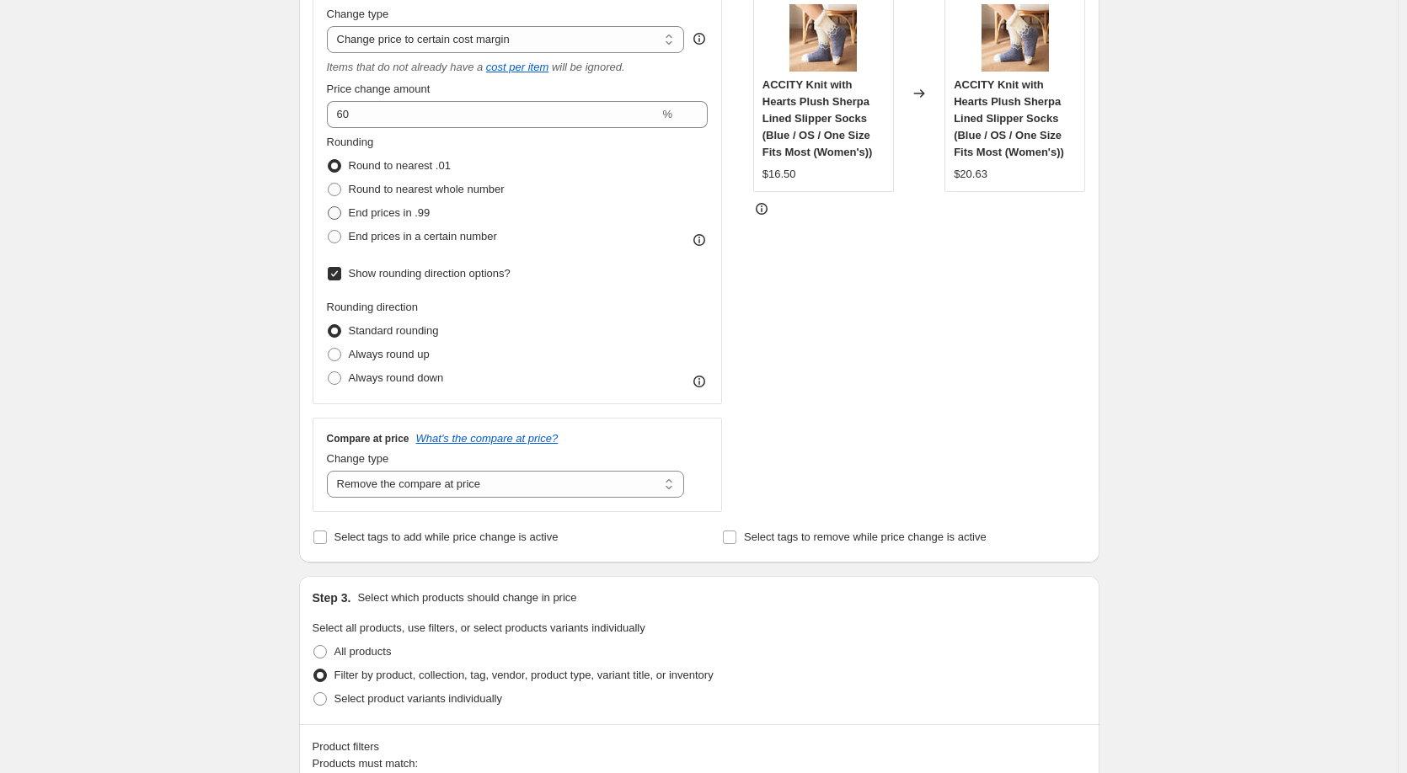
click at [339, 215] on span at bounding box center [334, 212] width 13 height 13
click at [329, 207] on input "End prices in .99" at bounding box center [328, 206] width 1 height 1
radio input "true"
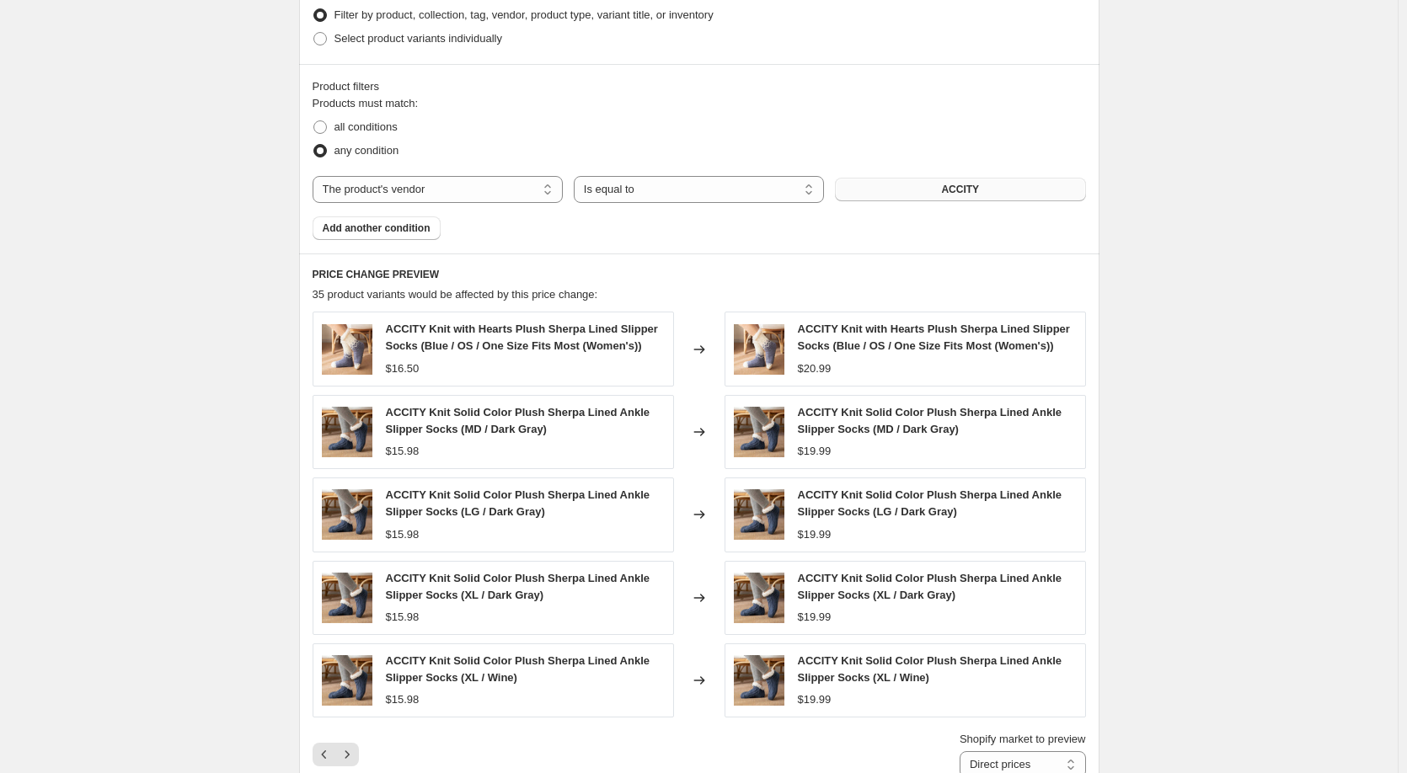
scroll to position [1123, 0]
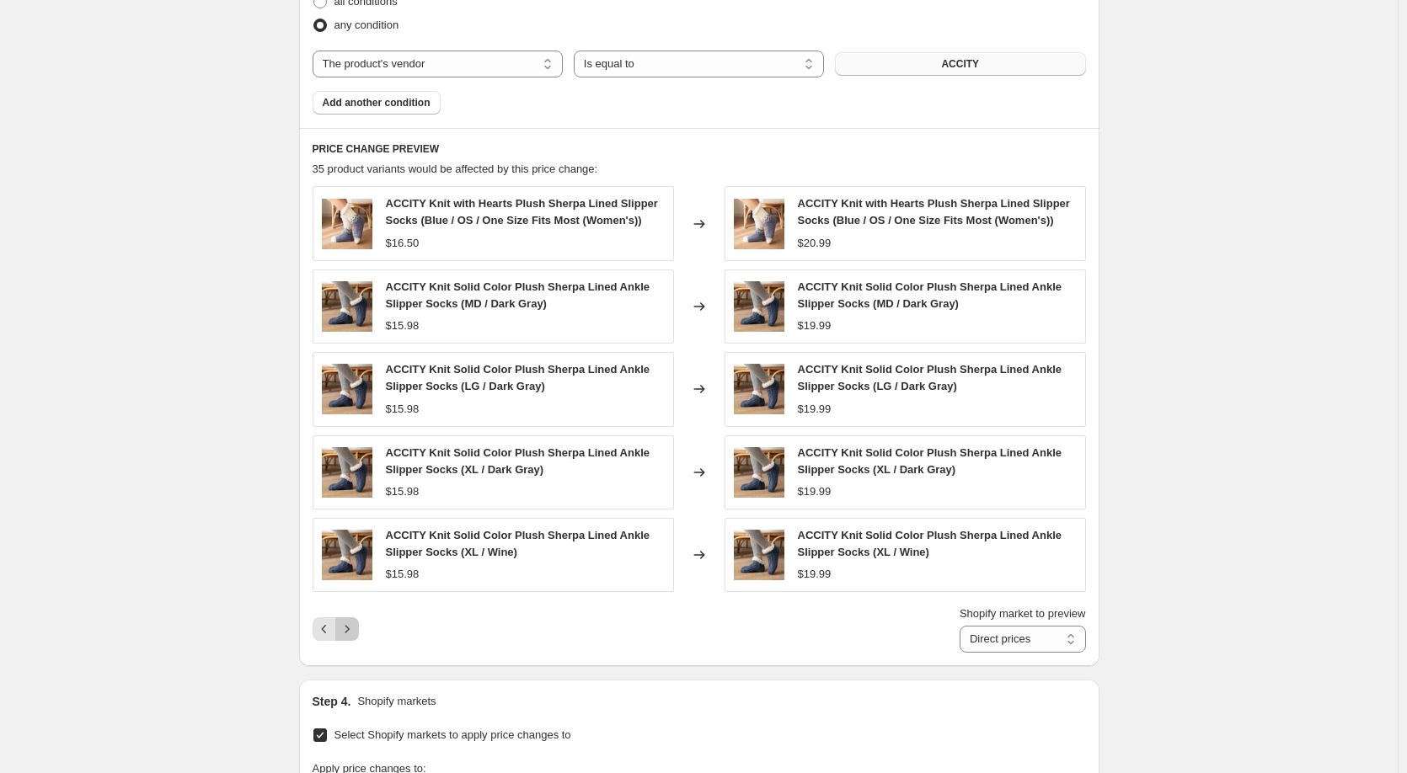
click at [352, 633] on icon "Next" at bounding box center [347, 629] width 17 height 17
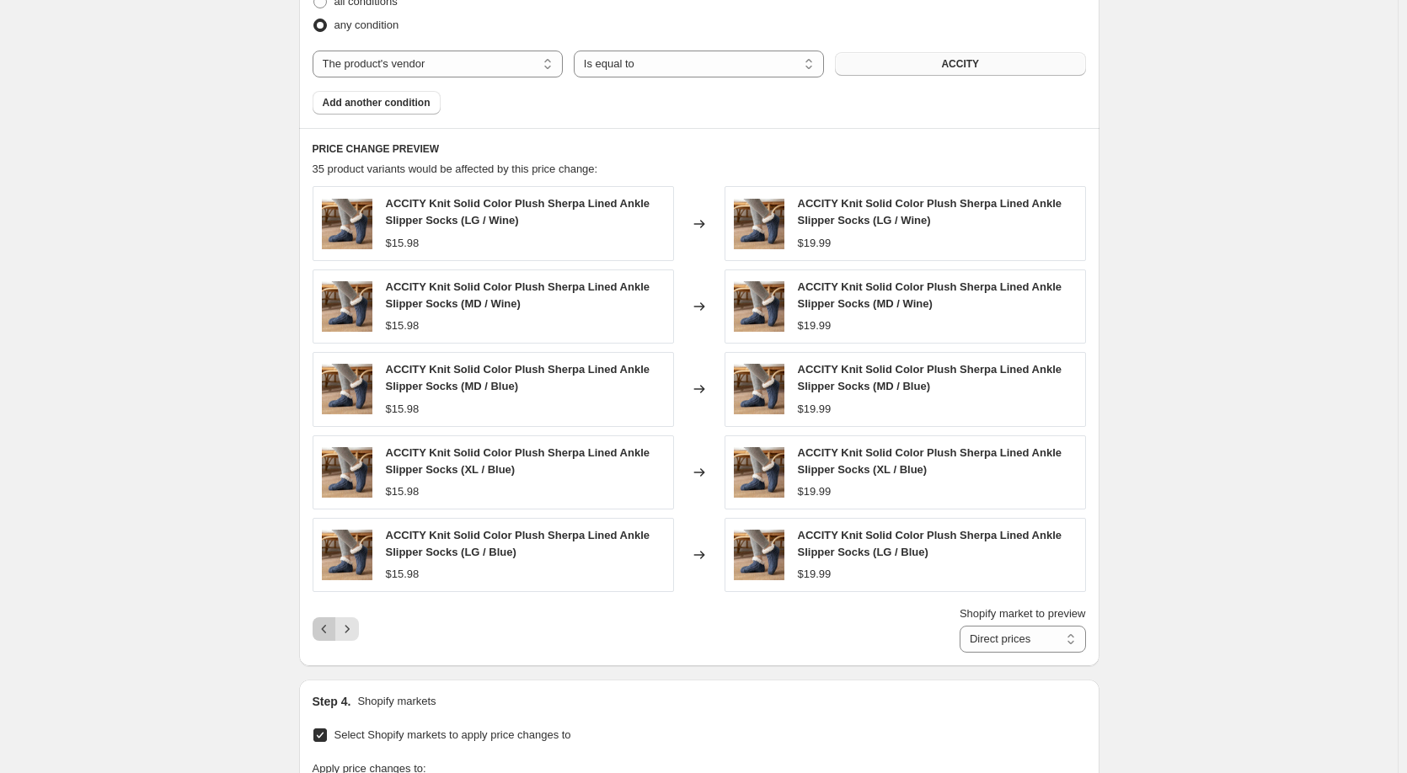
click at [323, 633] on icon "Previous" at bounding box center [324, 629] width 17 height 17
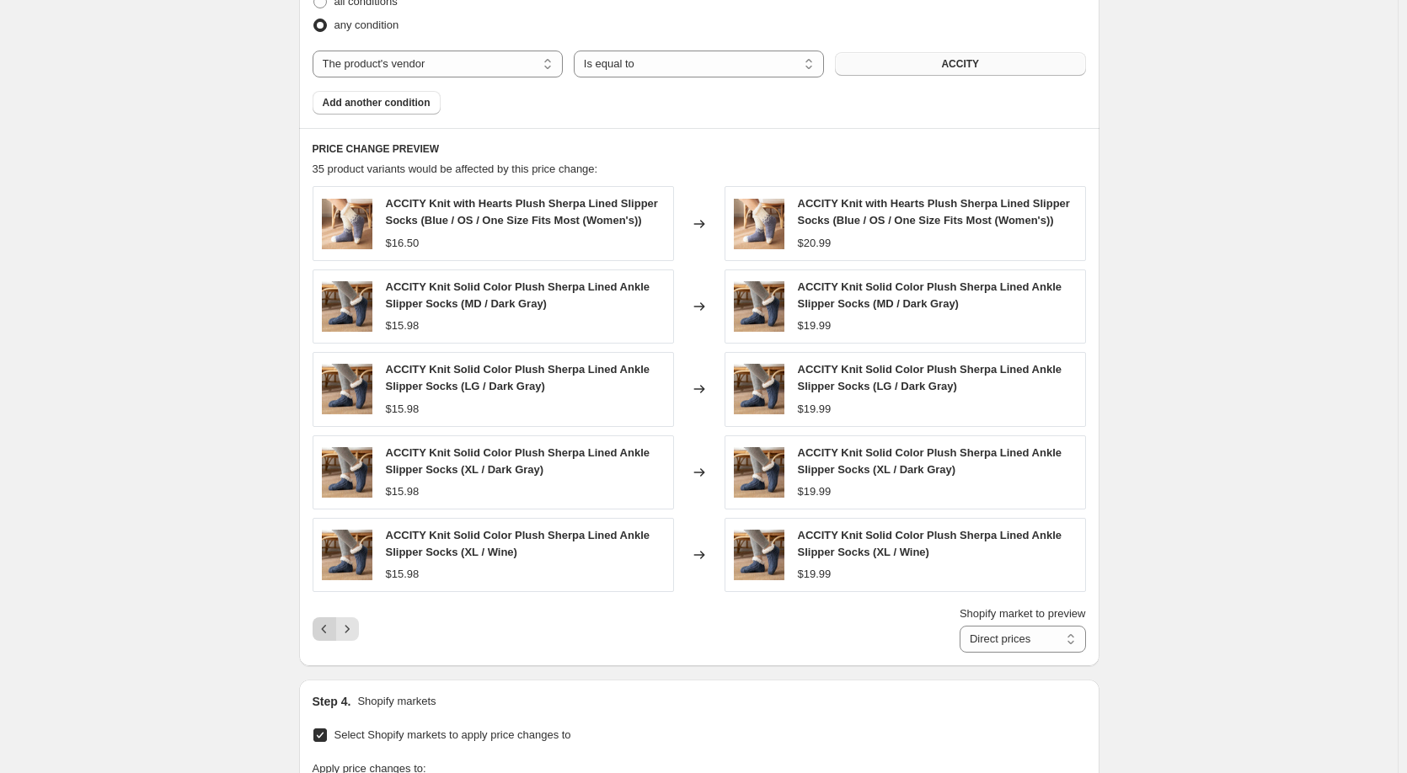
click at [324, 632] on icon "Previous" at bounding box center [324, 629] width 17 height 17
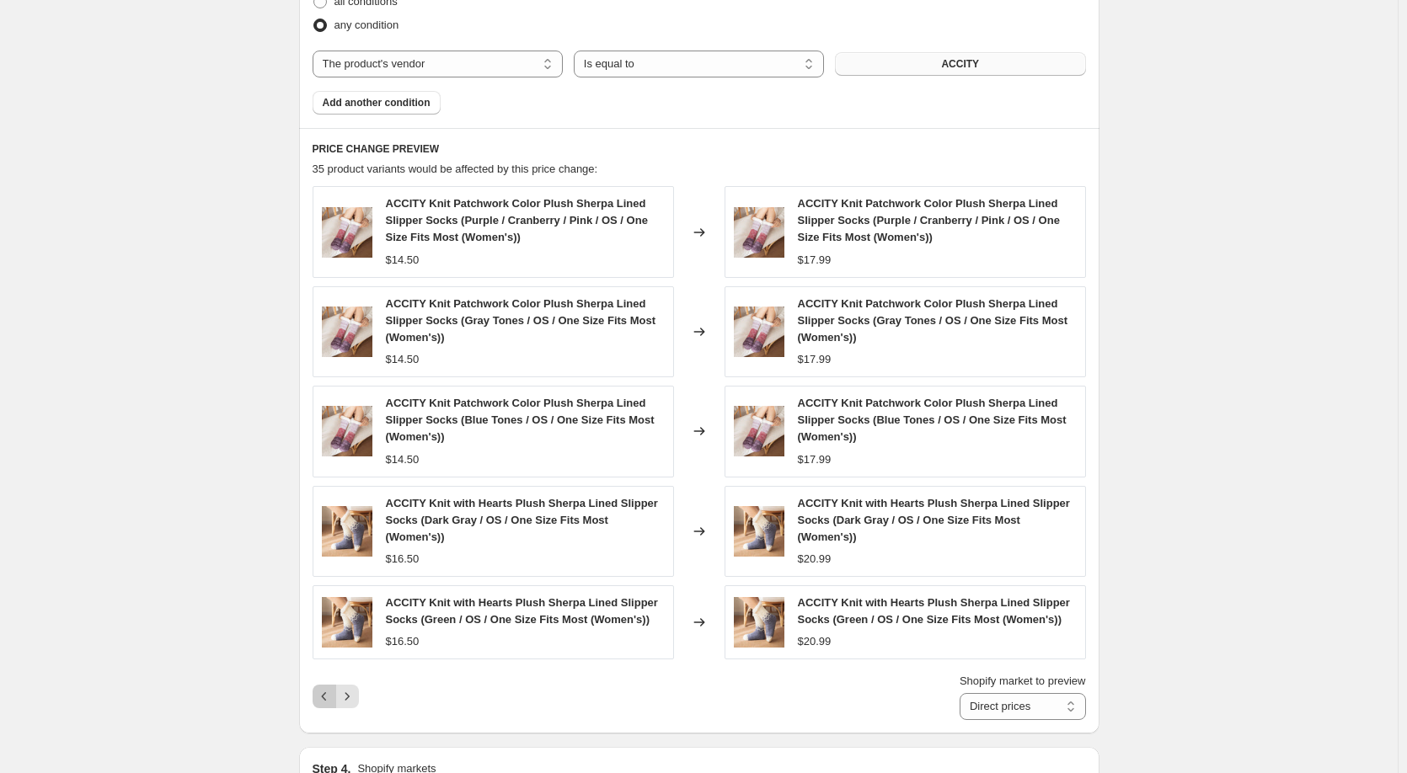
click at [330, 692] on icon "Previous" at bounding box center [324, 696] width 17 height 17
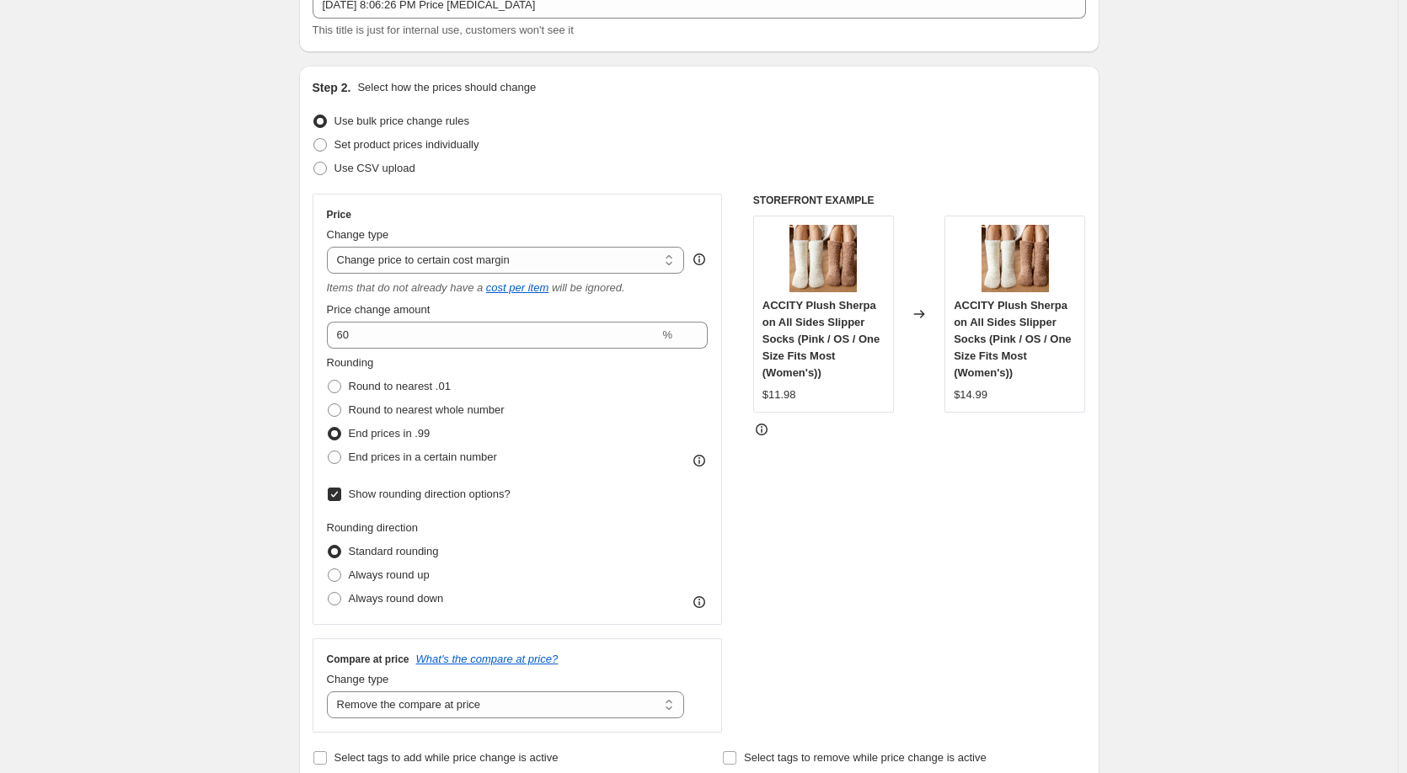
scroll to position [112, 0]
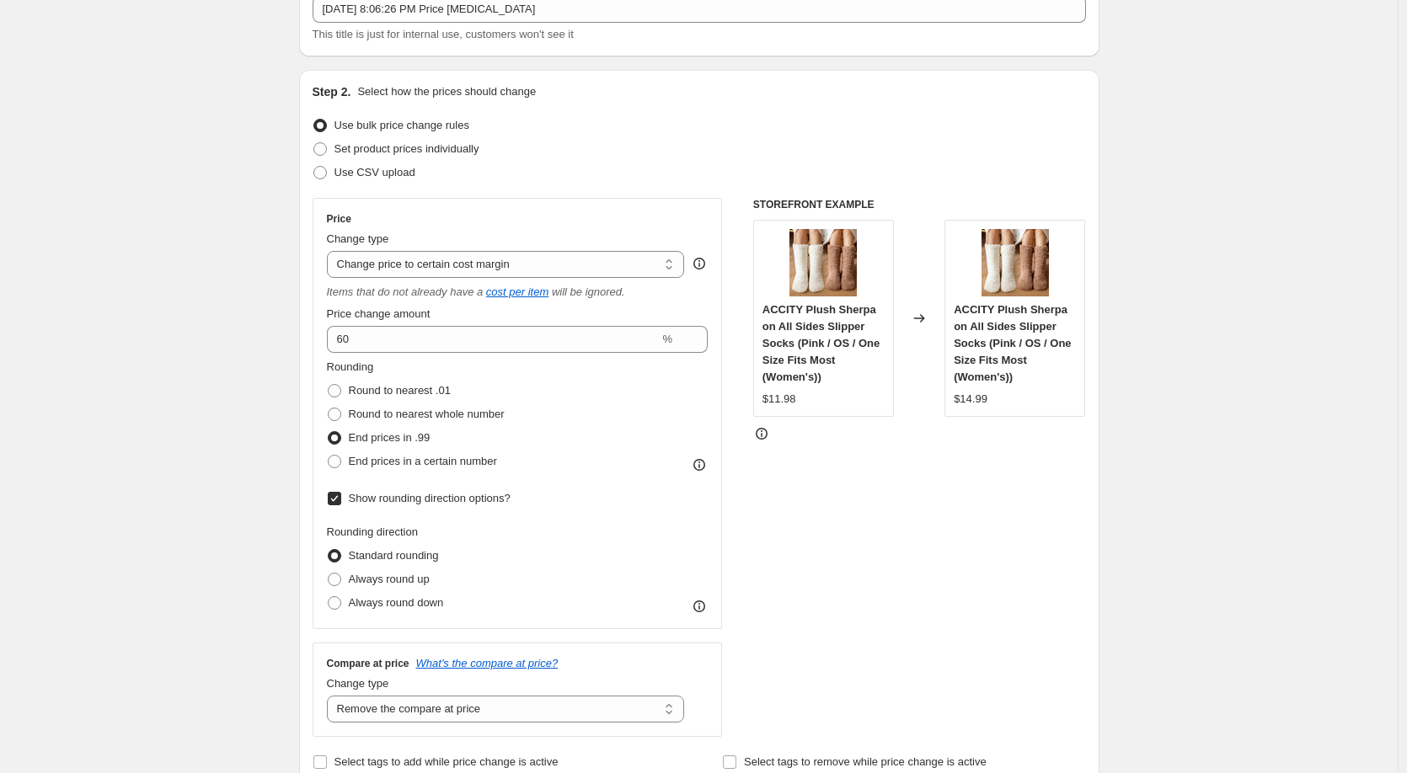
click at [704, 464] on icon at bounding box center [699, 465] width 17 height 17
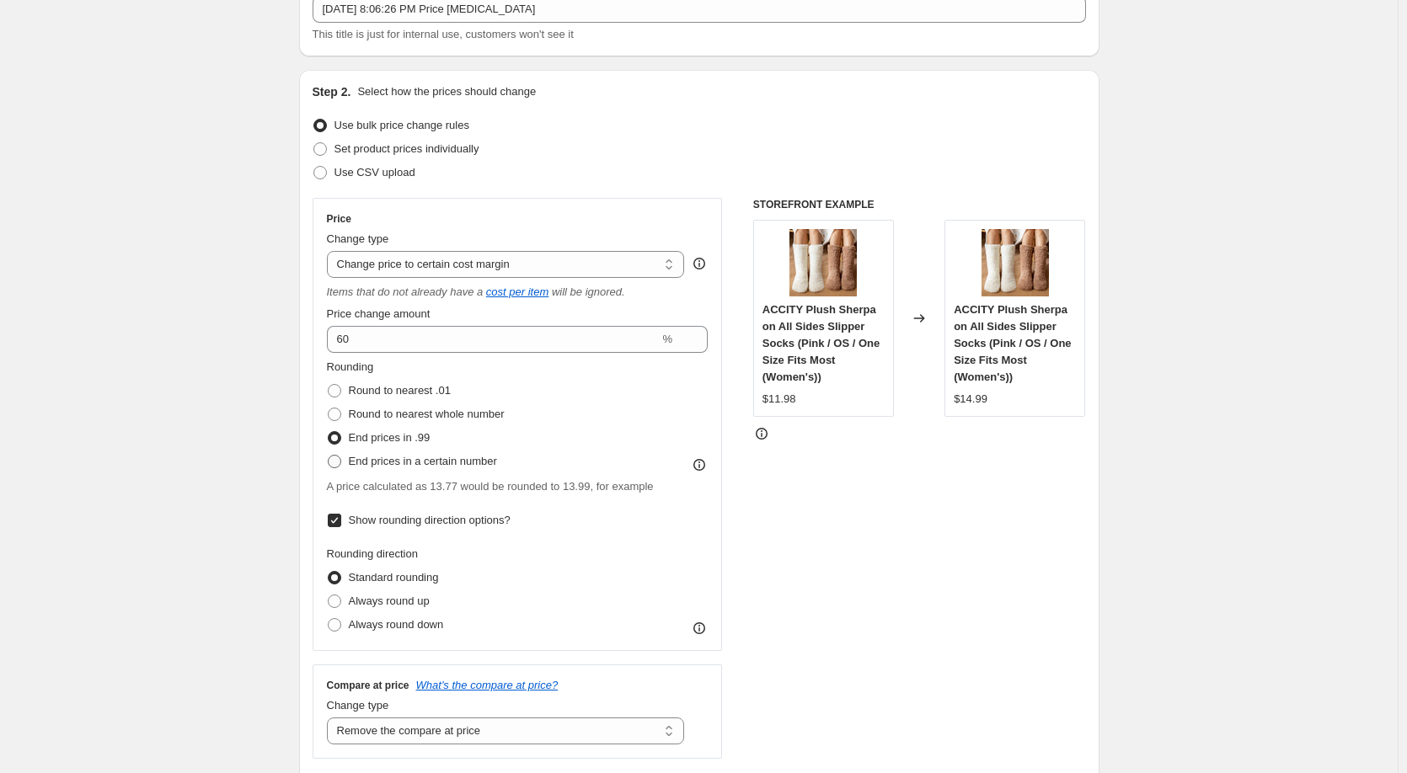
click at [341, 465] on span at bounding box center [334, 461] width 13 height 13
click at [329, 456] on input "End prices in a certain number" at bounding box center [328, 455] width 1 height 1
radio input "true"
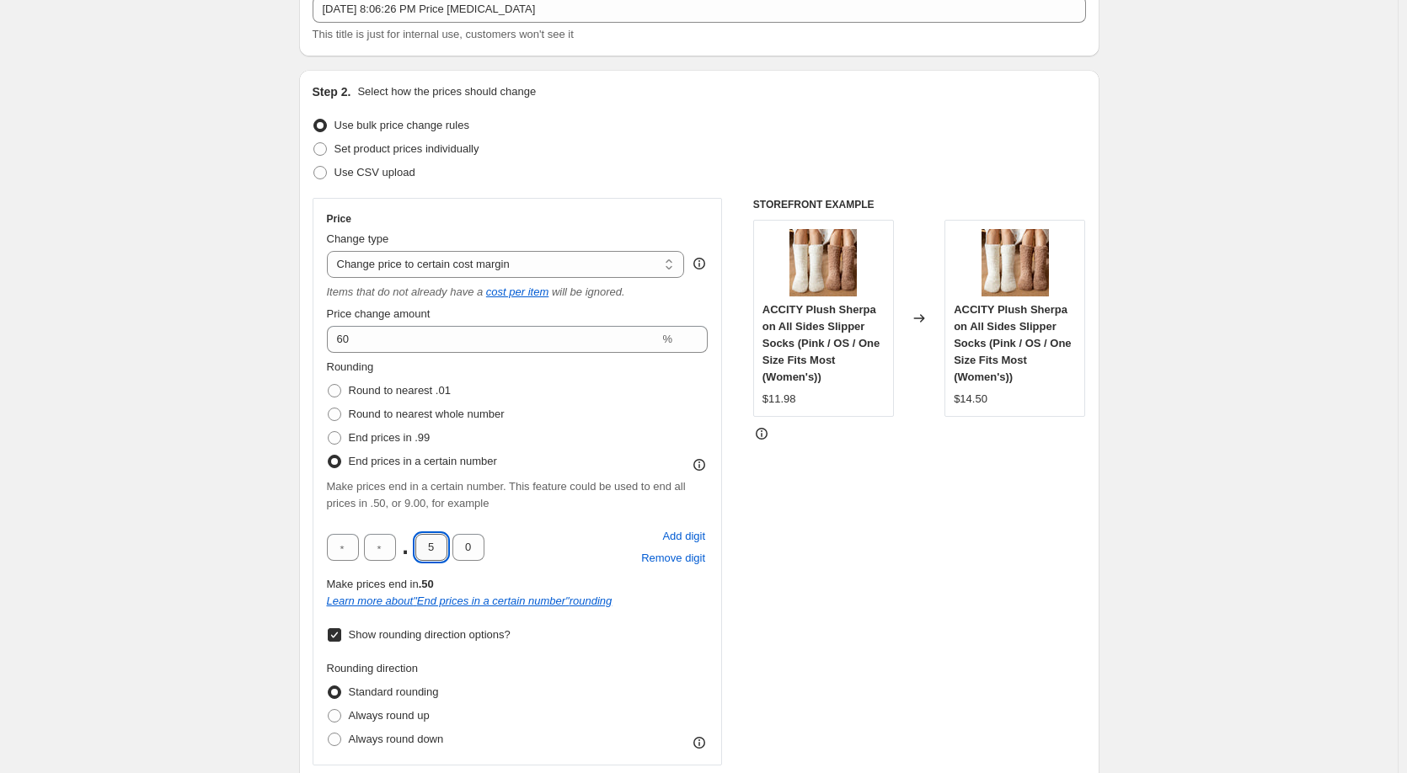
drag, startPoint x: 441, startPoint y: 542, endPoint x: 425, endPoint y: 550, distance: 17.7
click at [425, 550] on input "5" at bounding box center [431, 547] width 32 height 27
type input "9"
drag, startPoint x: 469, startPoint y: 549, endPoint x: 343, endPoint y: 547, distance: 126.4
click at [476, 548] on input "0" at bounding box center [468, 547] width 32 height 27
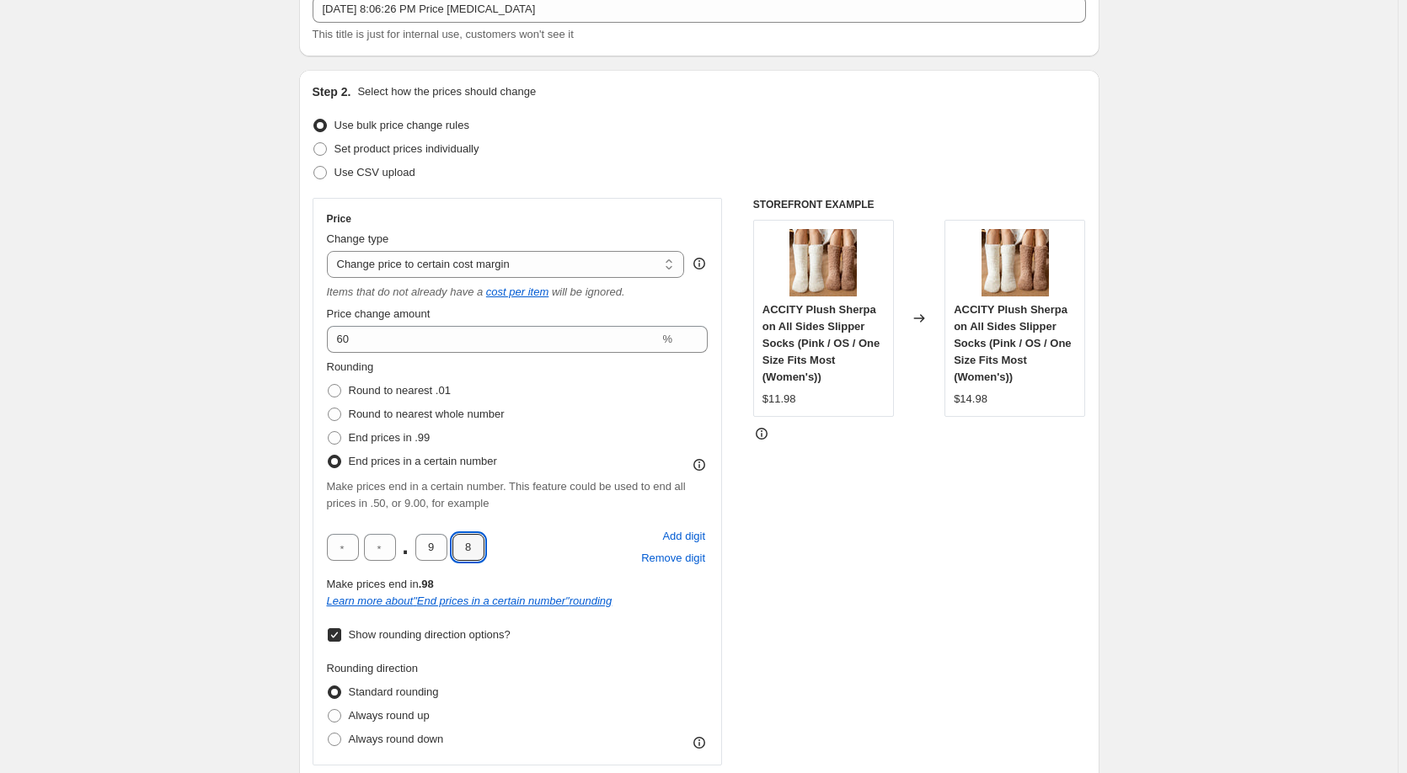
type input "8"
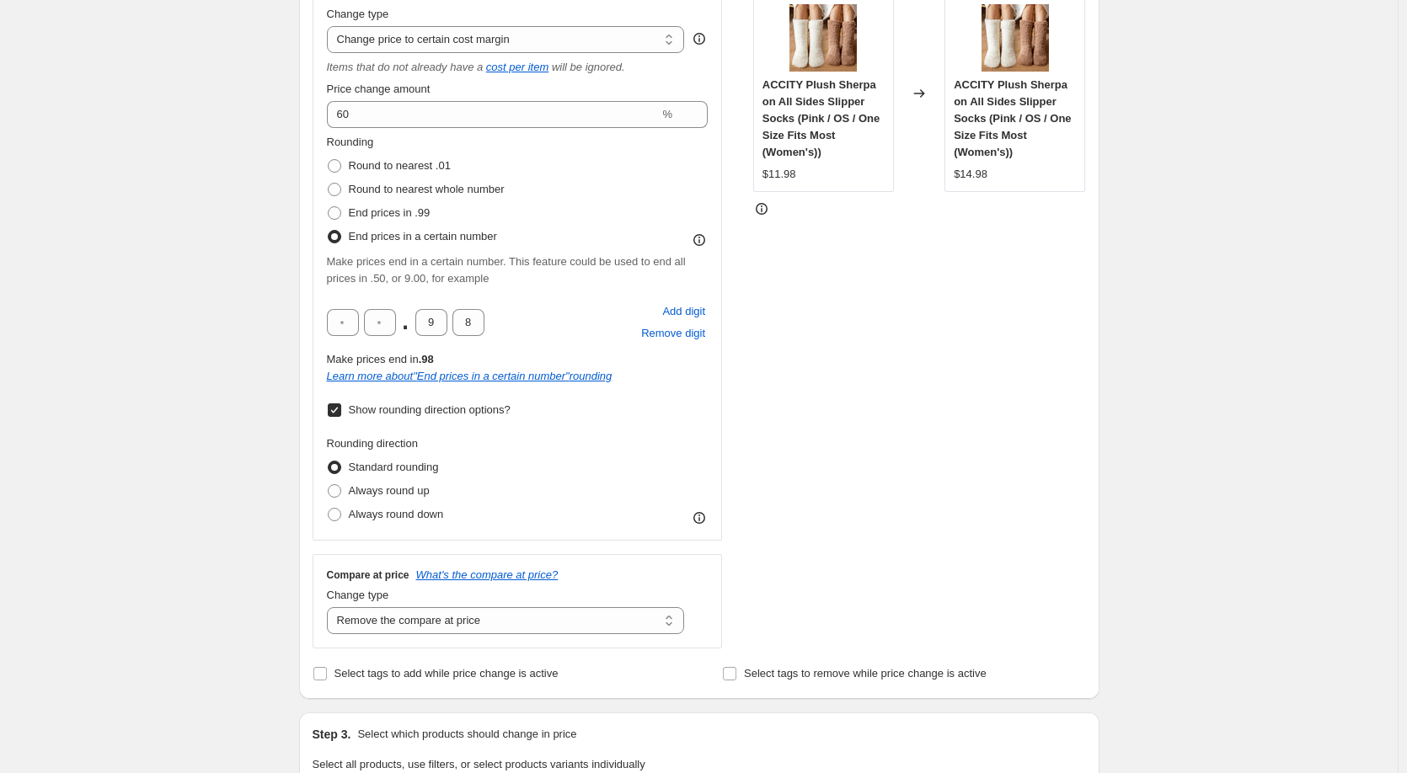
scroll to position [225, 0]
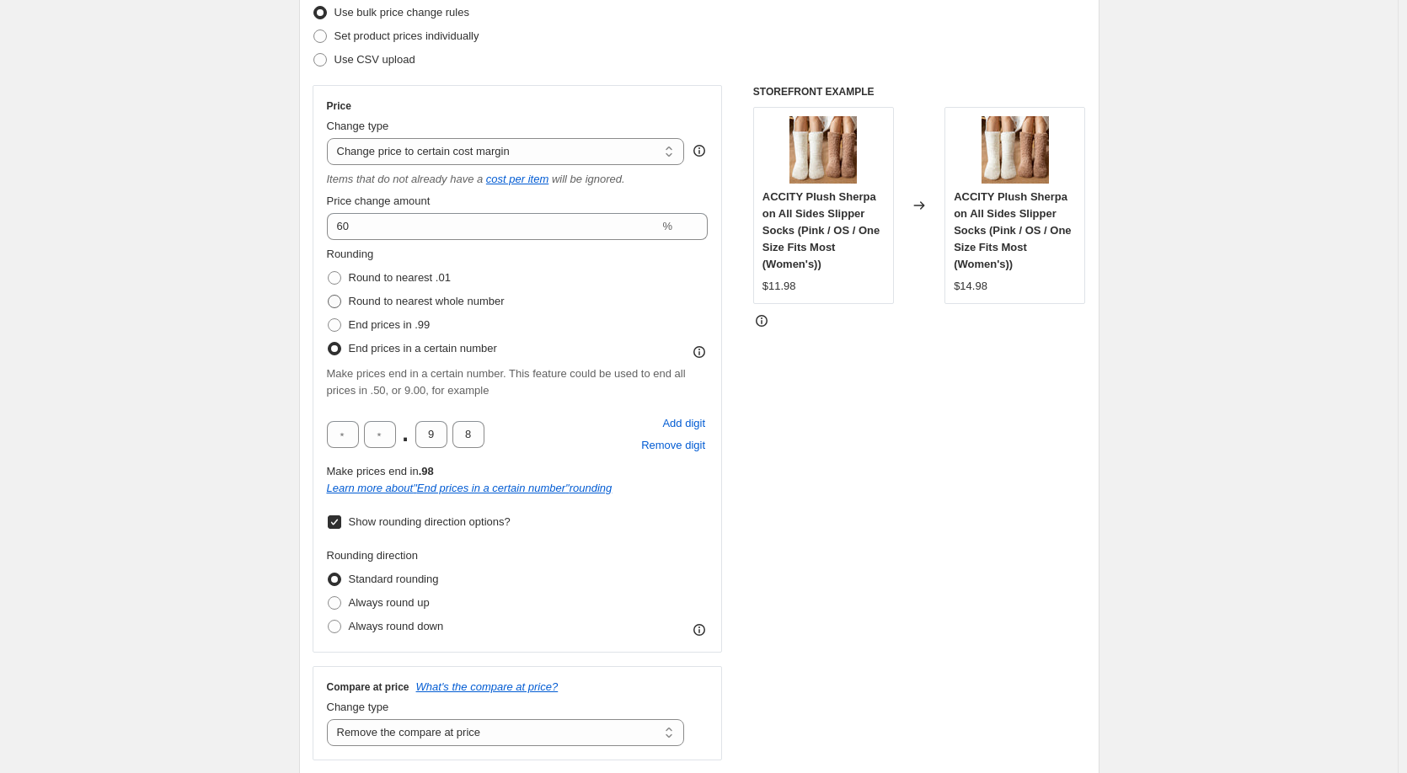
click at [341, 303] on span at bounding box center [334, 301] width 13 height 13
click at [329, 296] on input "Round to nearest whole number" at bounding box center [328, 295] width 1 height 1
radio input "true"
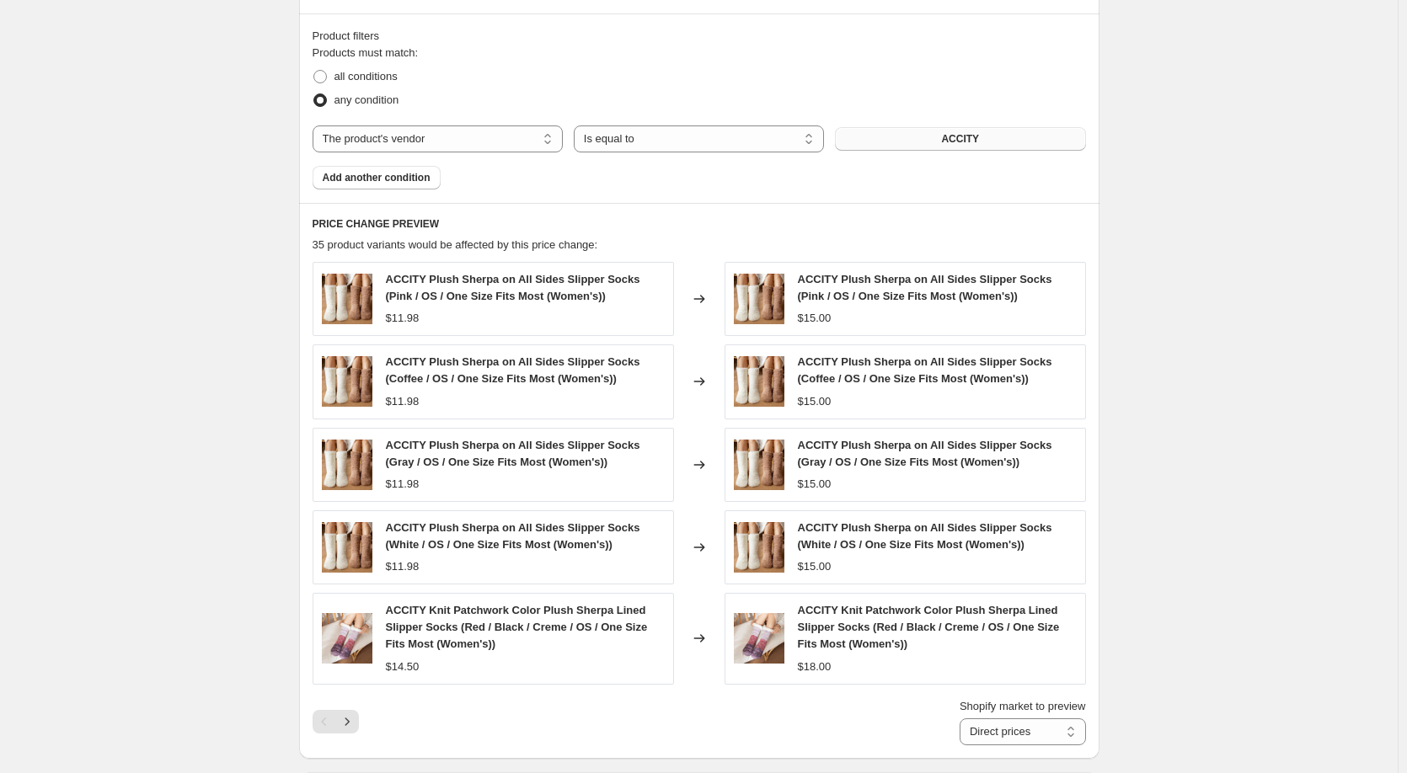
scroll to position [1123, 0]
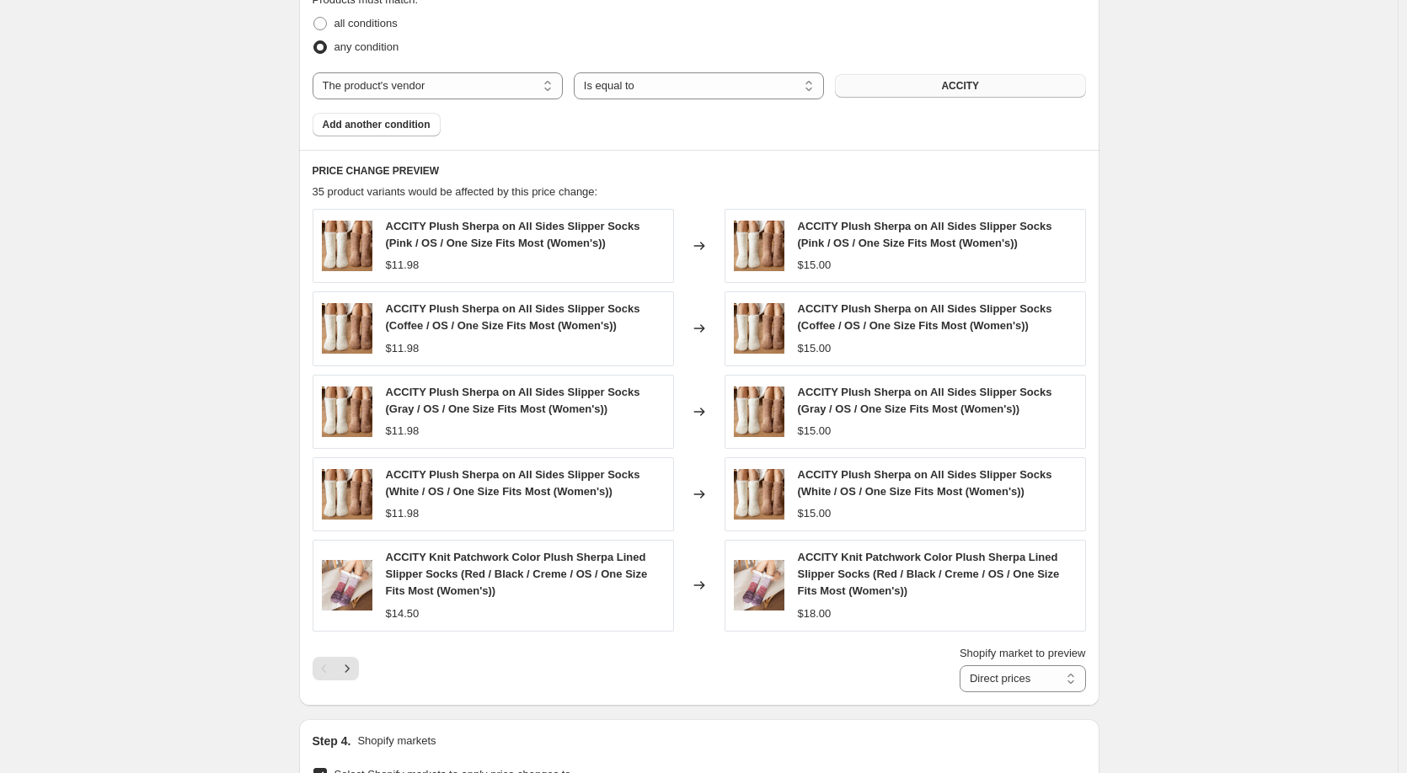
click at [349, 670] on icon "Next" at bounding box center [347, 669] width 4 height 8
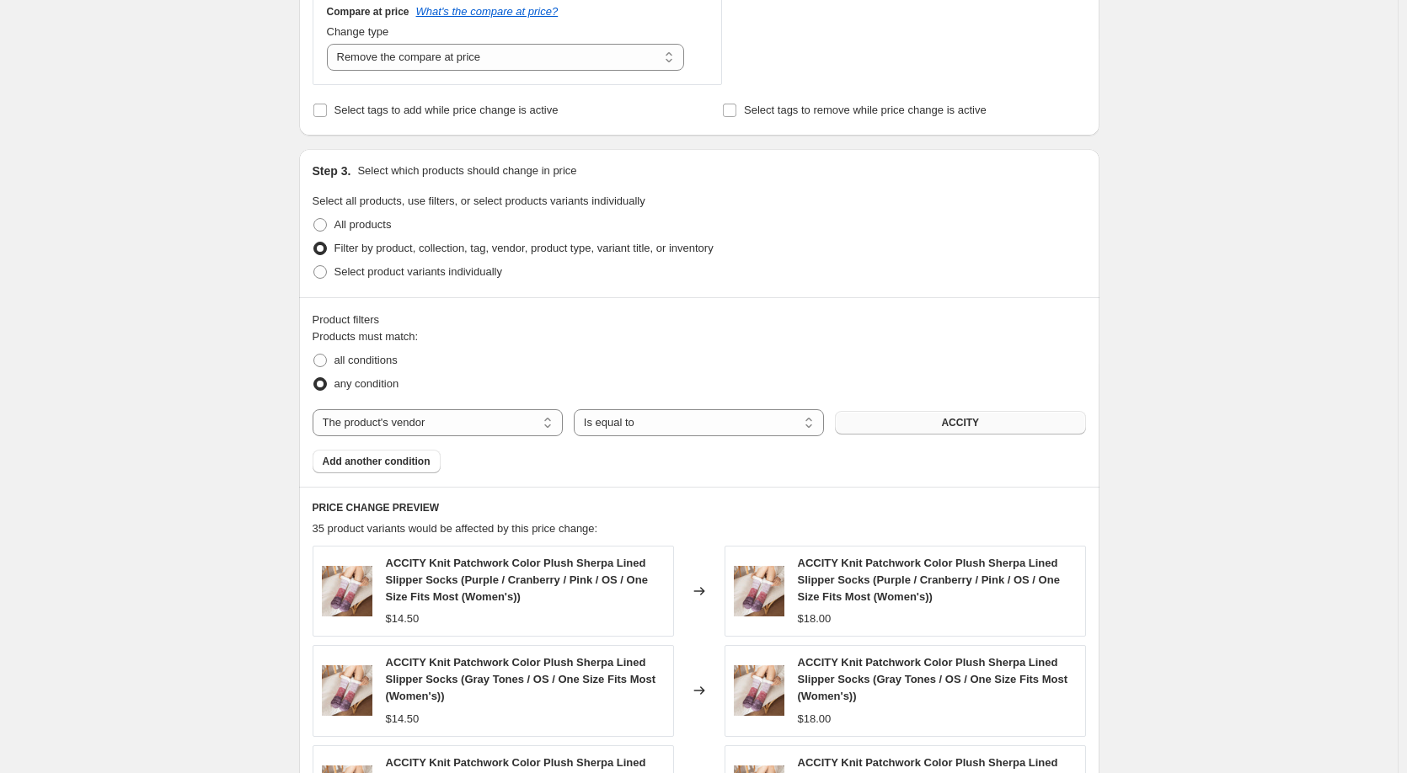
scroll to position [449, 0]
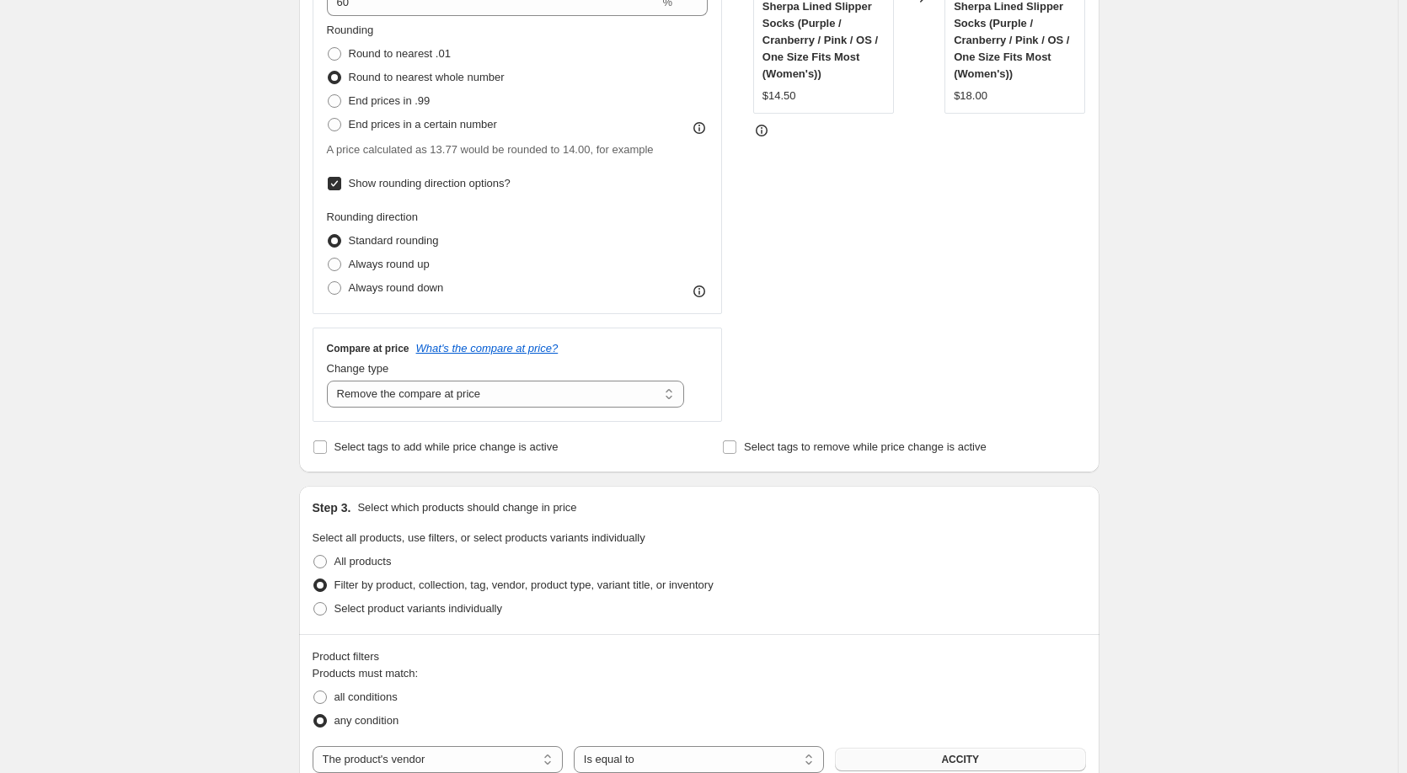
click at [337, 243] on span at bounding box center [334, 240] width 13 height 13
click at [329, 235] on input "Standard rounding" at bounding box center [328, 234] width 1 height 1
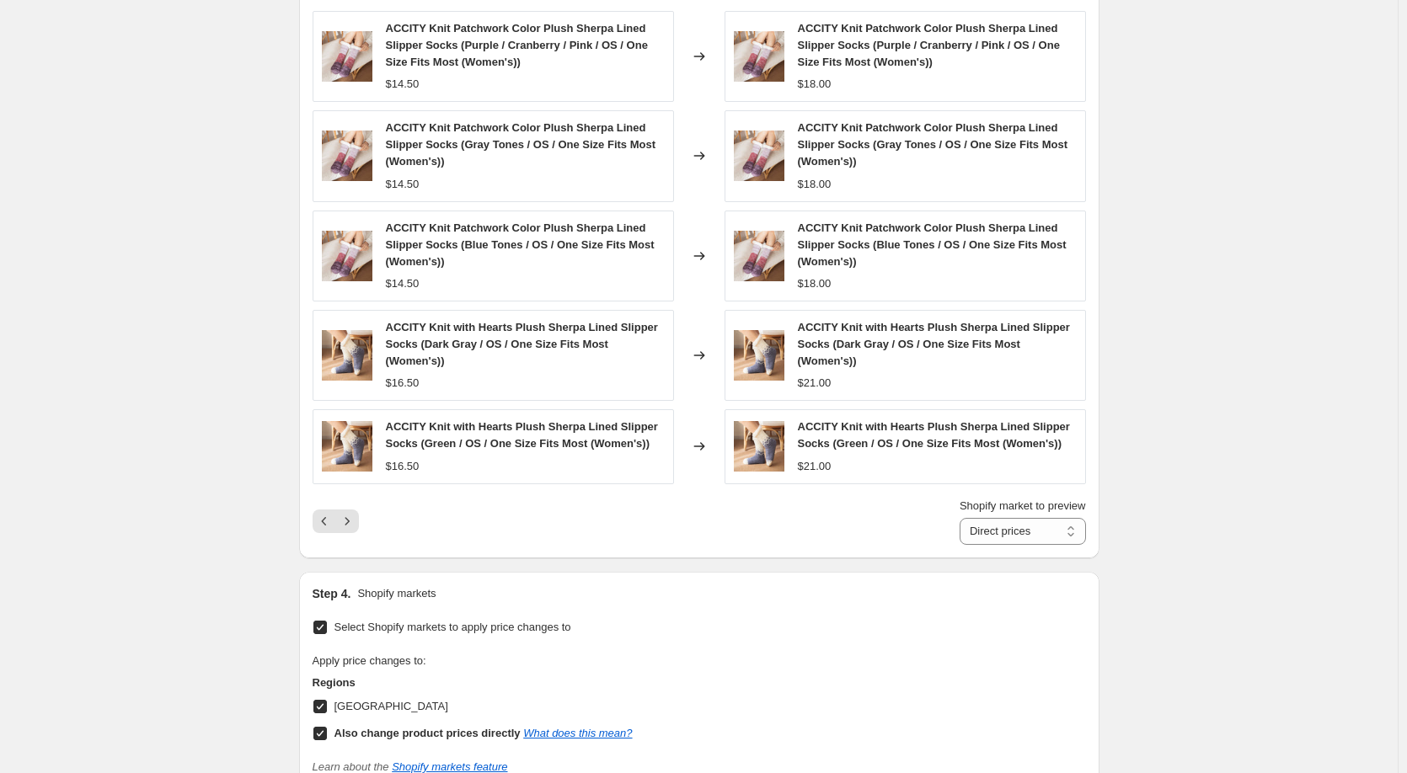
scroll to position [1236, 0]
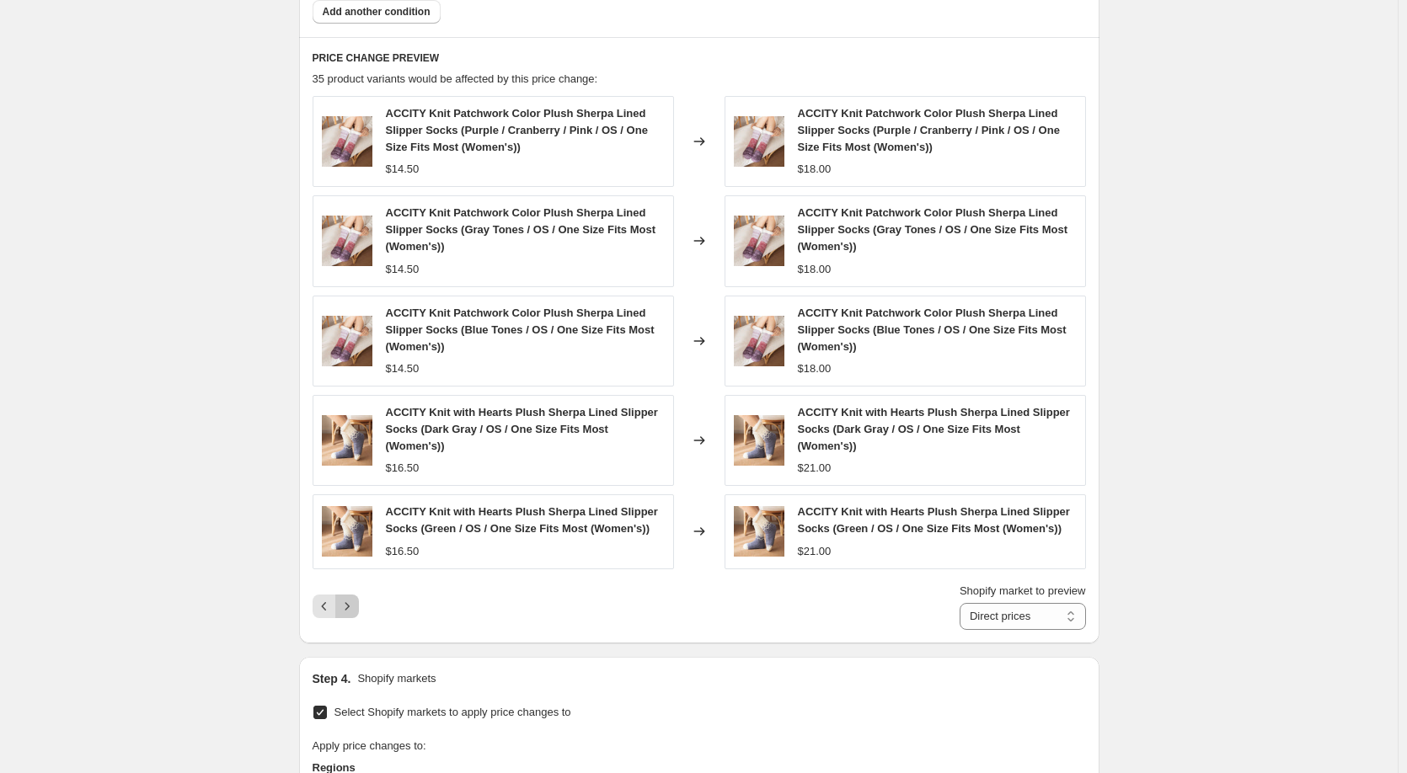
click at [355, 610] on icon "Next" at bounding box center [347, 606] width 17 height 17
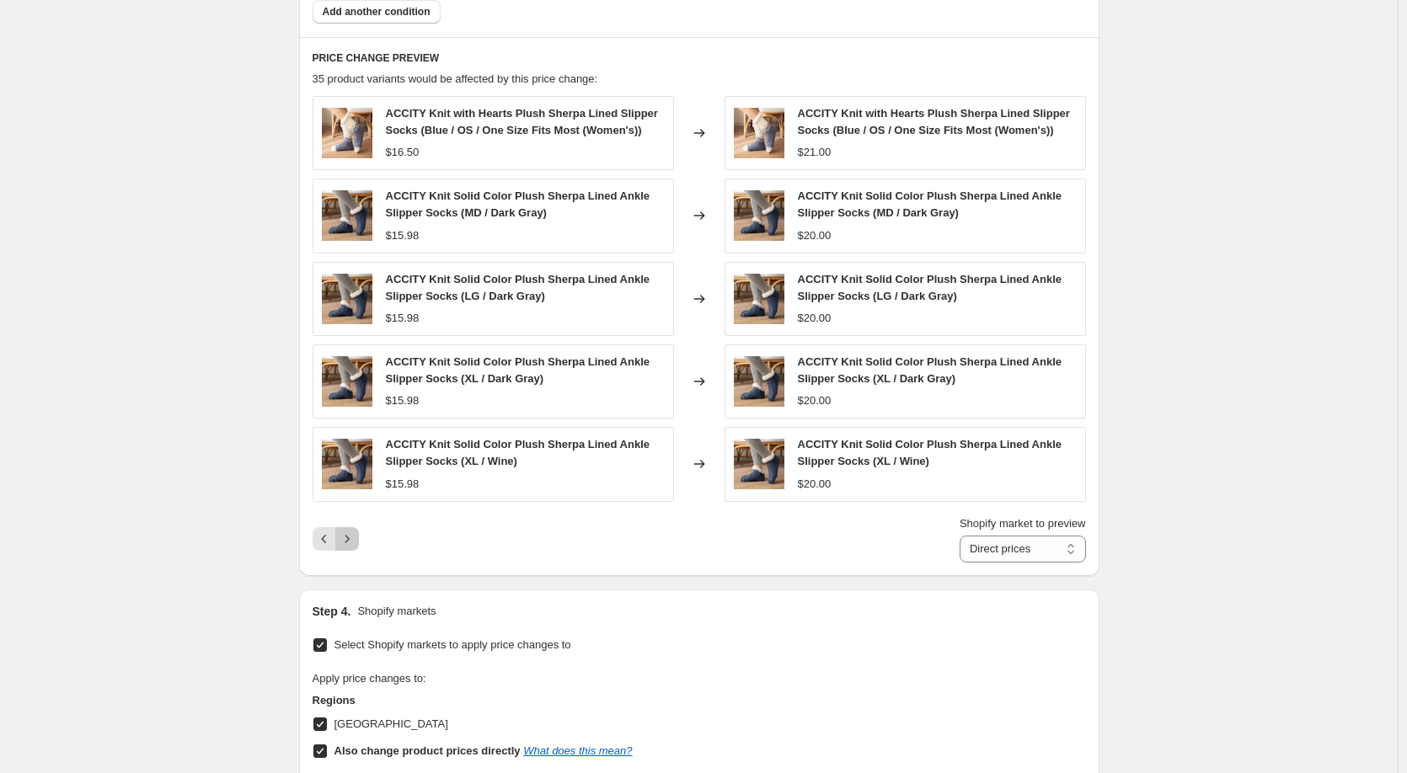
click at [355, 543] on icon "Next" at bounding box center [347, 539] width 17 height 17
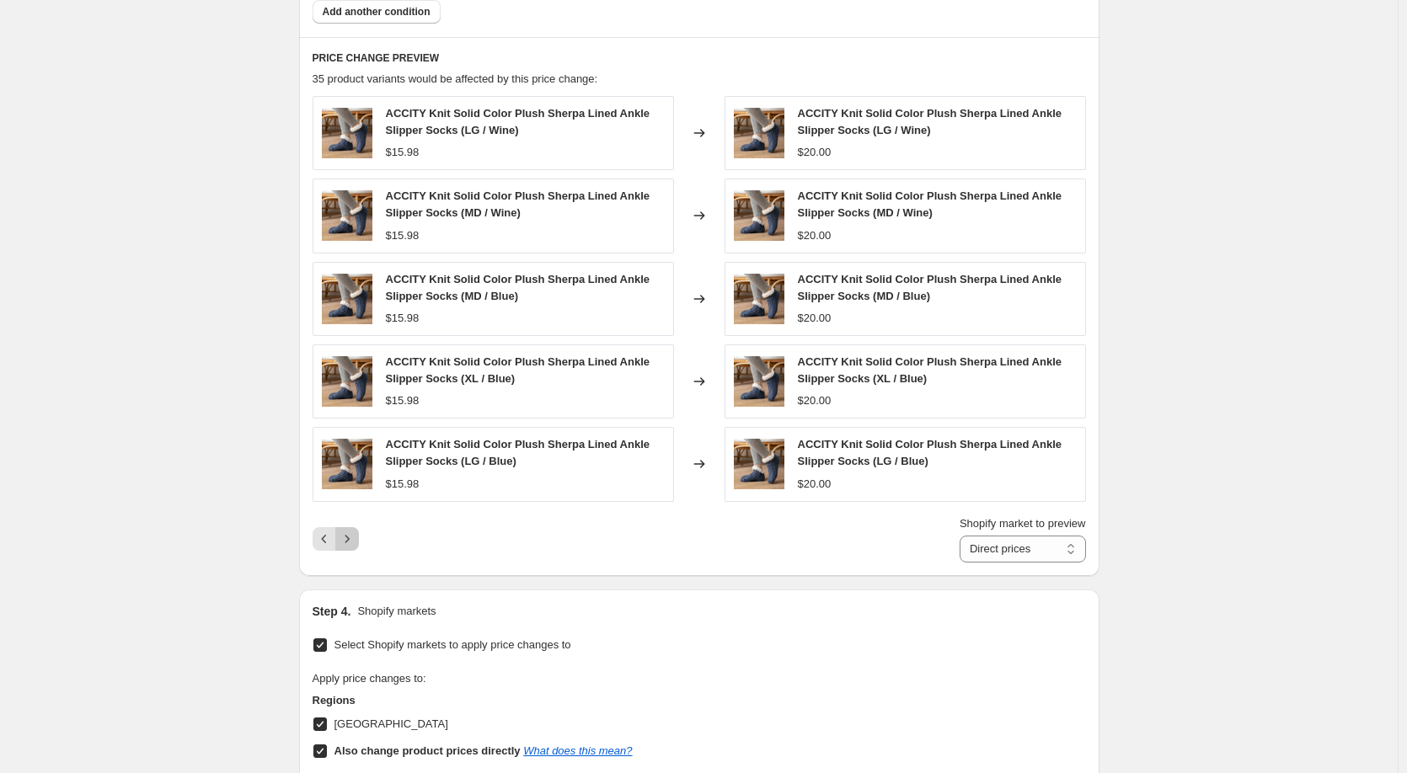
click at [355, 542] on icon "Next" at bounding box center [347, 539] width 17 height 17
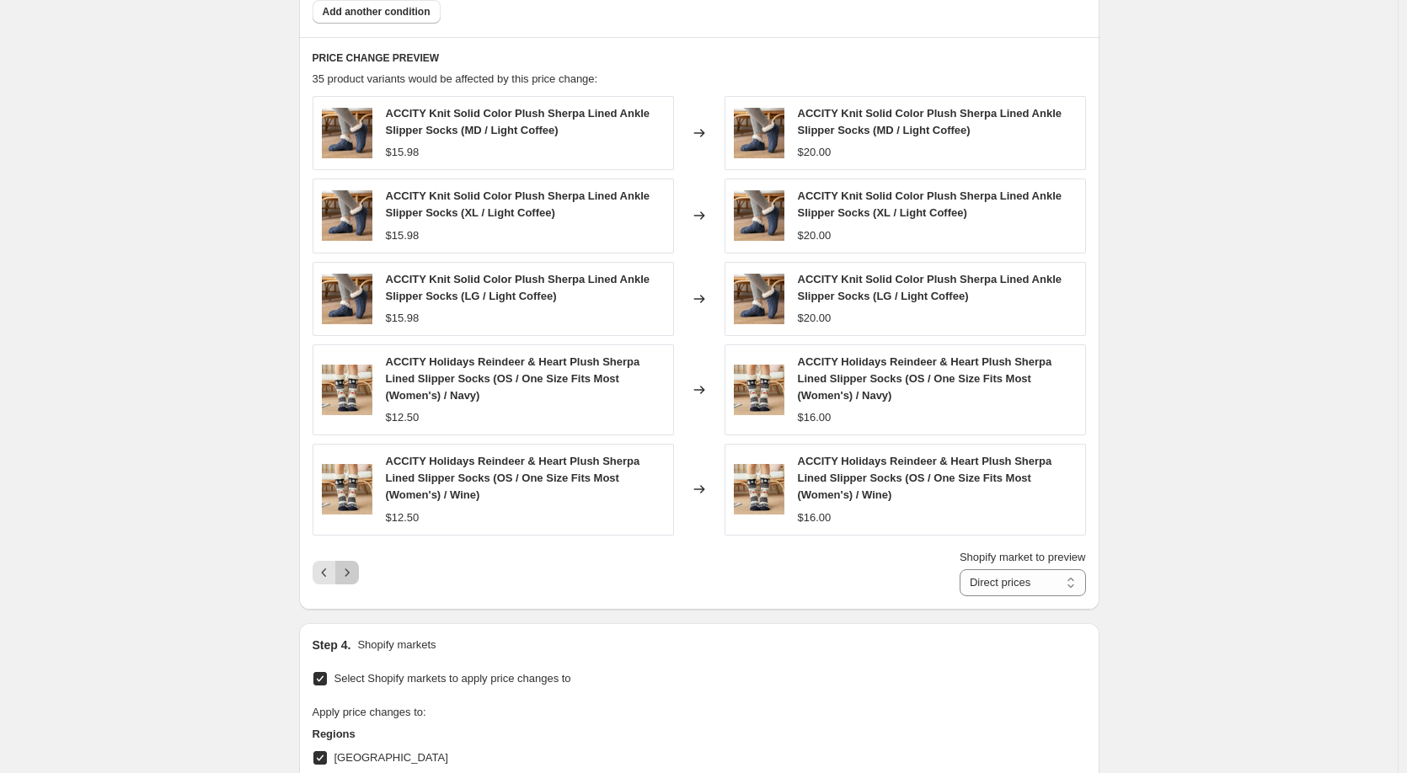
click at [359, 575] on button "Next" at bounding box center [347, 573] width 24 height 24
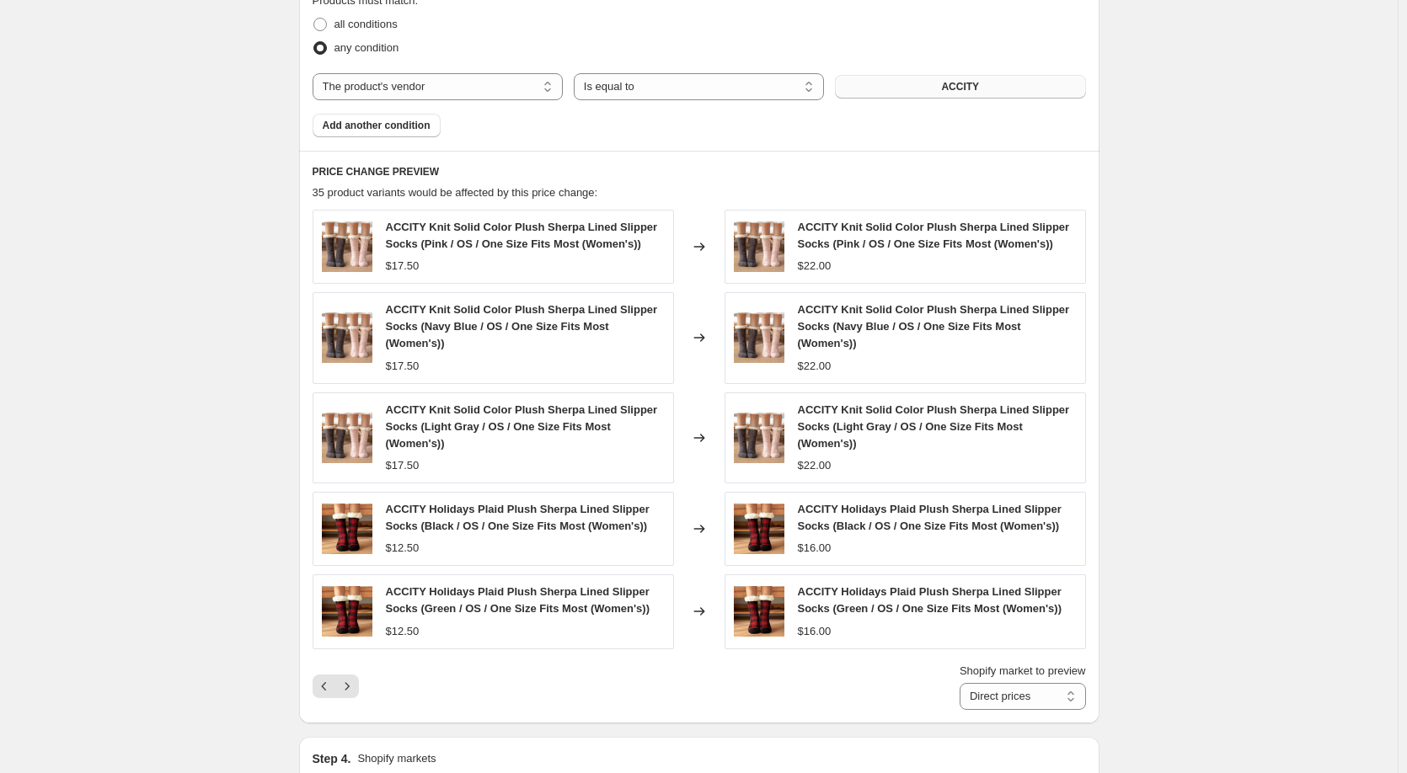
scroll to position [1123, 0]
click at [355, 691] on icon "Next" at bounding box center [347, 685] width 17 height 17
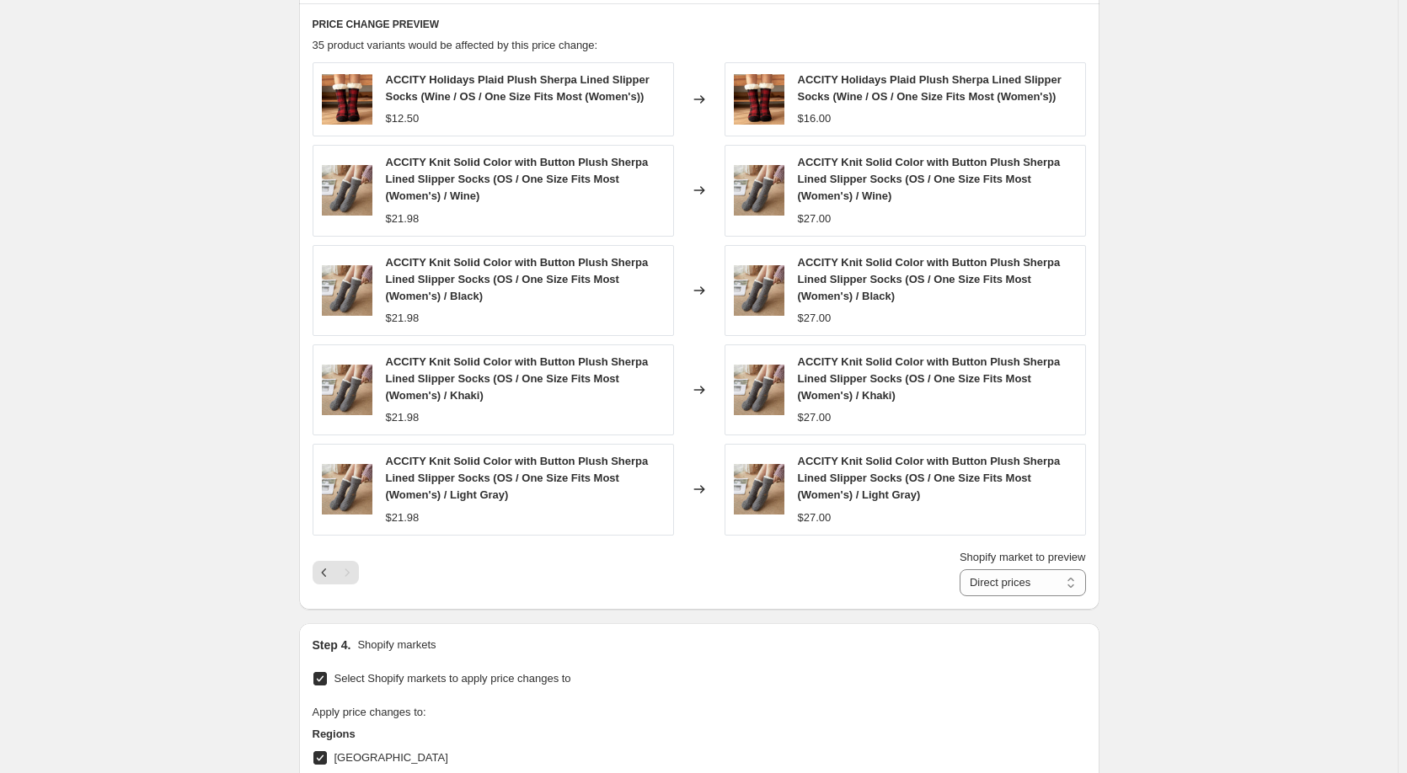
scroll to position [1236, 0]
